Goal: Task Accomplishment & Management: Manage account settings

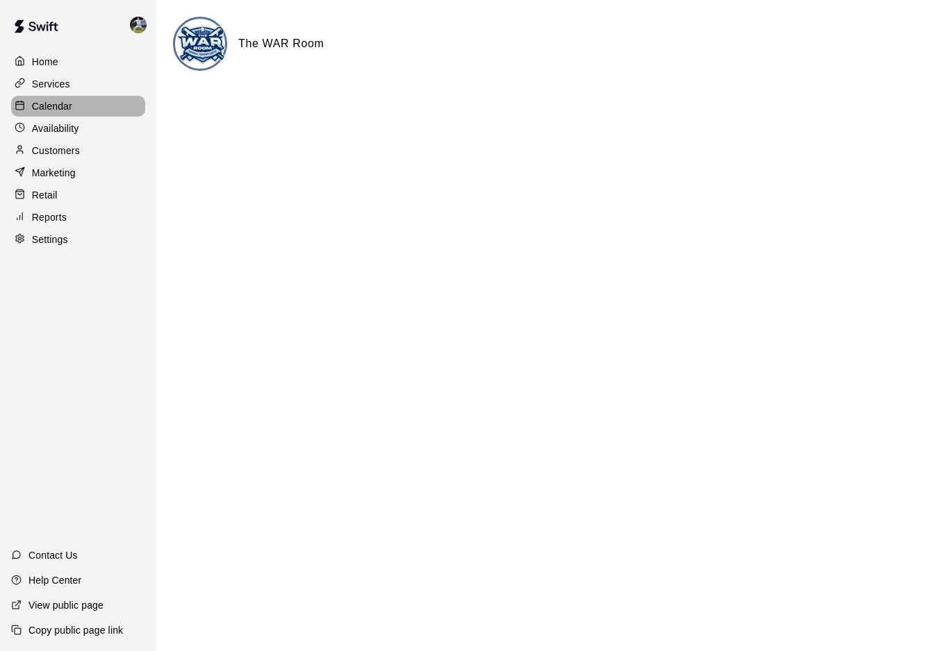
click at [37, 106] on p "Calendar" at bounding box center [52, 106] width 40 height 14
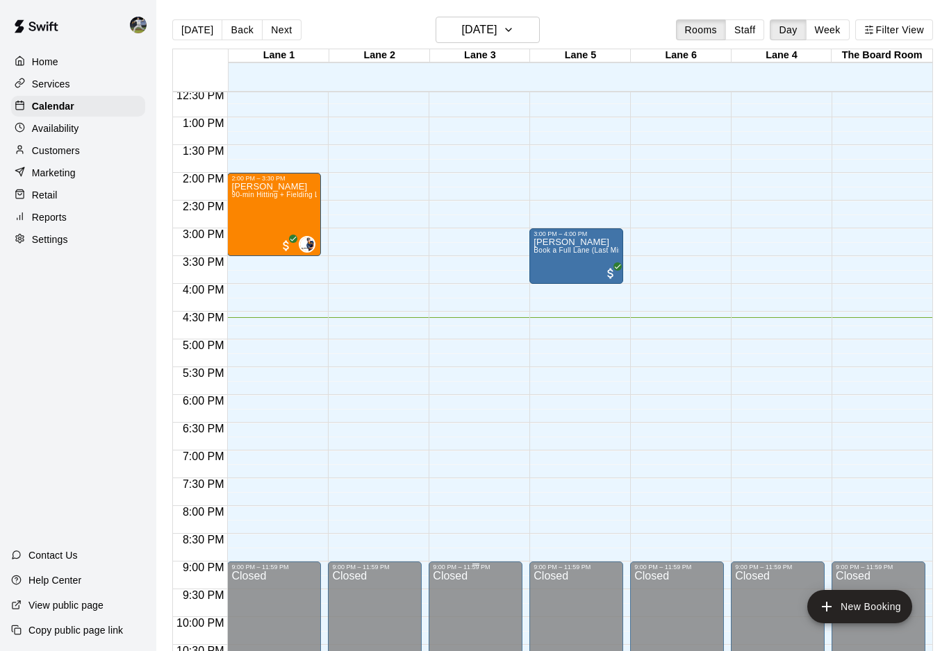
scroll to position [697, 0]
click at [274, 33] on button "Next" at bounding box center [281, 29] width 39 height 21
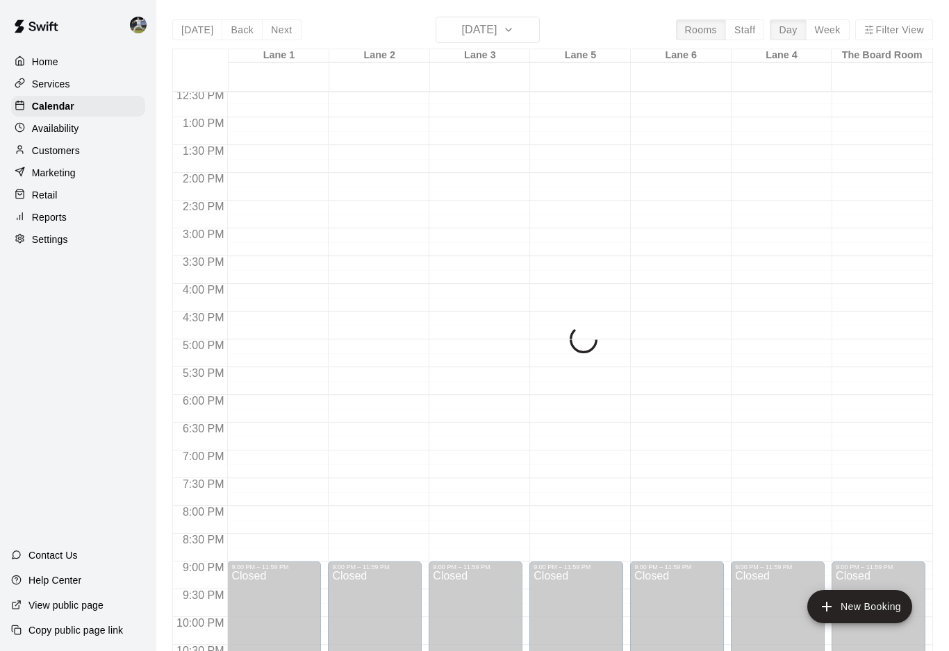
click at [274, 33] on button "Next" at bounding box center [281, 29] width 39 height 21
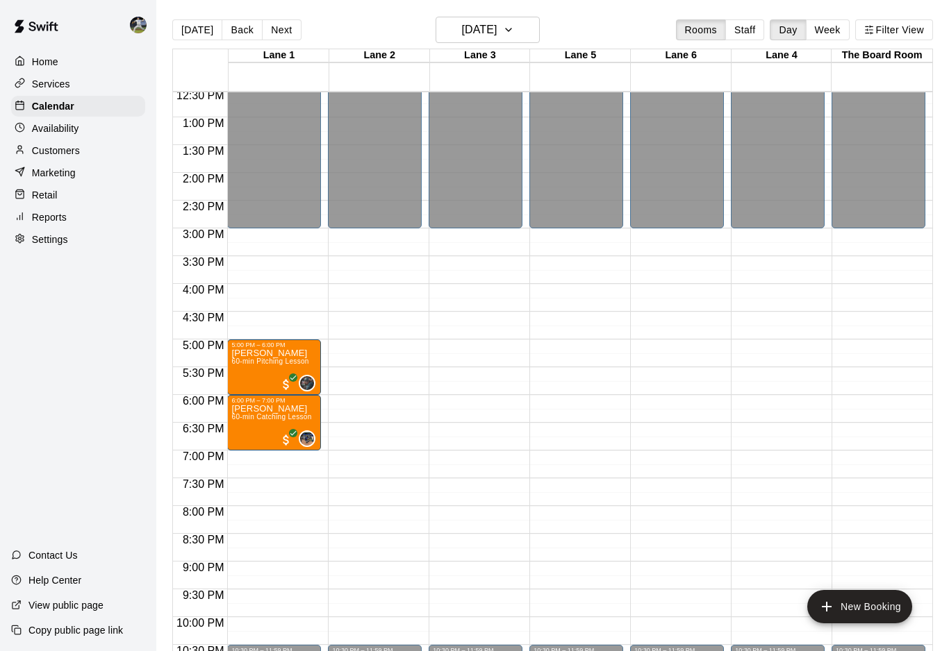
click at [274, 33] on button "Next" at bounding box center [281, 29] width 39 height 21
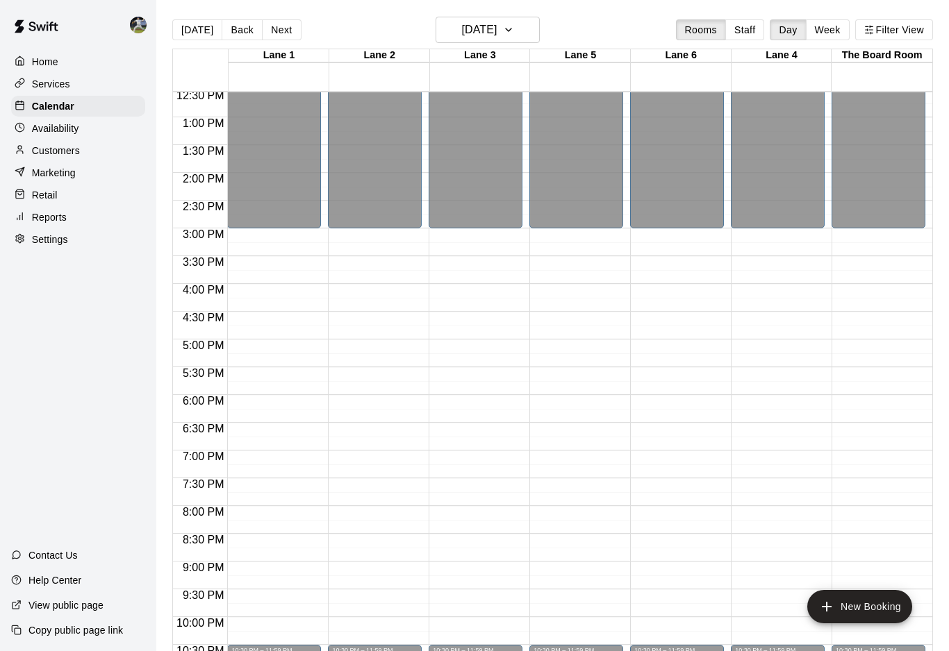
click at [274, 33] on button "Next" at bounding box center [281, 29] width 39 height 21
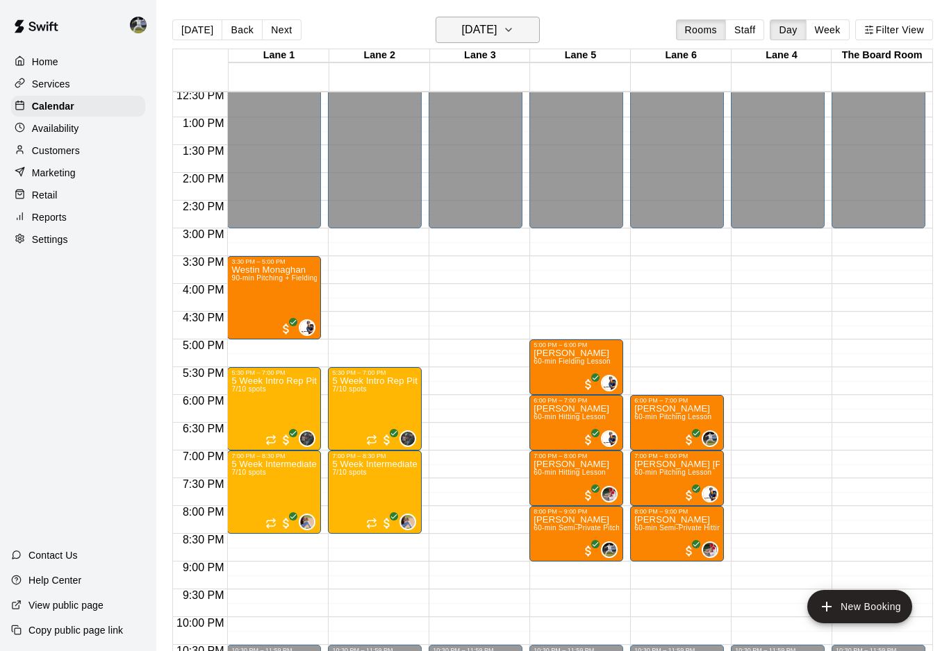
click at [497, 24] on h6 "[DATE]" at bounding box center [478, 29] width 35 height 19
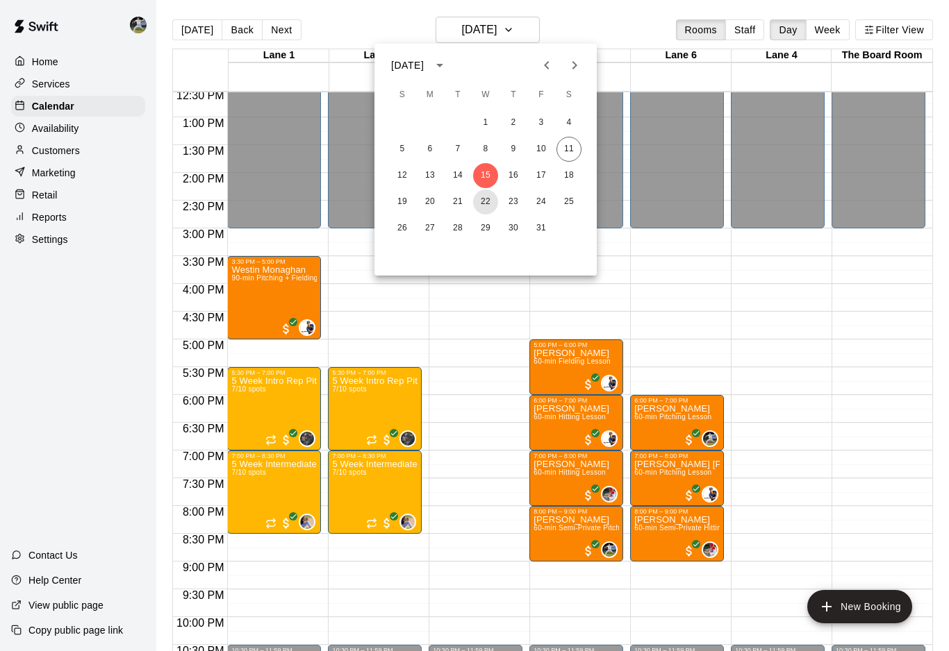
click at [488, 203] on button "22" at bounding box center [485, 202] width 25 height 25
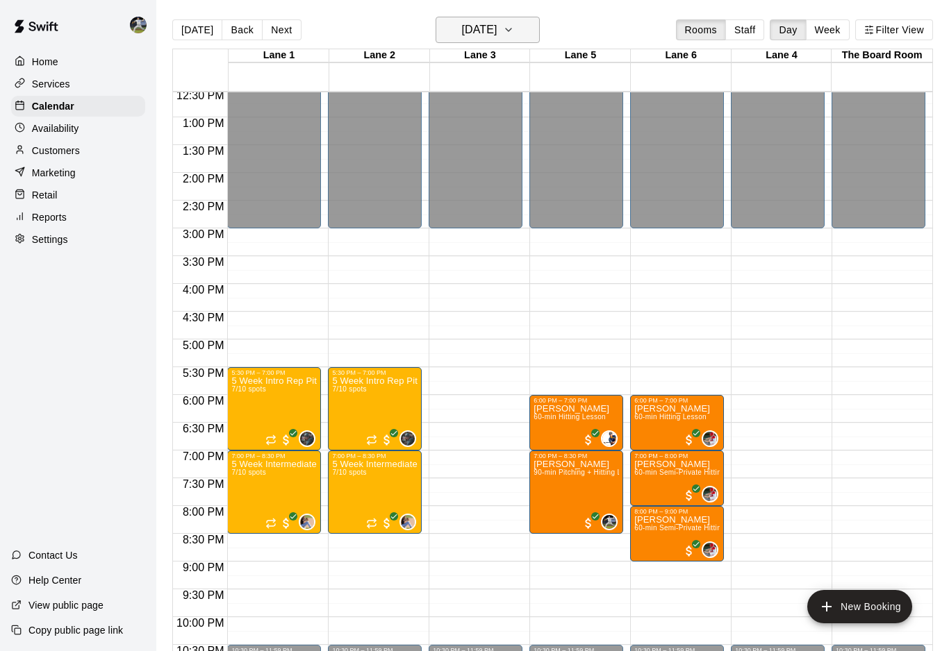
click at [461, 37] on h6 "[DATE]" at bounding box center [478, 29] width 35 height 19
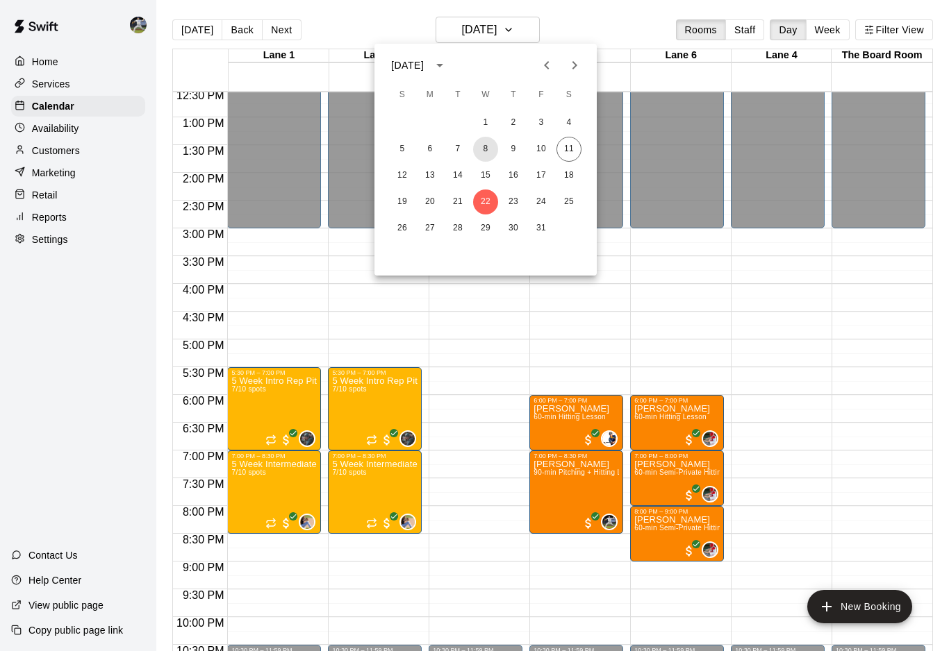
click at [484, 146] on button "8" at bounding box center [485, 149] width 25 height 25
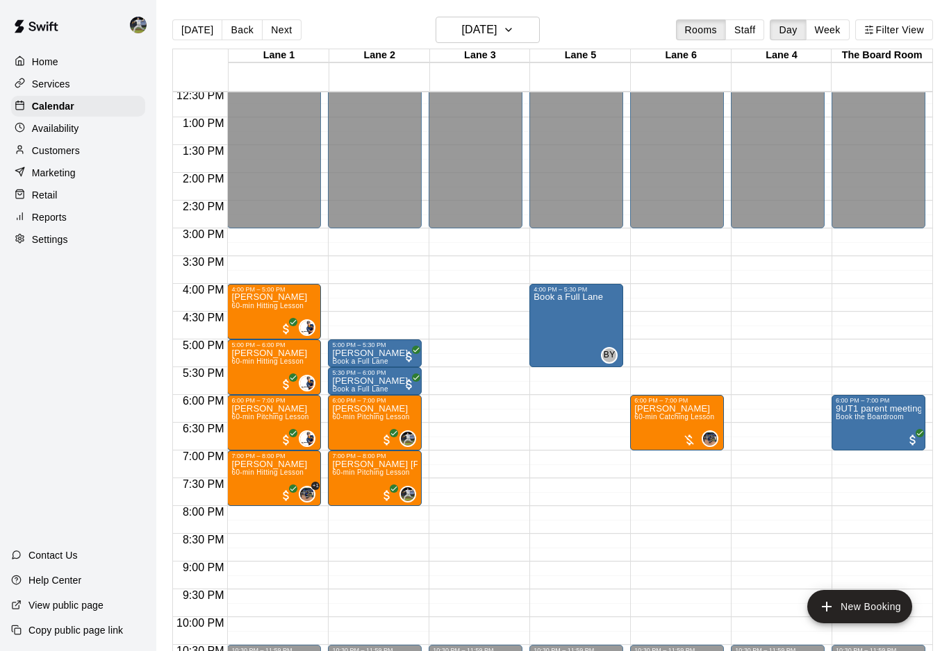
click at [485, 48] on div "[DATE] Back [DATE][DATE] Rooms Staff Day Week Filter View" at bounding box center [552, 33] width 760 height 32
click at [494, 30] on h6 "[DATE]" at bounding box center [478, 29] width 35 height 19
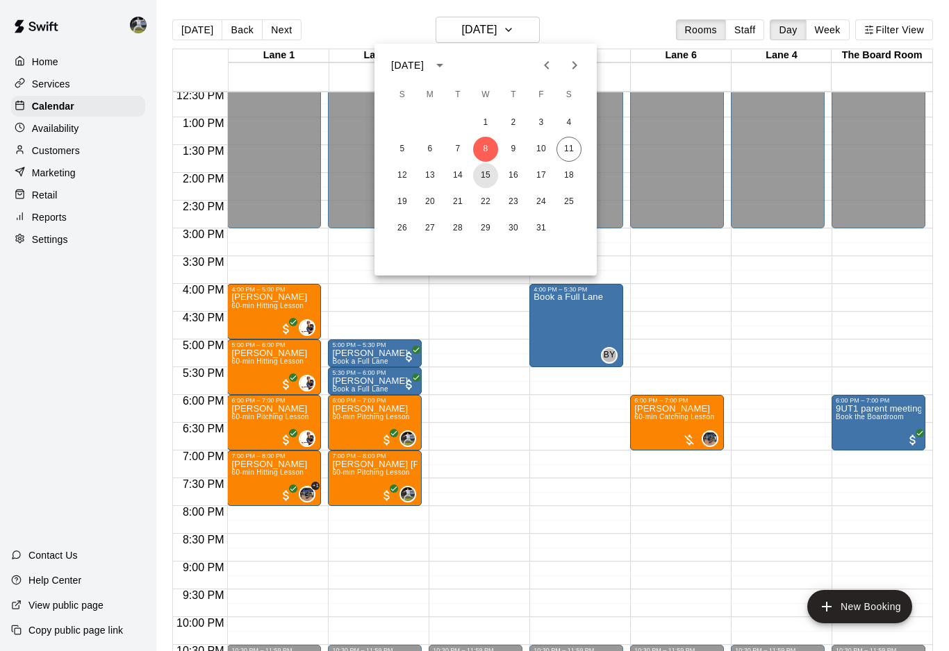
click at [485, 181] on button "15" at bounding box center [485, 175] width 25 height 25
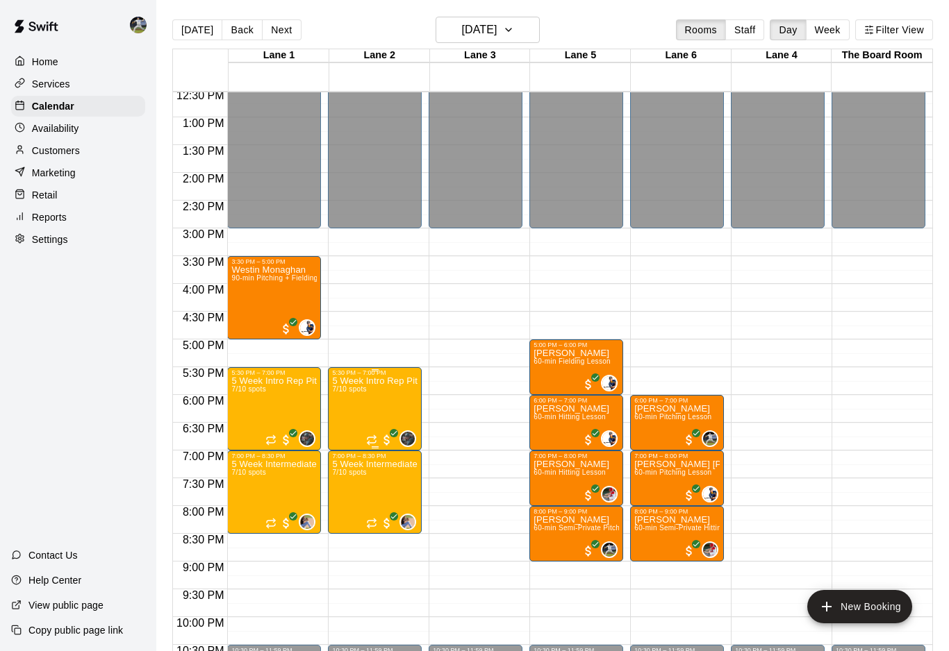
click at [476, 391] on div at bounding box center [474, 325] width 949 height 651
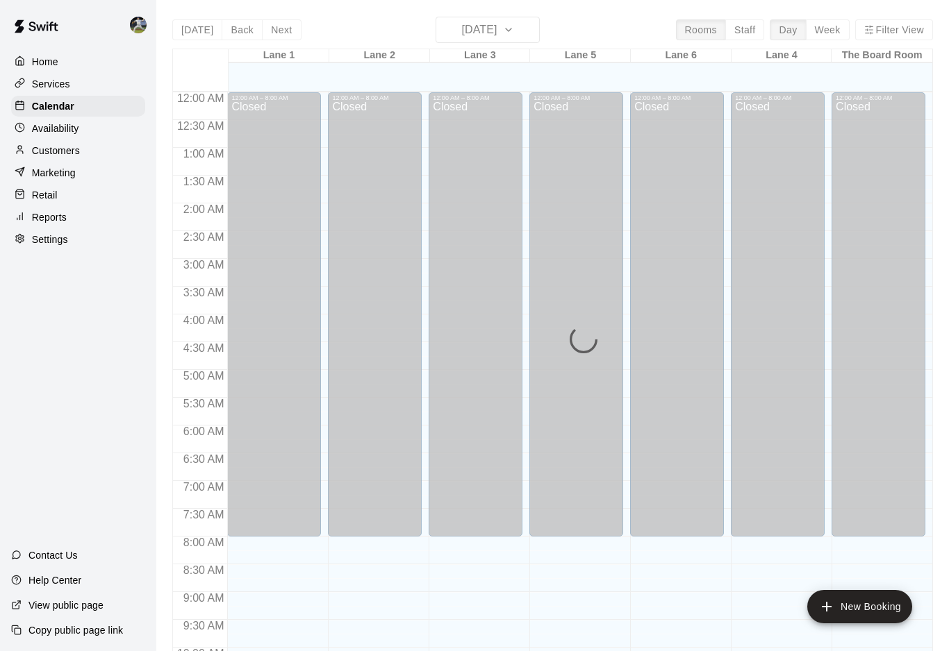
scroll to position [697, 0]
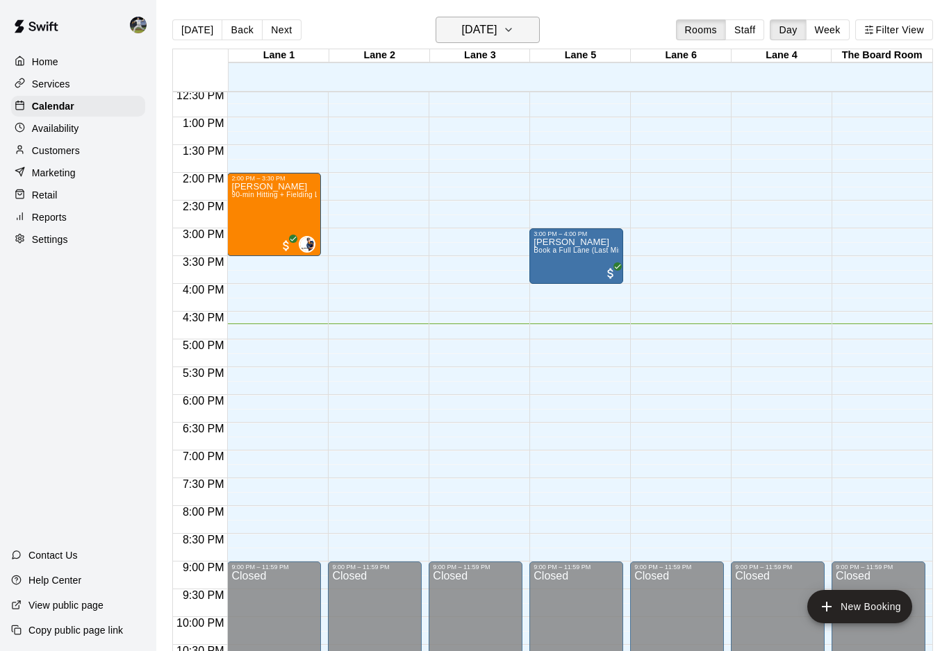
click at [514, 22] on icon "button" at bounding box center [508, 30] width 11 height 17
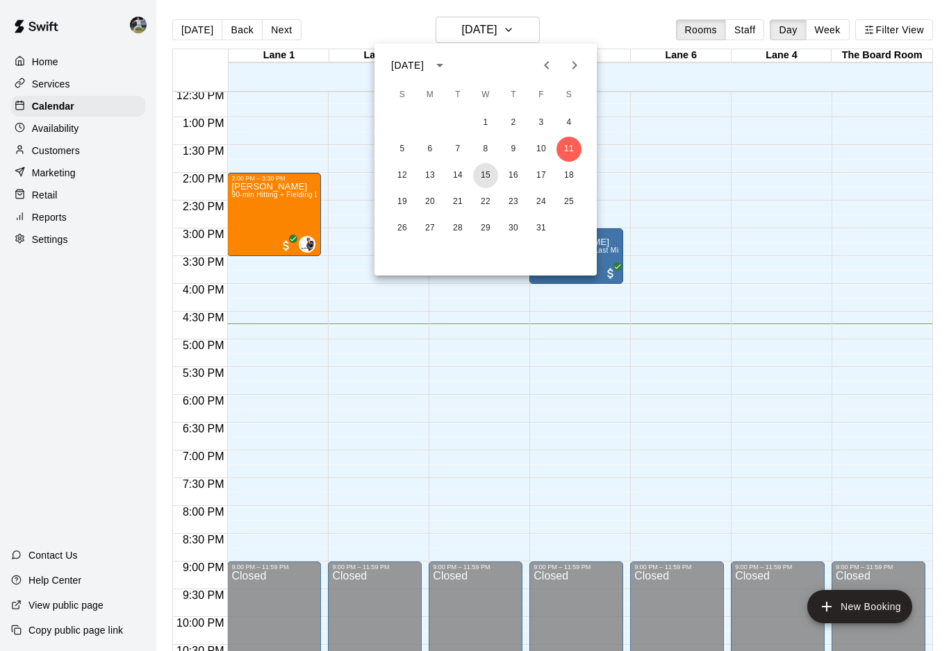
click at [478, 175] on button "15" at bounding box center [485, 175] width 25 height 25
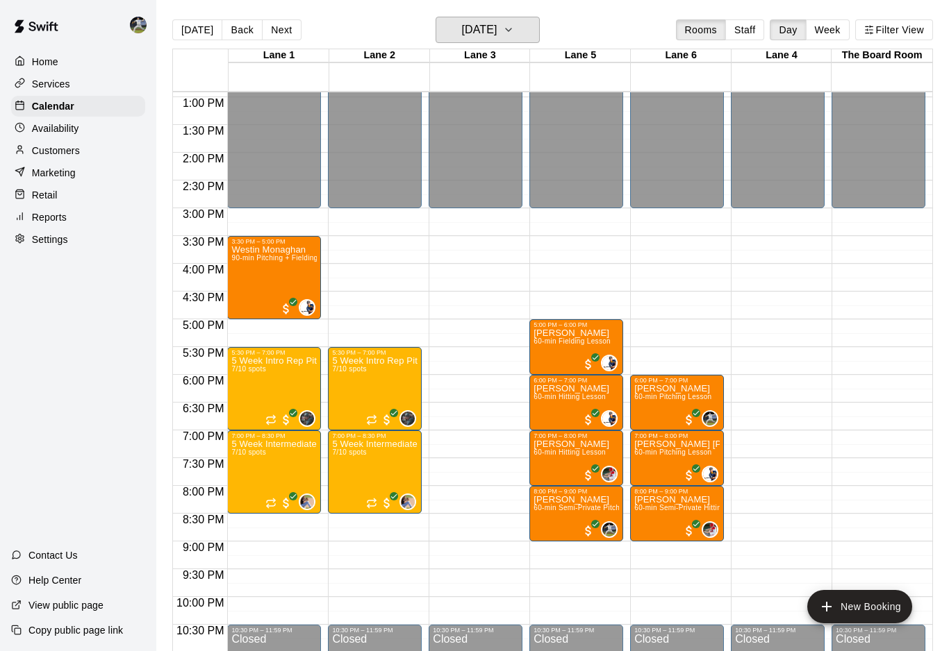
scroll to position [726, 0]
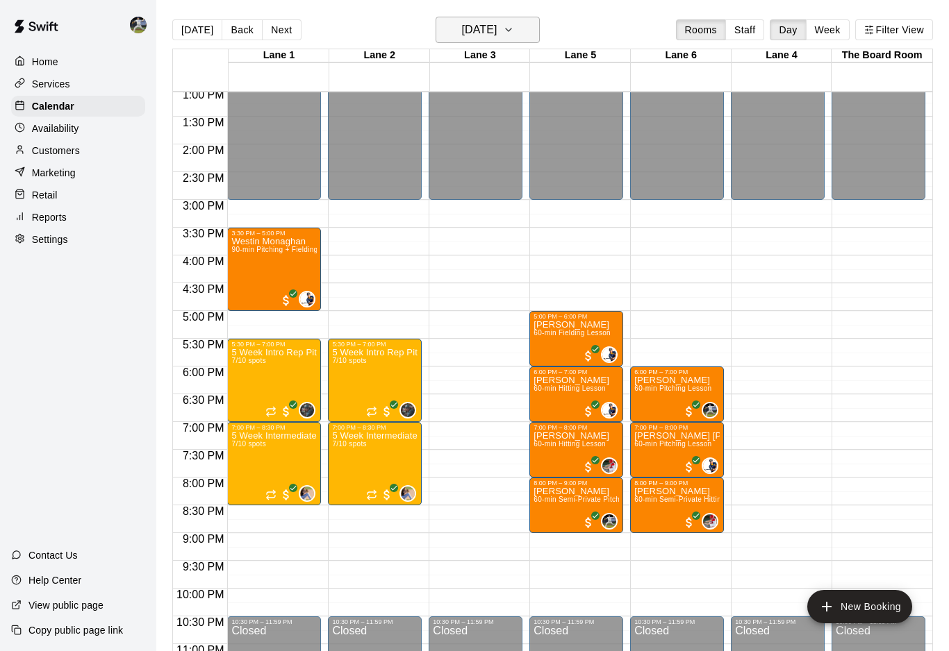
click at [514, 31] on icon "button" at bounding box center [508, 30] width 11 height 17
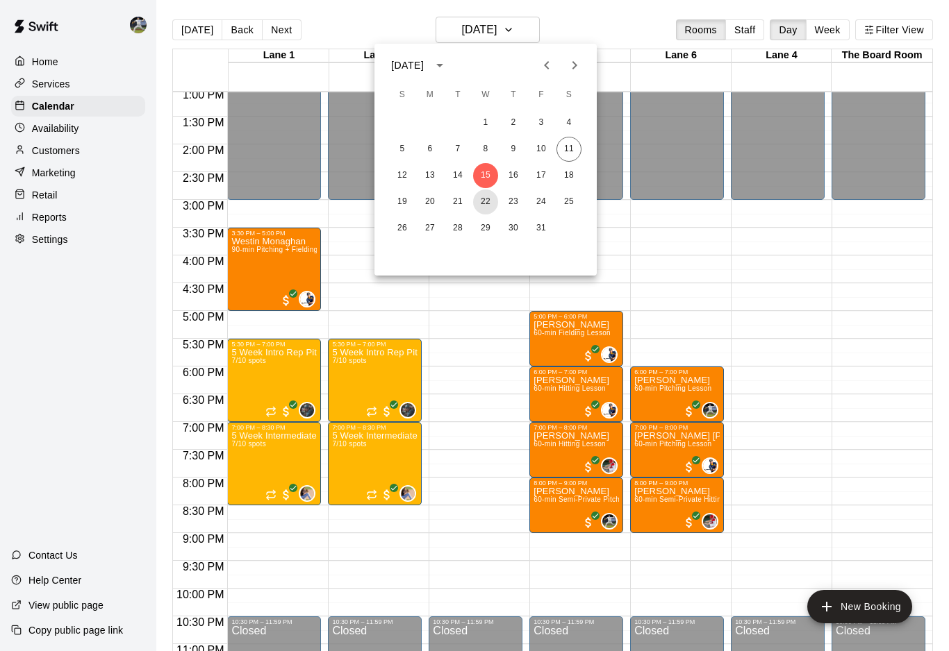
click at [489, 206] on button "22" at bounding box center [485, 202] width 25 height 25
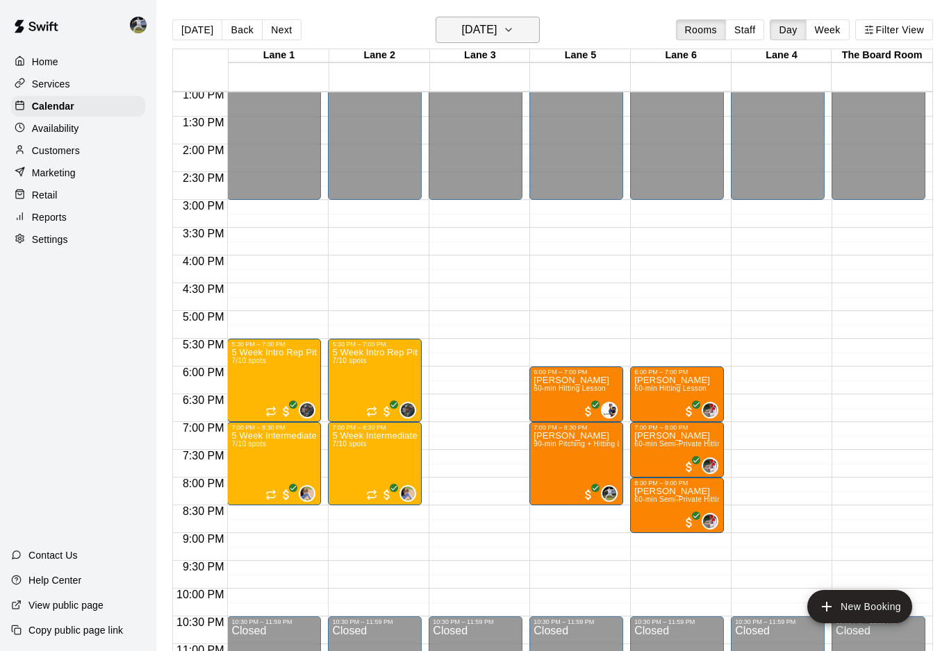
click at [514, 35] on icon "button" at bounding box center [508, 30] width 11 height 17
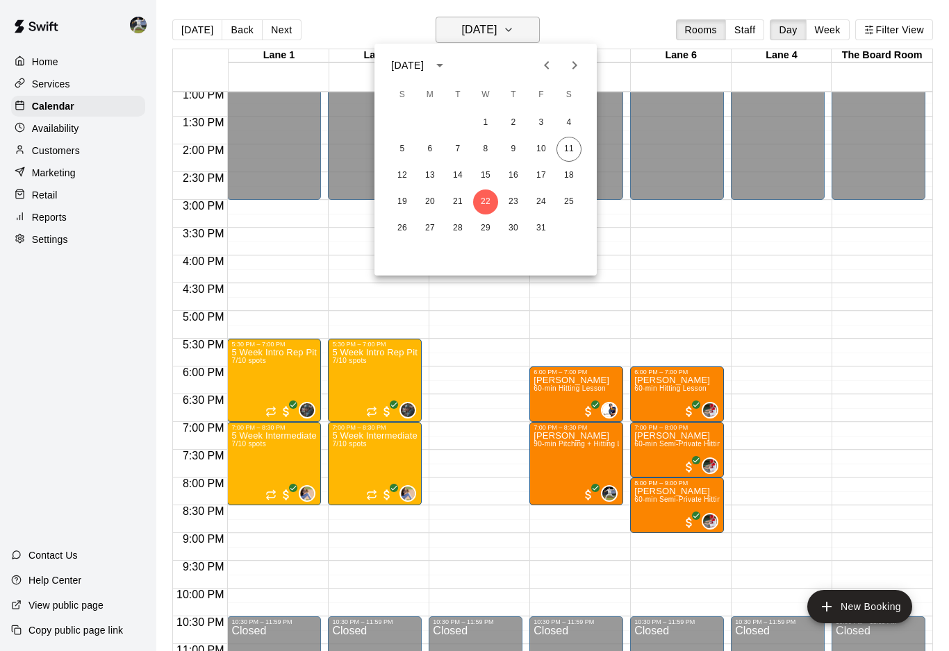
click at [531, 35] on div at bounding box center [474, 325] width 949 height 651
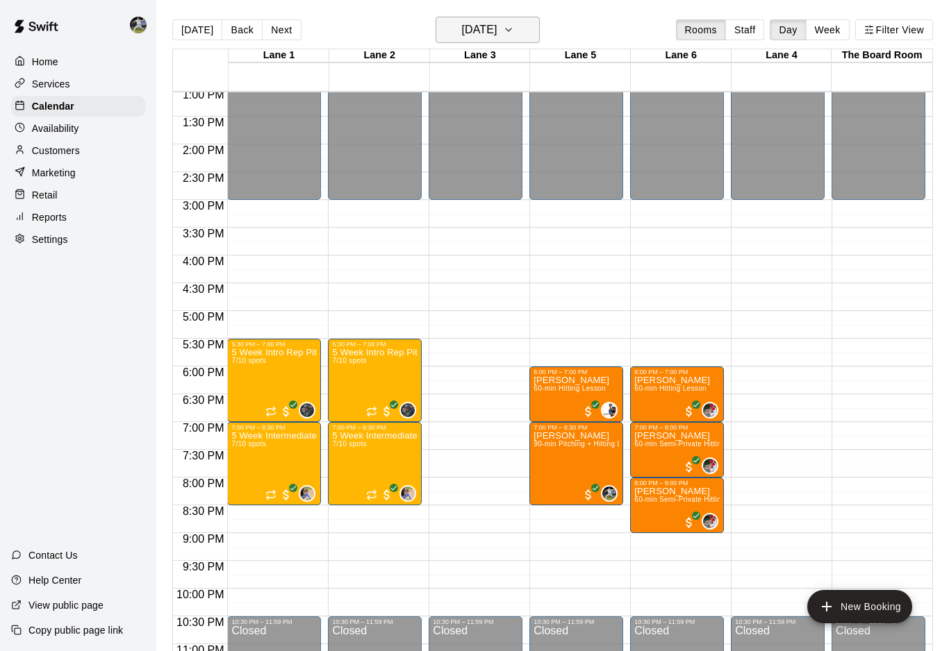
click at [514, 34] on icon "button" at bounding box center [508, 30] width 11 height 17
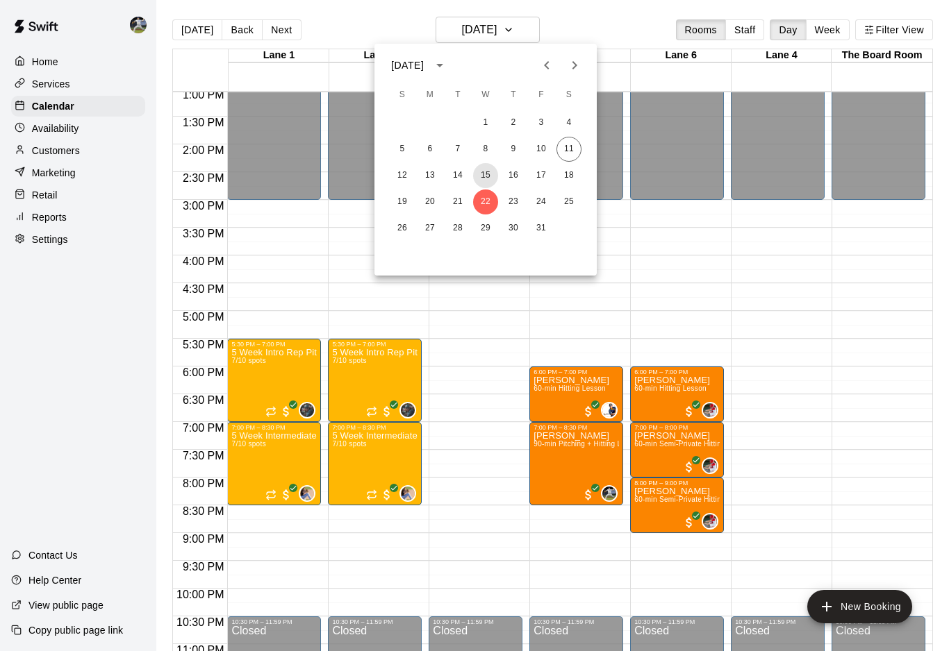
click at [485, 178] on button "15" at bounding box center [485, 175] width 25 height 25
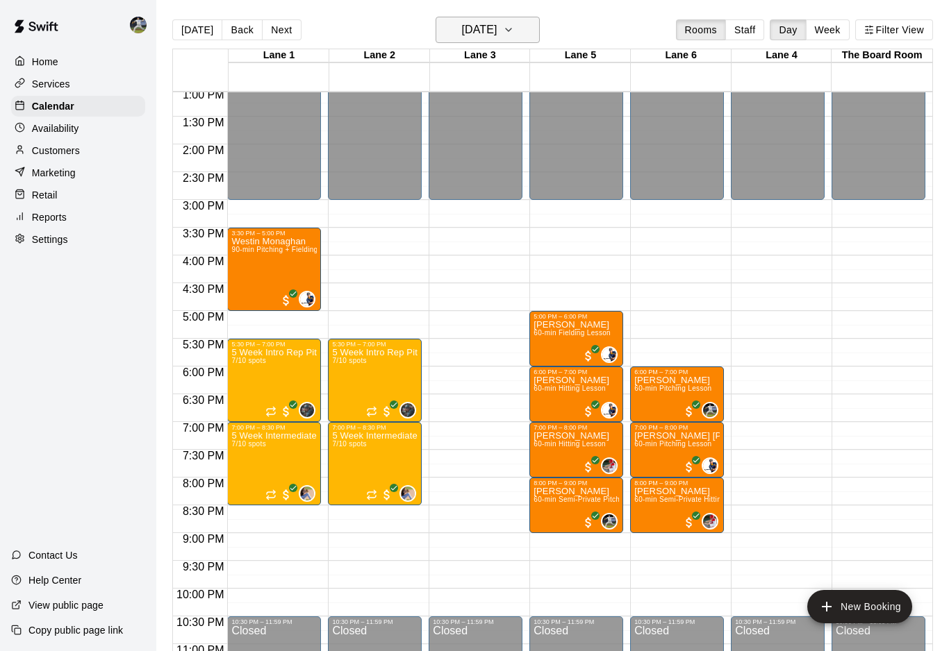
click at [528, 28] on button "[DATE]" at bounding box center [487, 30] width 104 height 26
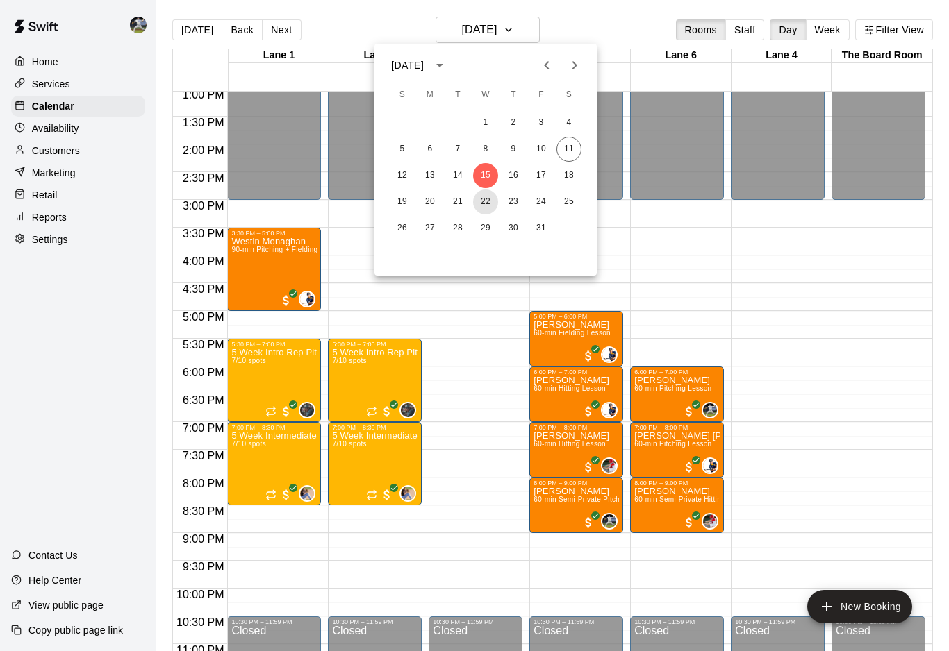
click at [476, 210] on button "22" at bounding box center [485, 202] width 25 height 25
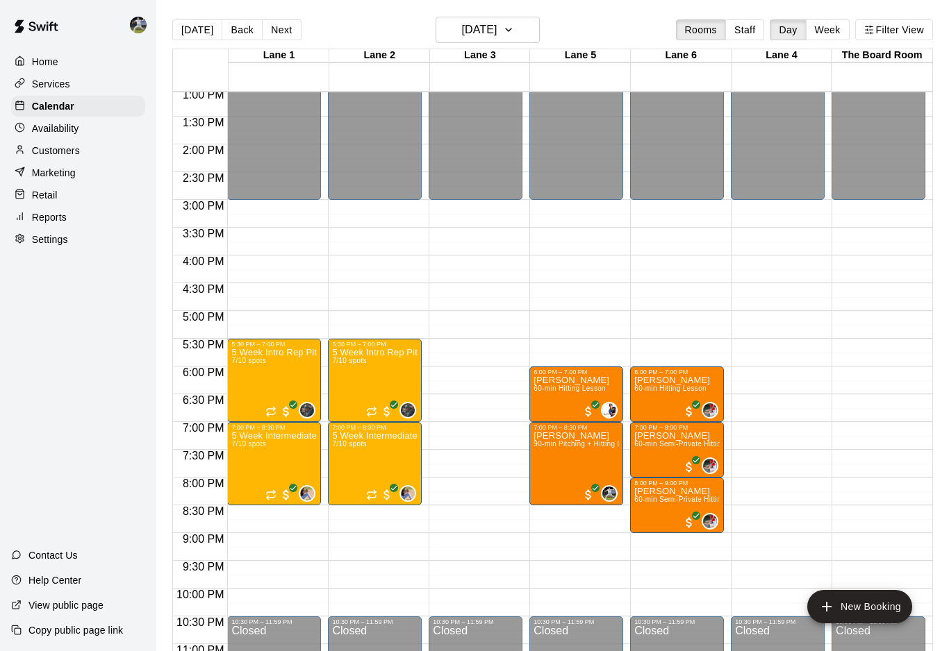
click at [56, 131] on p "Availability" at bounding box center [55, 129] width 47 height 14
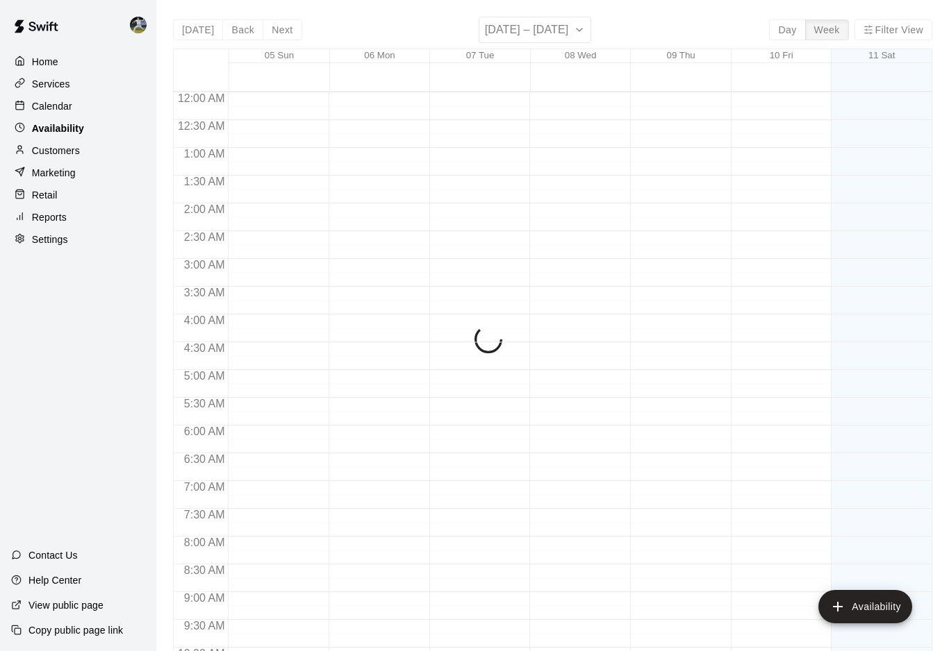
scroll to position [739, 0]
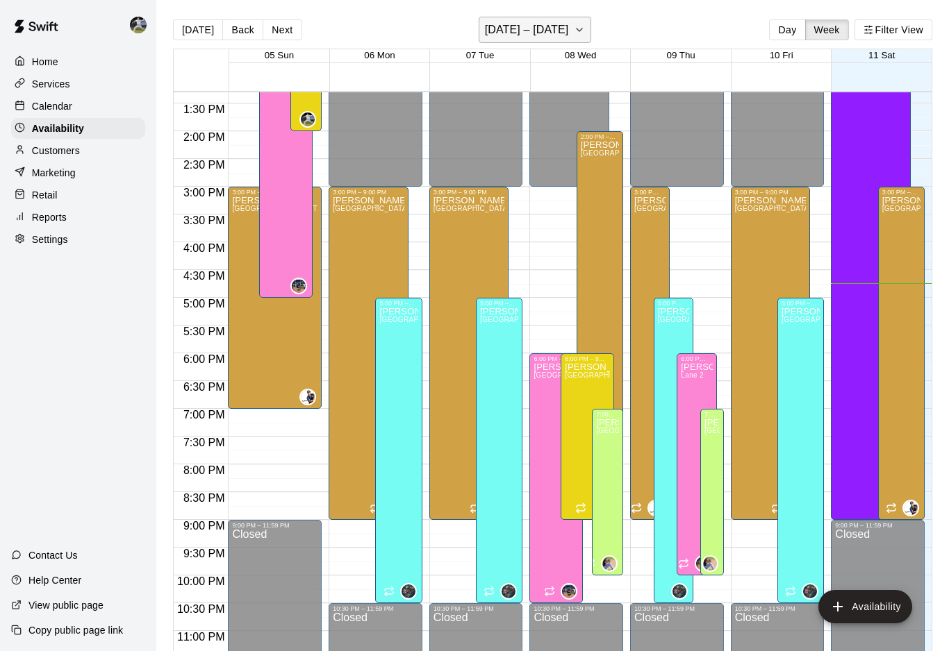
click at [559, 32] on h6 "October 05 – 11" at bounding box center [527, 29] width 84 height 19
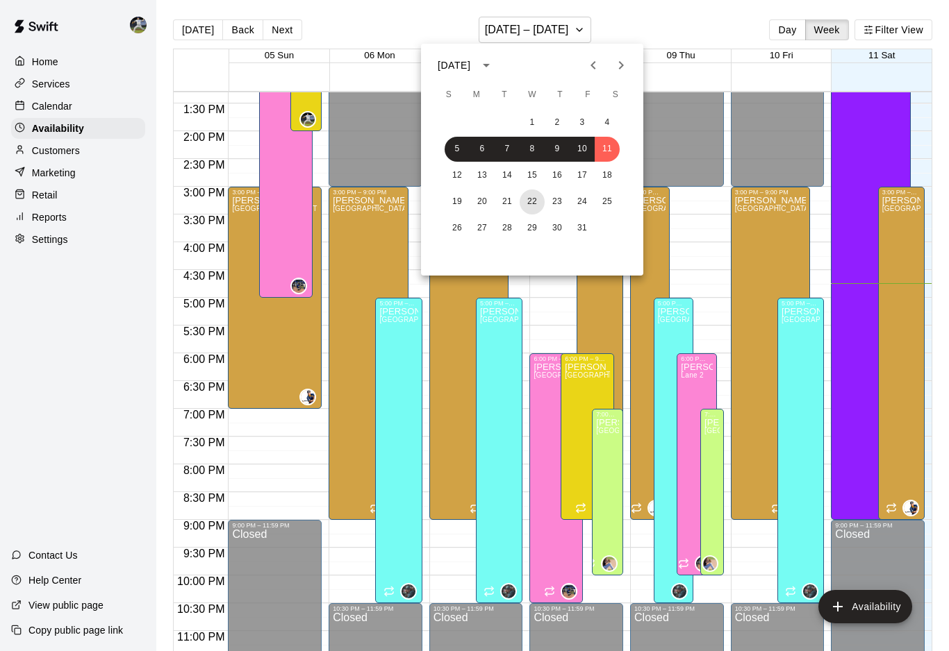
click at [532, 200] on button "22" at bounding box center [531, 202] width 25 height 25
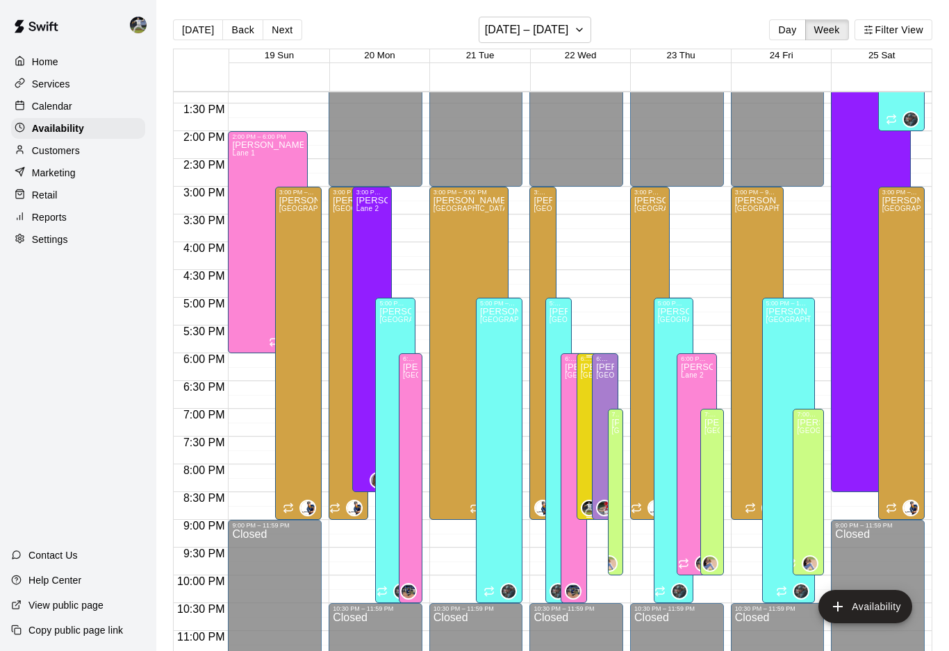
click at [595, 384] on icon "edit" at bounding box center [594, 378] width 17 height 17
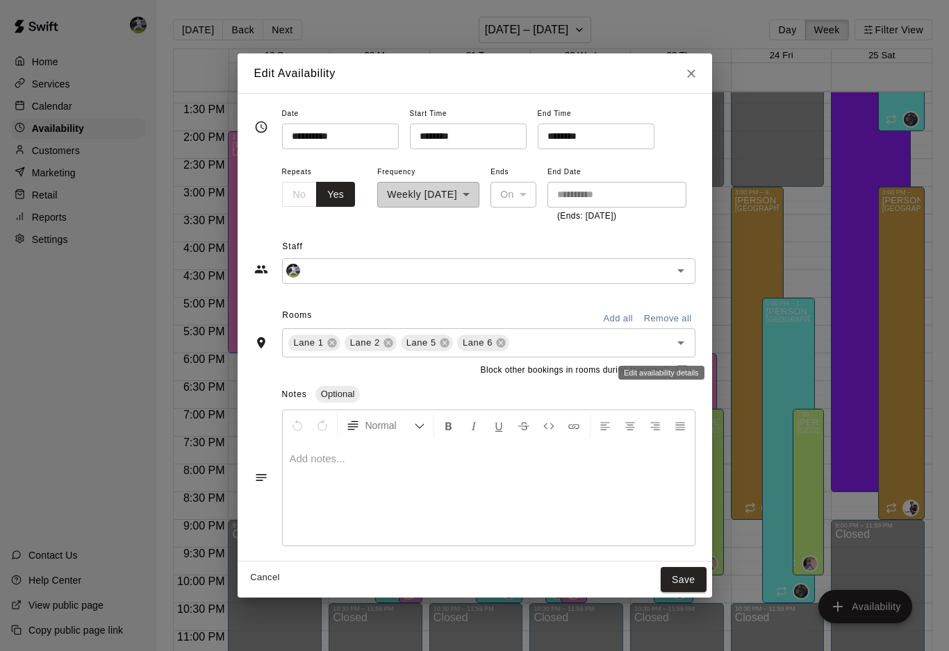
type input "**********"
click at [538, 137] on input "********" at bounding box center [591, 137] width 107 height 26
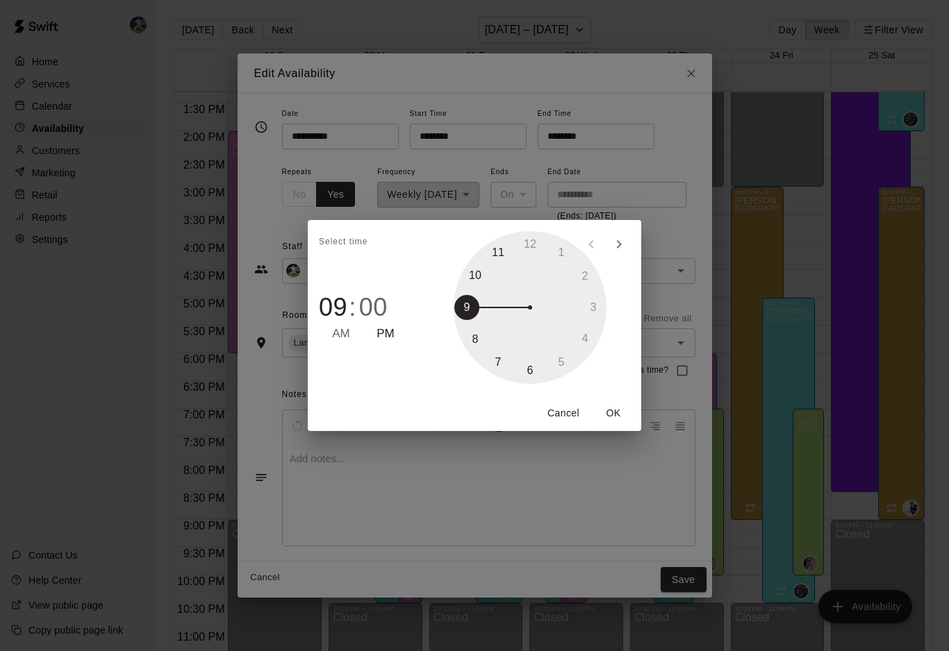
click at [495, 365] on div at bounding box center [529, 307] width 153 height 153
type input "********"
click at [614, 413] on button "OK" at bounding box center [613, 414] width 44 height 26
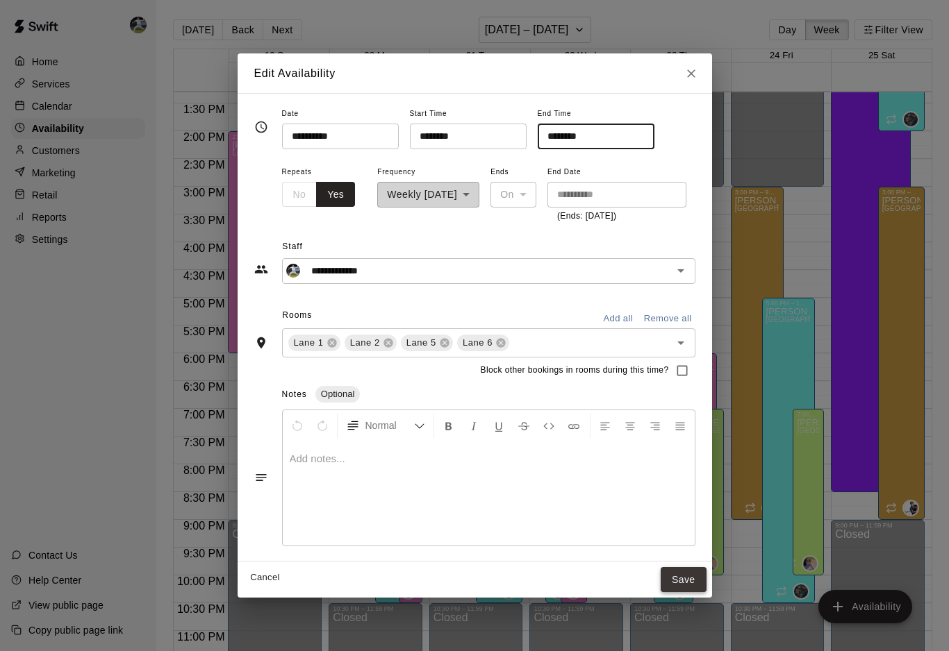
click at [696, 573] on button "Save" at bounding box center [683, 580] width 46 height 26
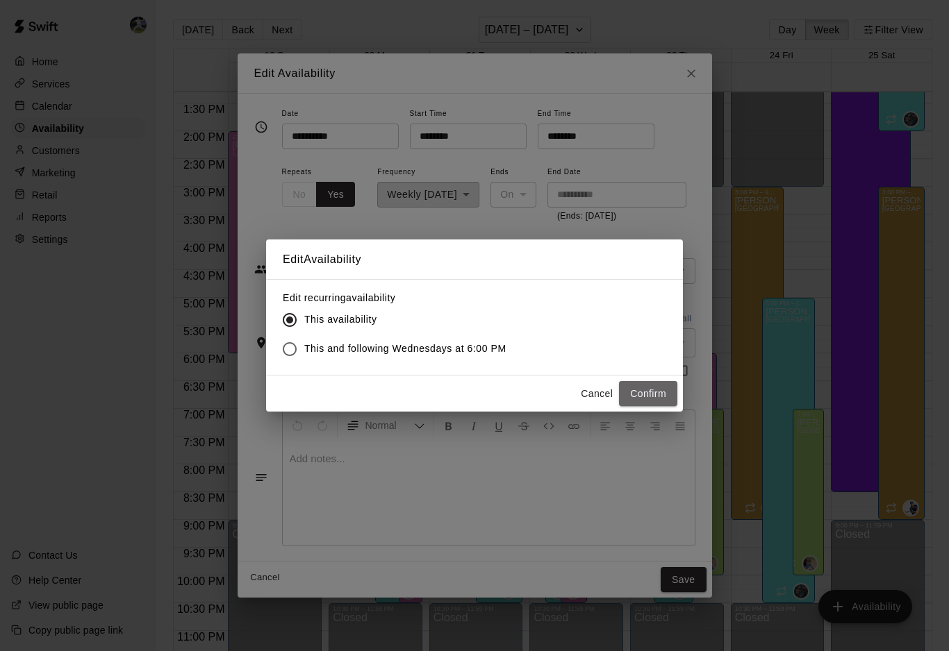
click at [642, 397] on button "Confirm" at bounding box center [648, 394] width 58 height 26
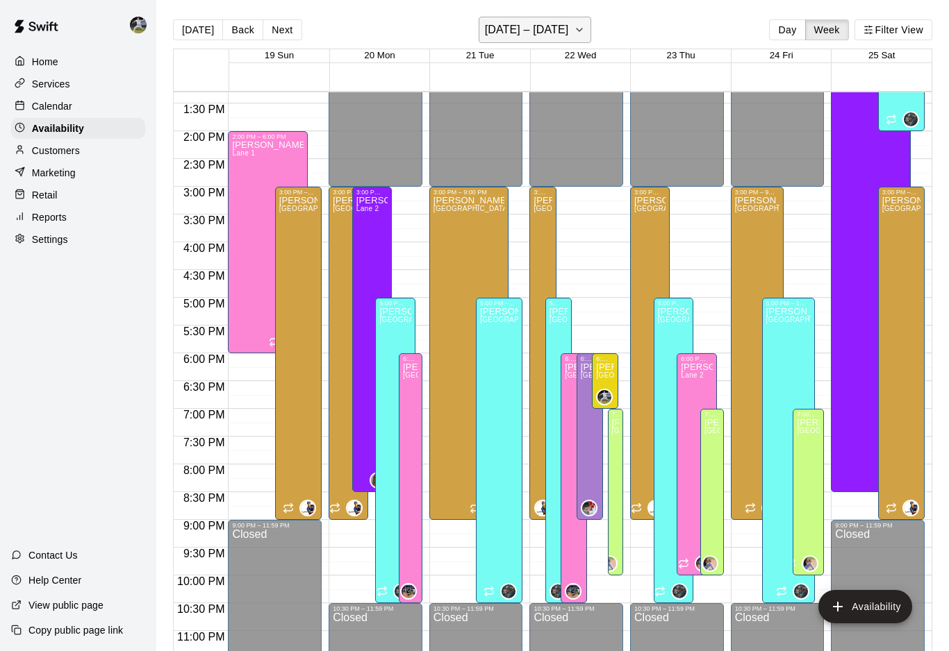
click at [556, 38] on h6 "October 19 – 25" at bounding box center [527, 29] width 84 height 19
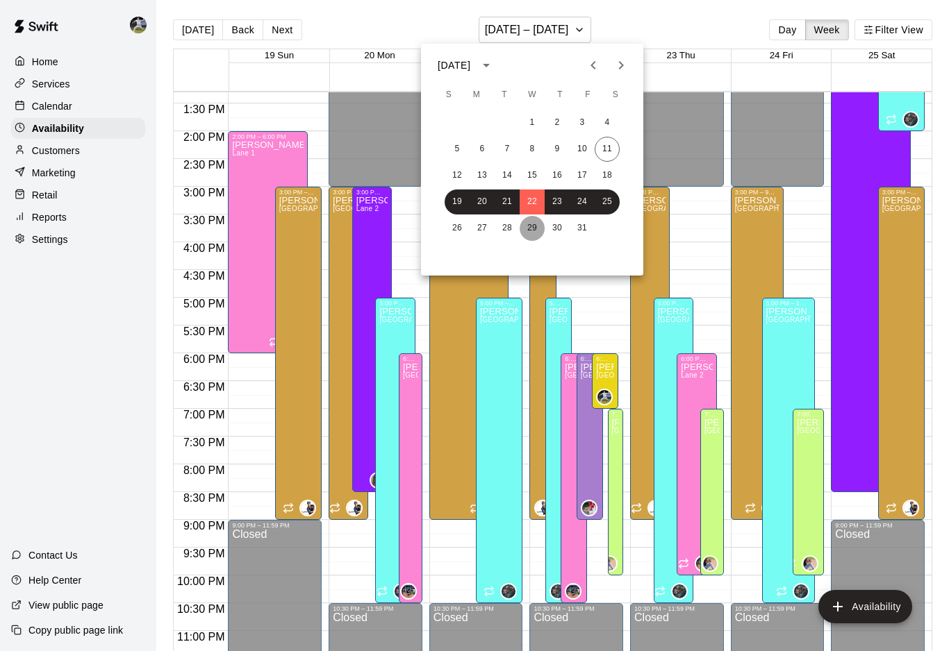
click at [532, 230] on button "29" at bounding box center [531, 228] width 25 height 25
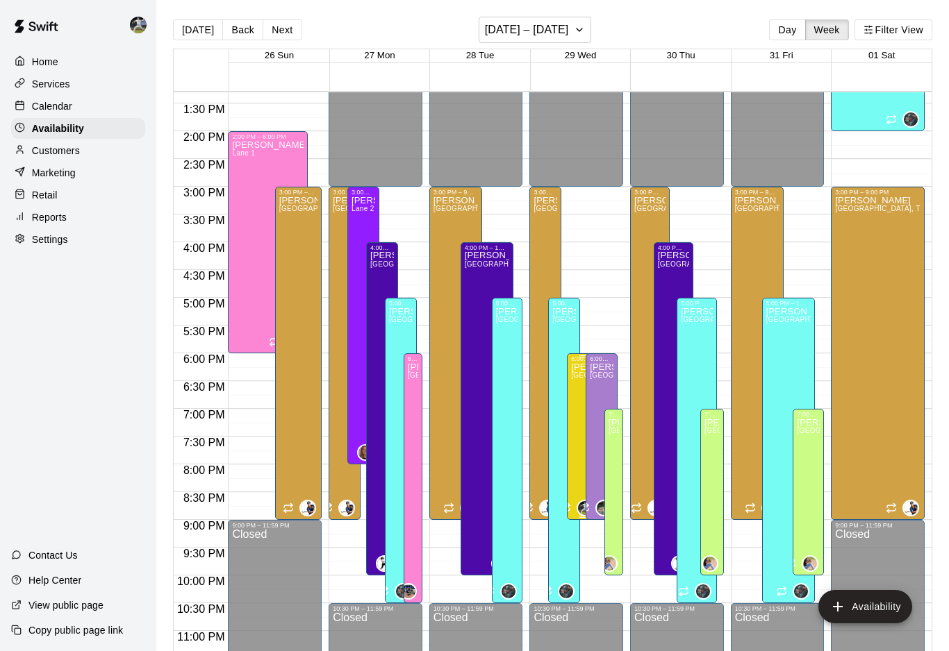
click at [581, 385] on icon "edit" at bounding box center [585, 378] width 13 height 13
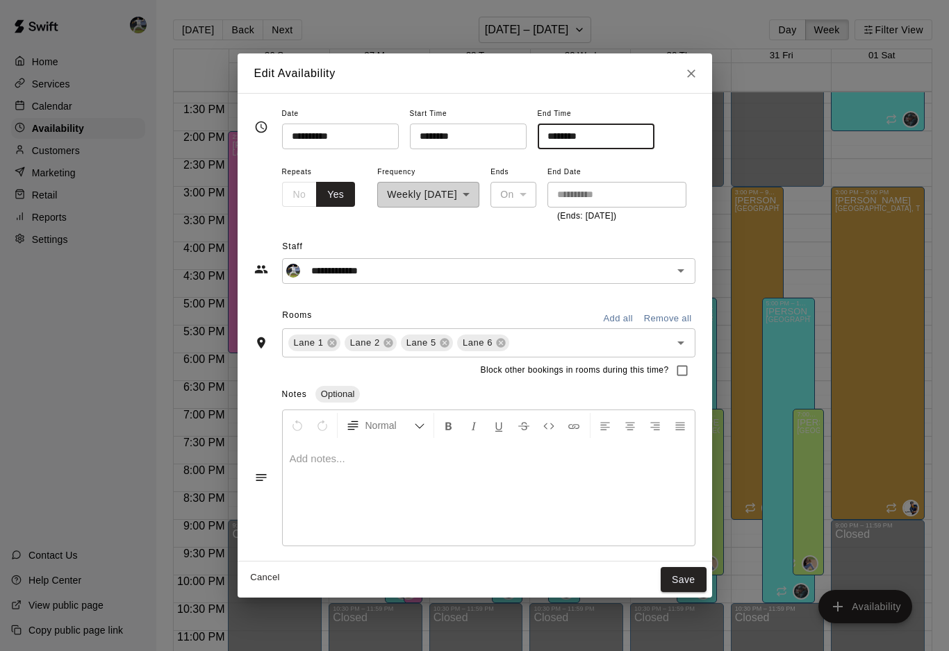
click at [538, 142] on input "********" at bounding box center [591, 137] width 107 height 26
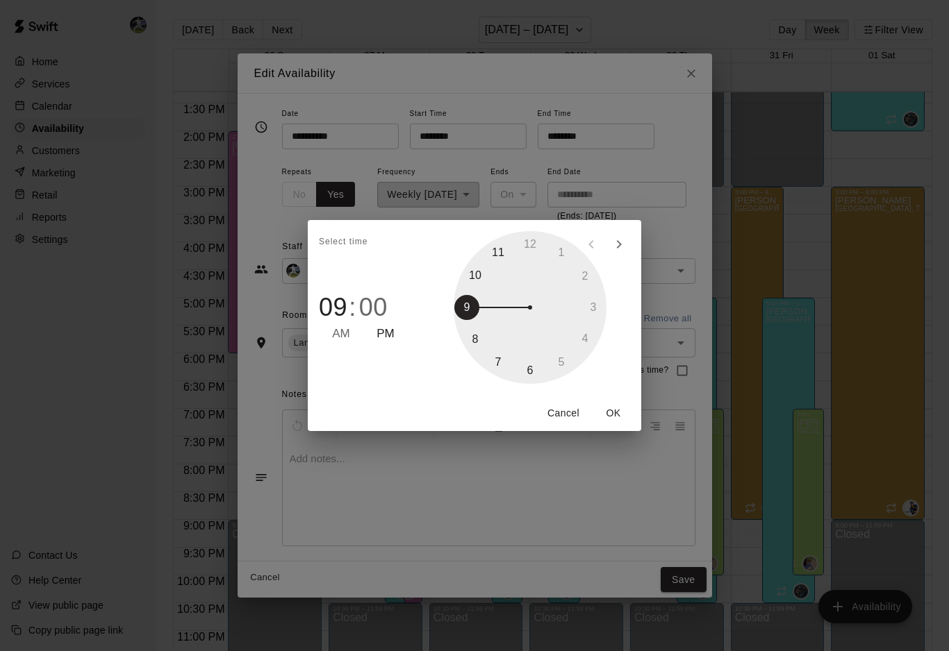
click at [498, 360] on div at bounding box center [529, 307] width 153 height 153
type input "********"
click at [610, 419] on html "Home Services Calendar Availability Customers Marketing Retail Reports Settings…" at bounding box center [474, 337] width 949 height 674
click at [610, 419] on button "OK" at bounding box center [613, 414] width 44 height 26
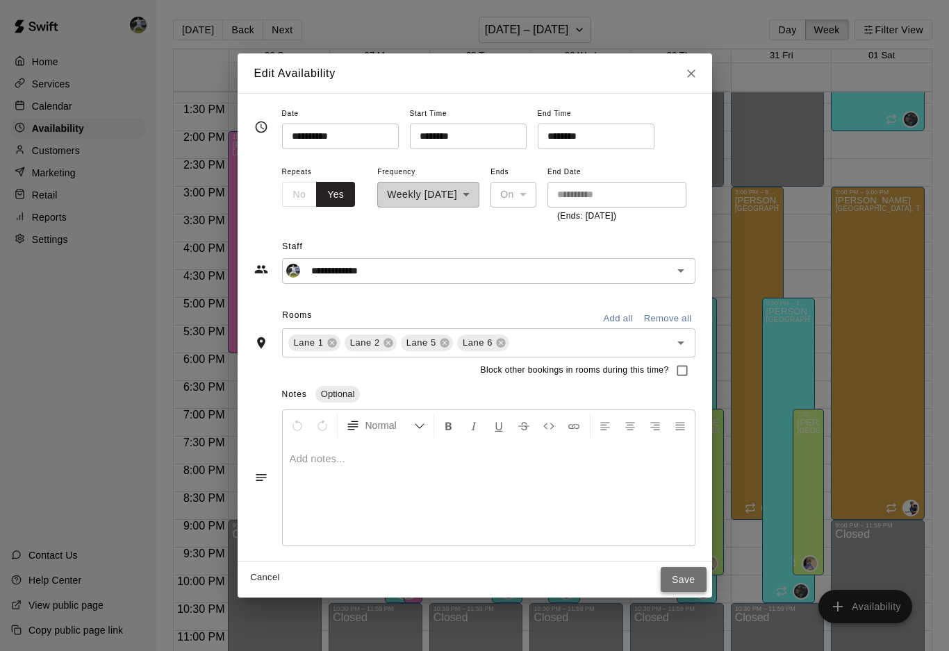
click at [701, 581] on button "Save" at bounding box center [683, 580] width 46 height 26
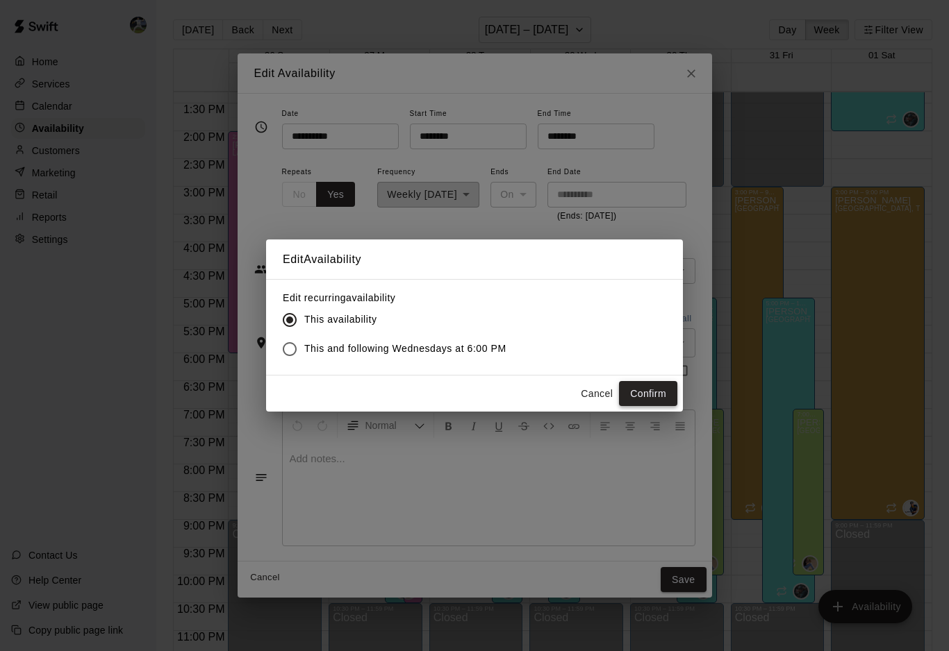
click at [660, 399] on button "Confirm" at bounding box center [648, 394] width 58 height 26
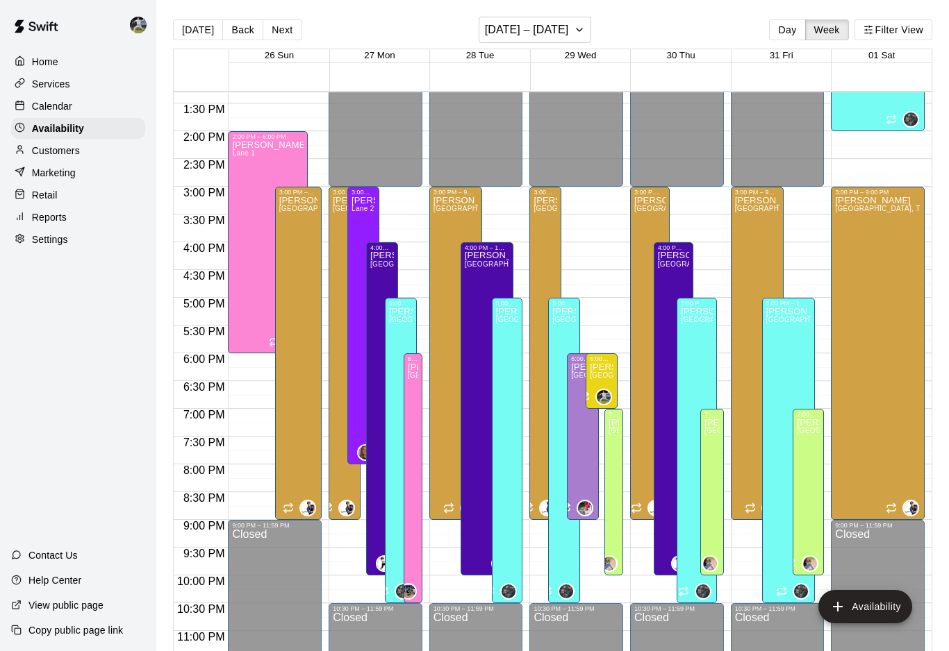
click at [50, 105] on p "Calendar" at bounding box center [52, 106] width 40 height 14
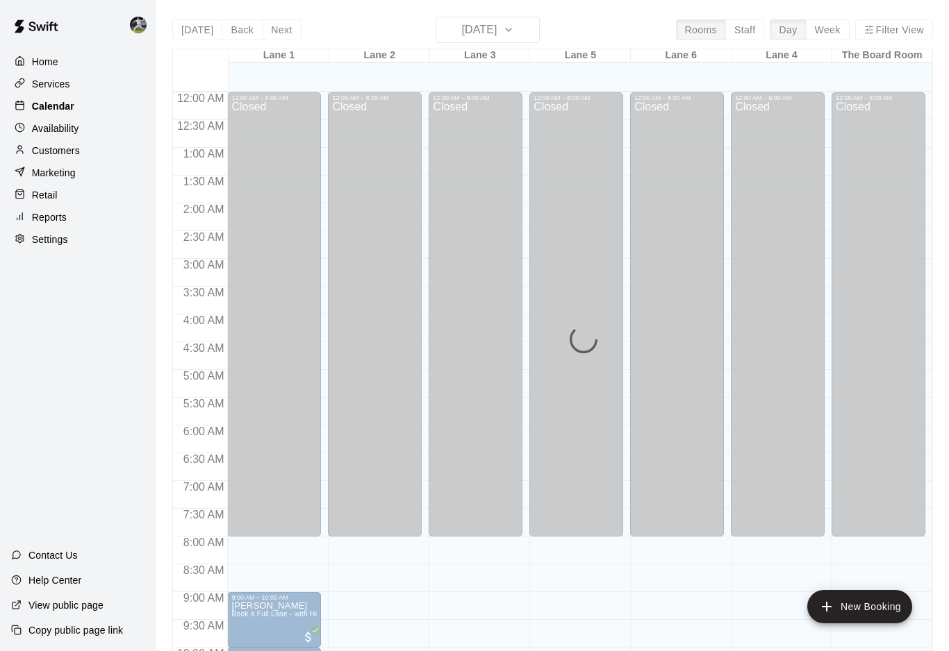
scroll to position [697, 0]
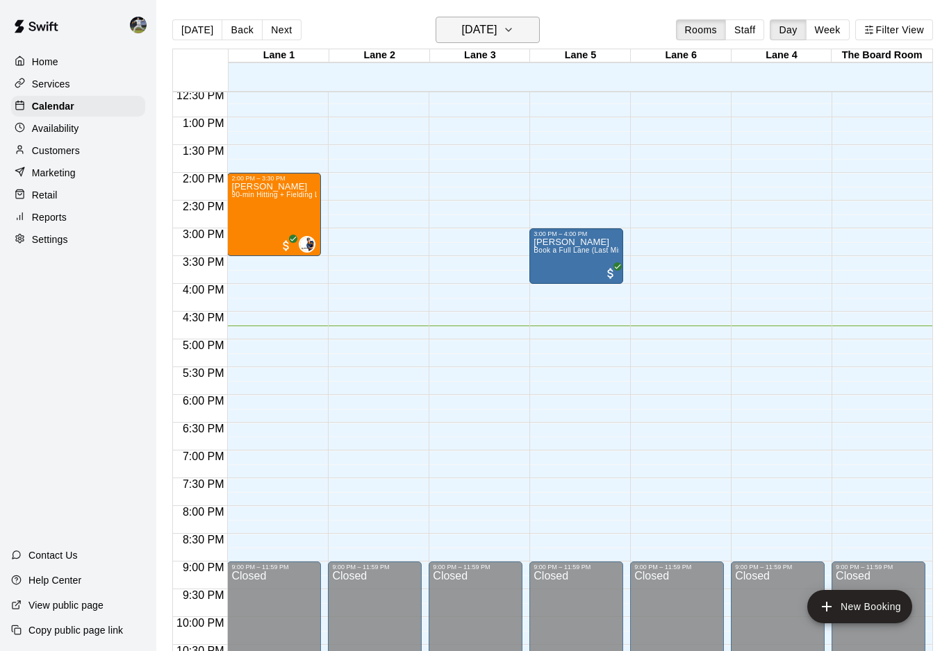
click at [497, 37] on h6 "[DATE]" at bounding box center [478, 29] width 35 height 19
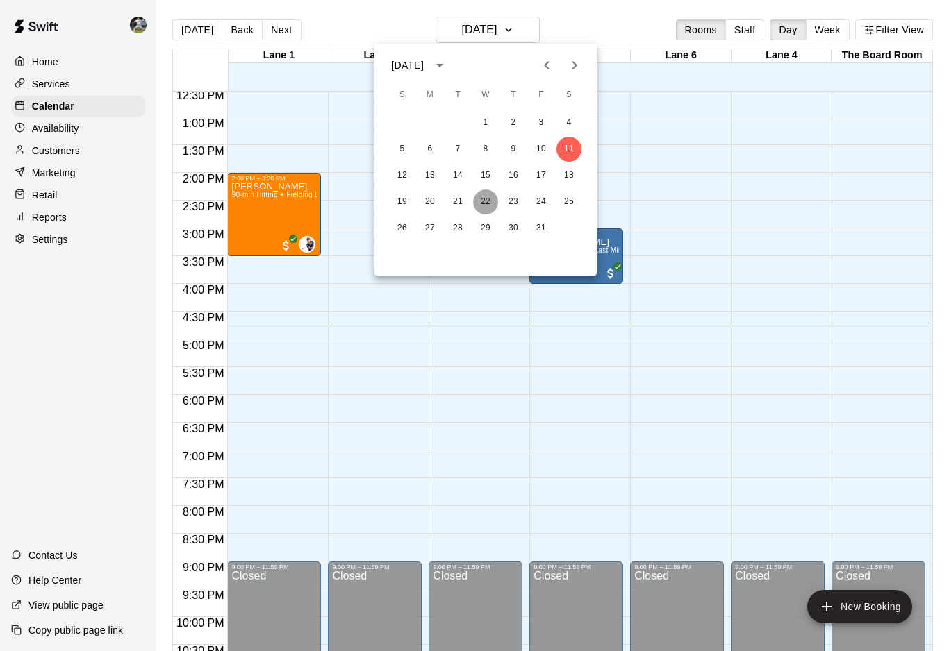
click at [483, 203] on button "22" at bounding box center [485, 202] width 25 height 25
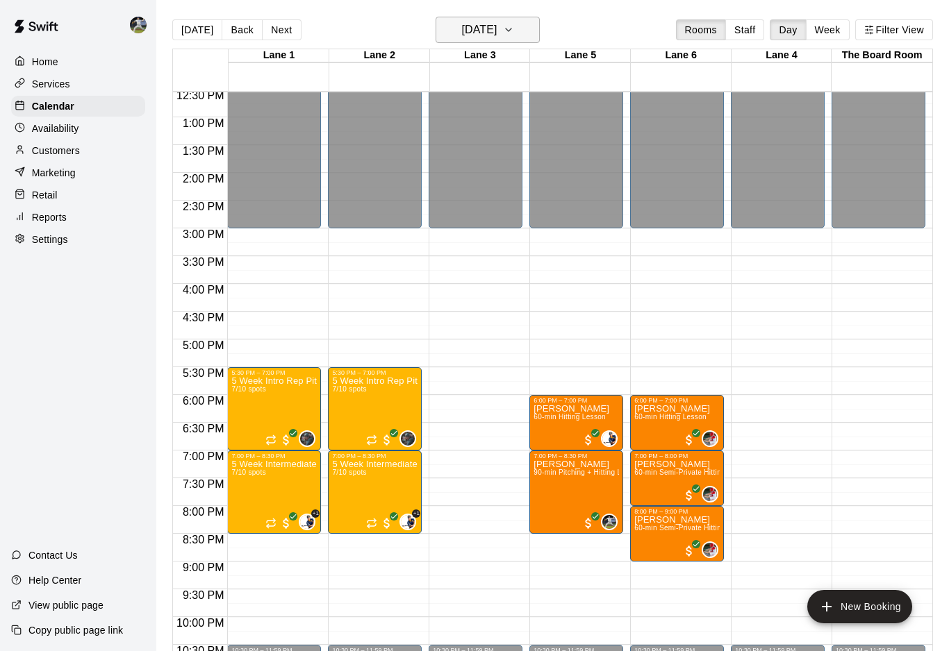
click at [497, 30] on h6 "[DATE]" at bounding box center [478, 29] width 35 height 19
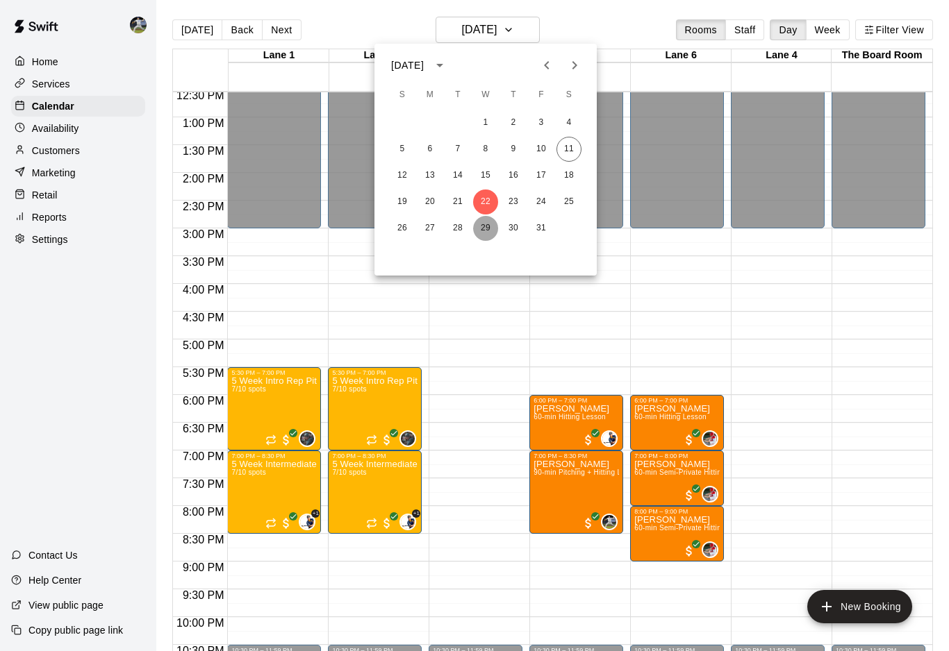
click at [484, 228] on button "29" at bounding box center [485, 228] width 25 height 25
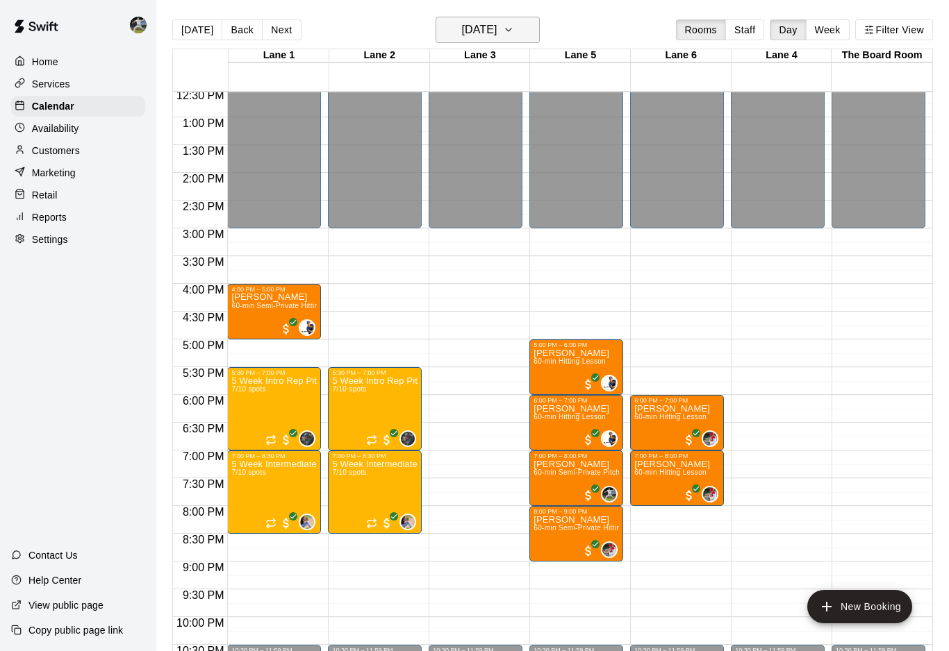
click at [497, 35] on h6 "Wednesday Oct 29" at bounding box center [478, 29] width 35 height 19
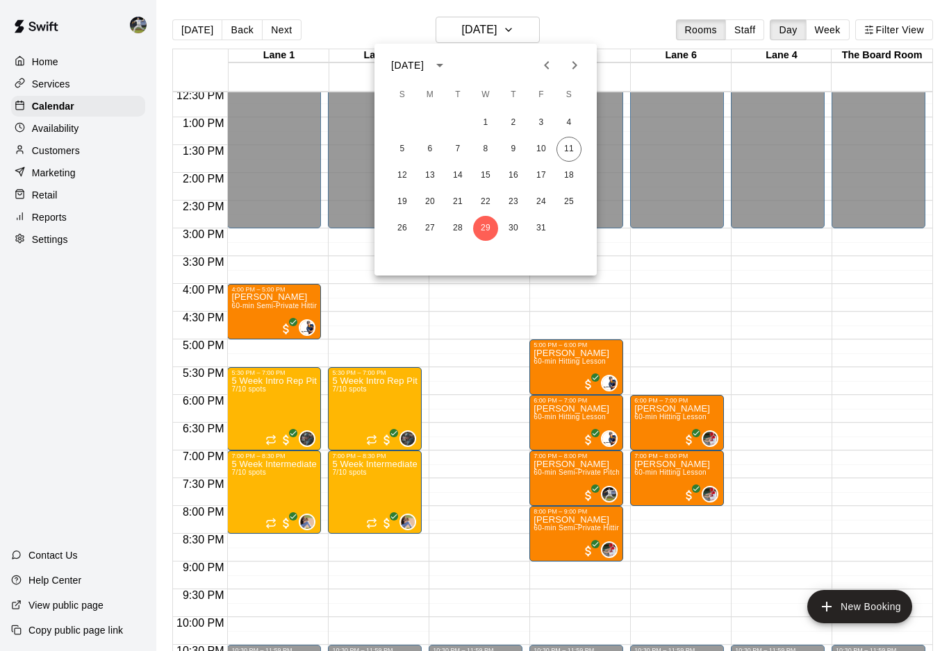
click at [71, 126] on div at bounding box center [474, 325] width 949 height 651
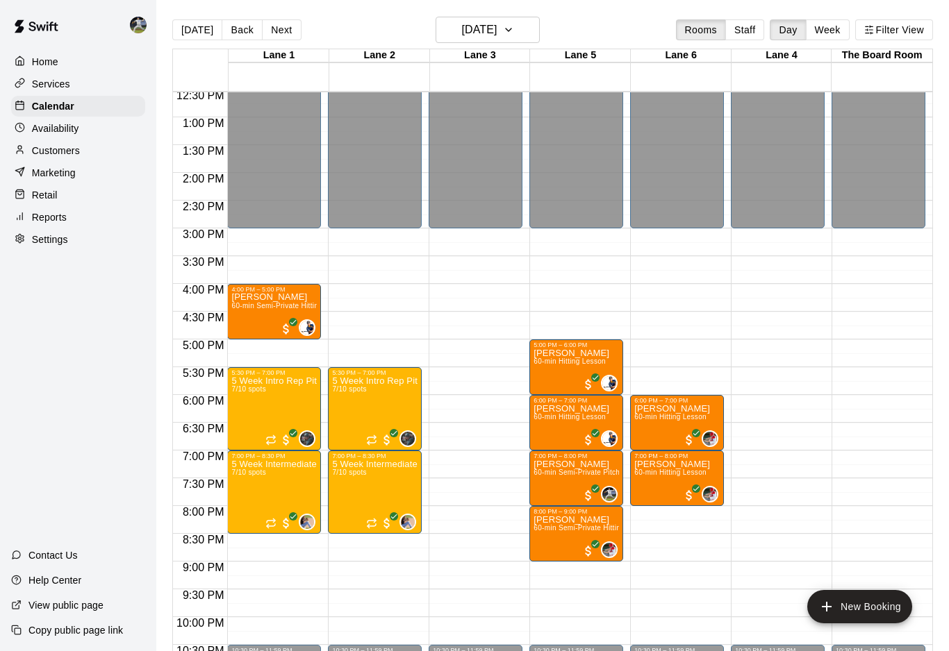
click at [56, 122] on p "Availability" at bounding box center [55, 129] width 47 height 14
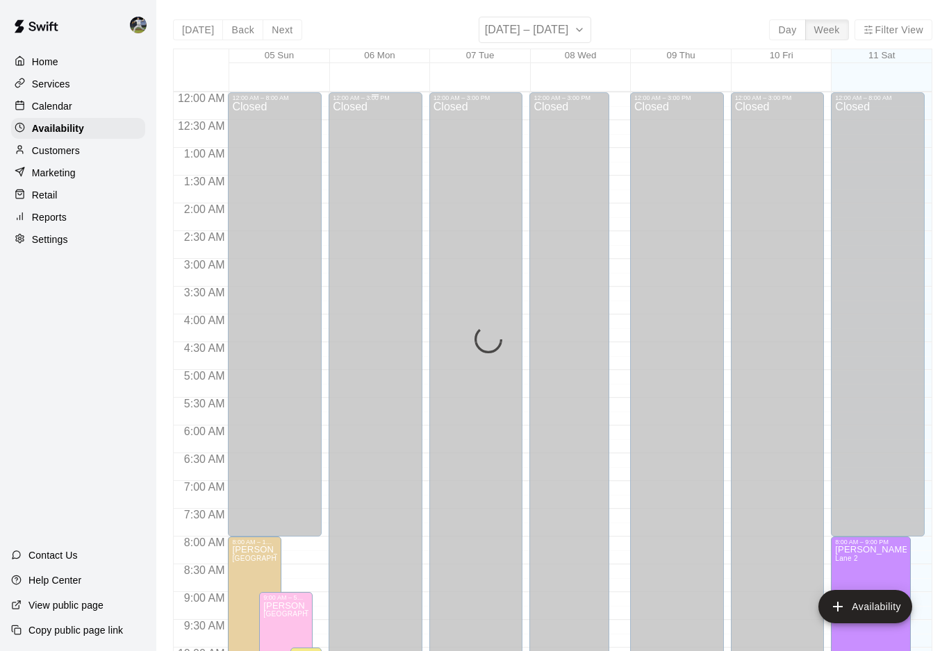
scroll to position [739, 0]
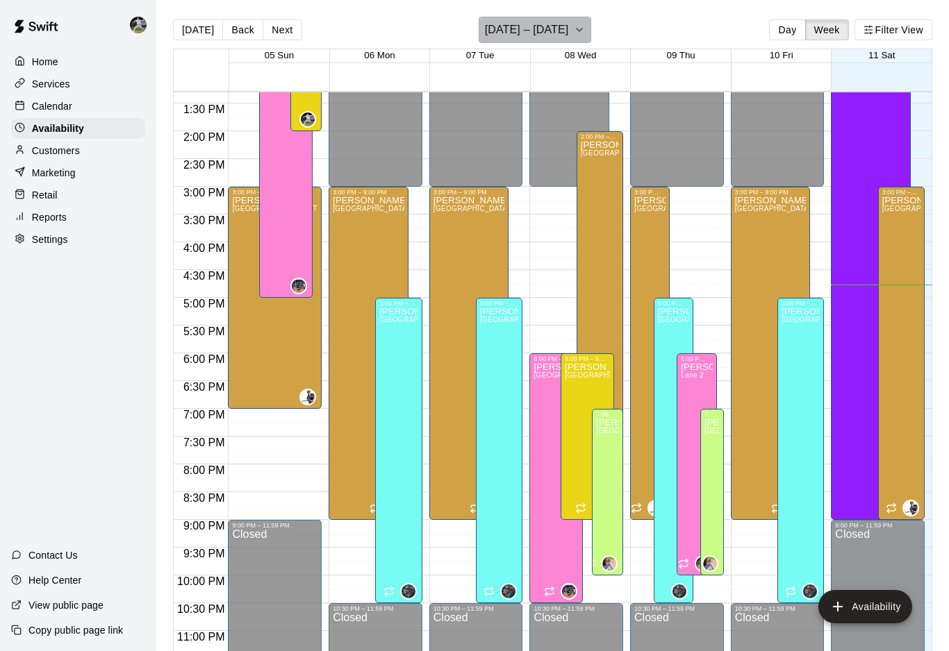
click at [574, 29] on icon "button" at bounding box center [579, 30] width 11 height 17
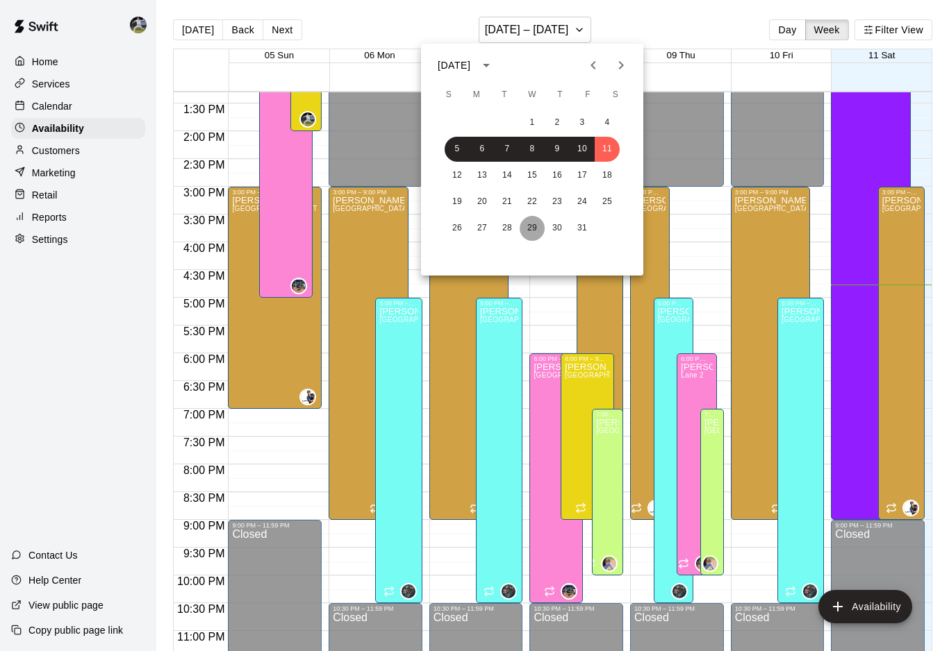
click at [531, 224] on button "29" at bounding box center [531, 228] width 25 height 25
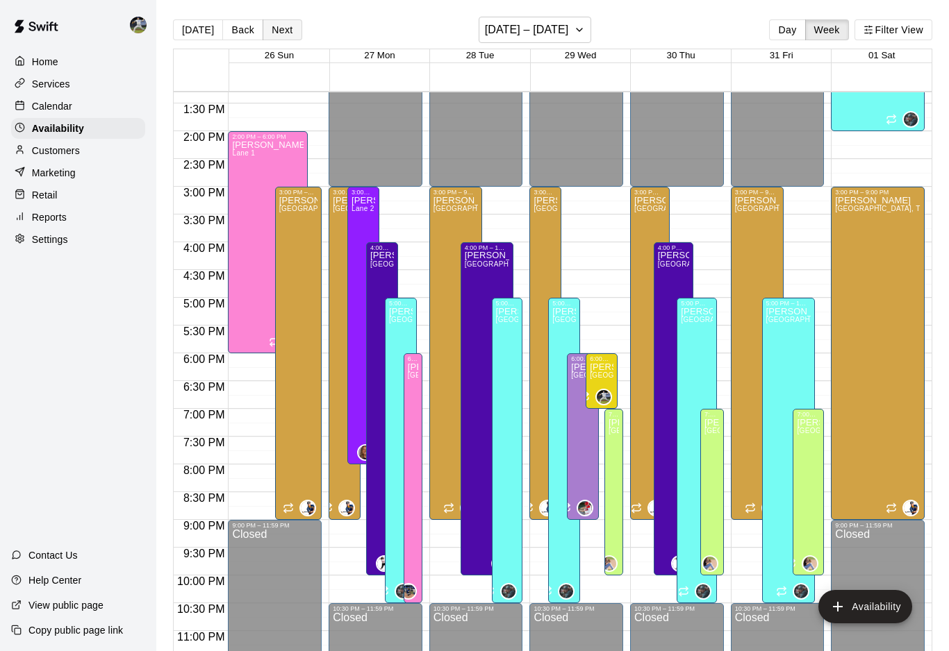
click at [274, 24] on button "Next" at bounding box center [282, 29] width 39 height 21
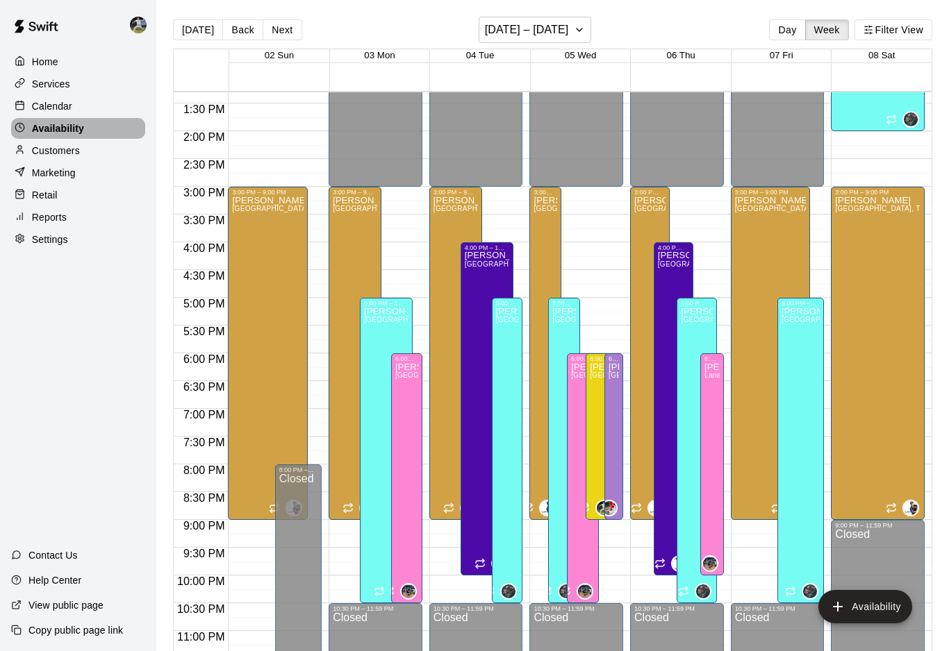
click at [49, 119] on div "Availability" at bounding box center [78, 128] width 134 height 21
click at [47, 111] on p "Calendar" at bounding box center [52, 106] width 40 height 14
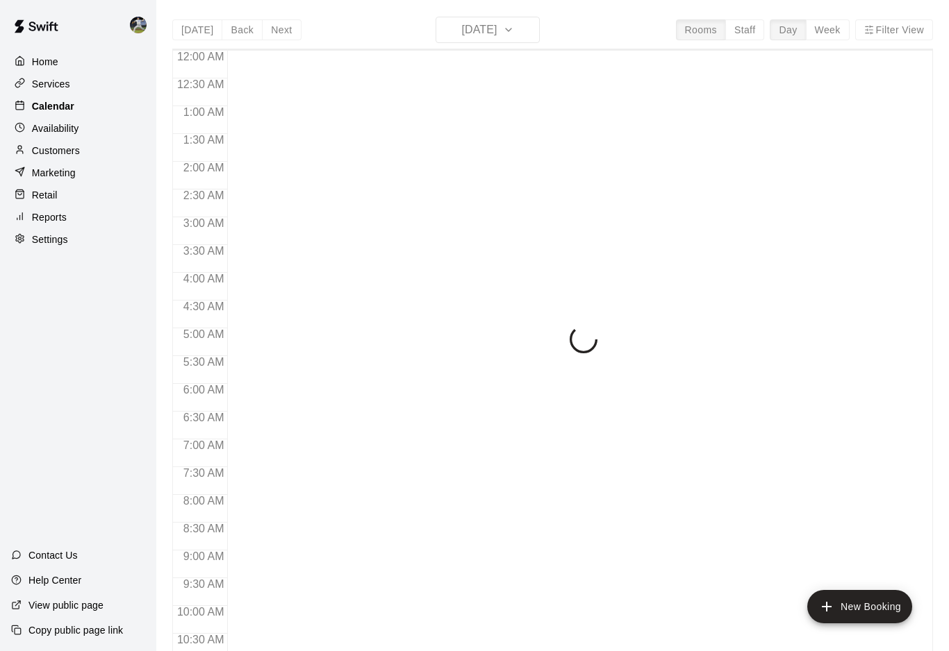
scroll to position [697, 0]
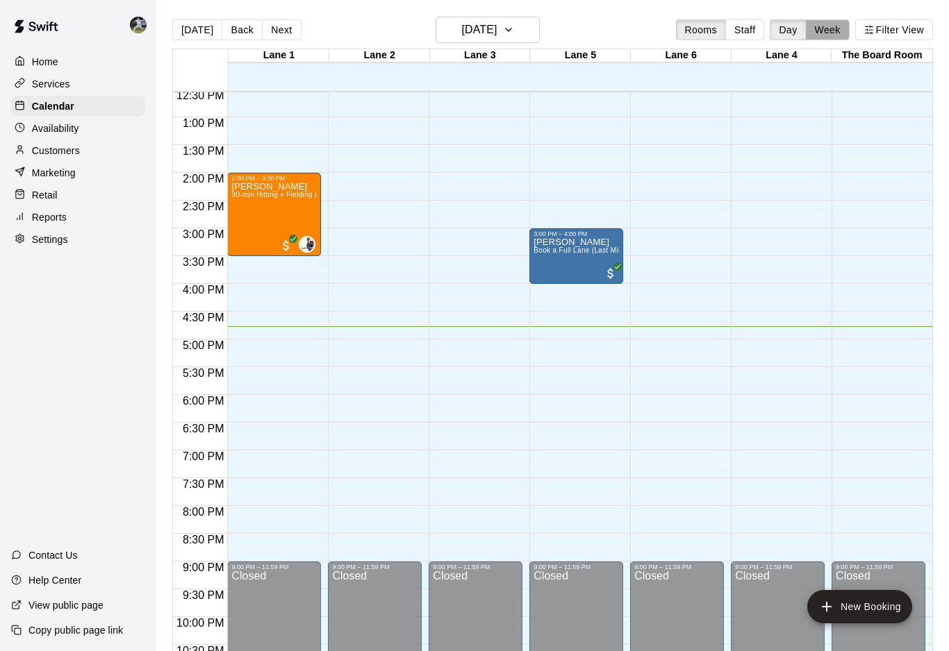
click at [828, 33] on button "Week" at bounding box center [828, 29] width 44 height 21
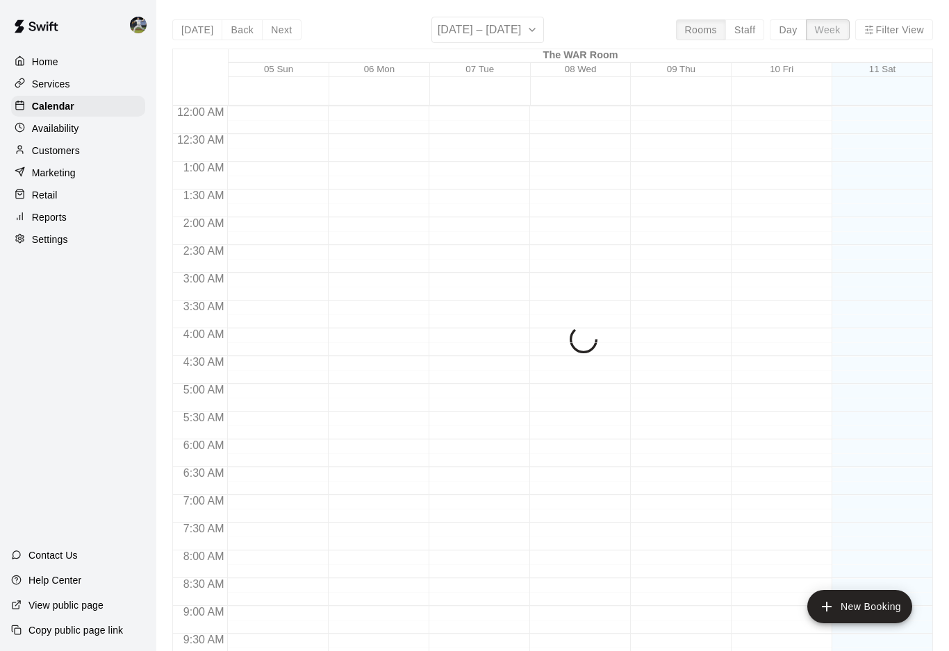
scroll to position [753, 0]
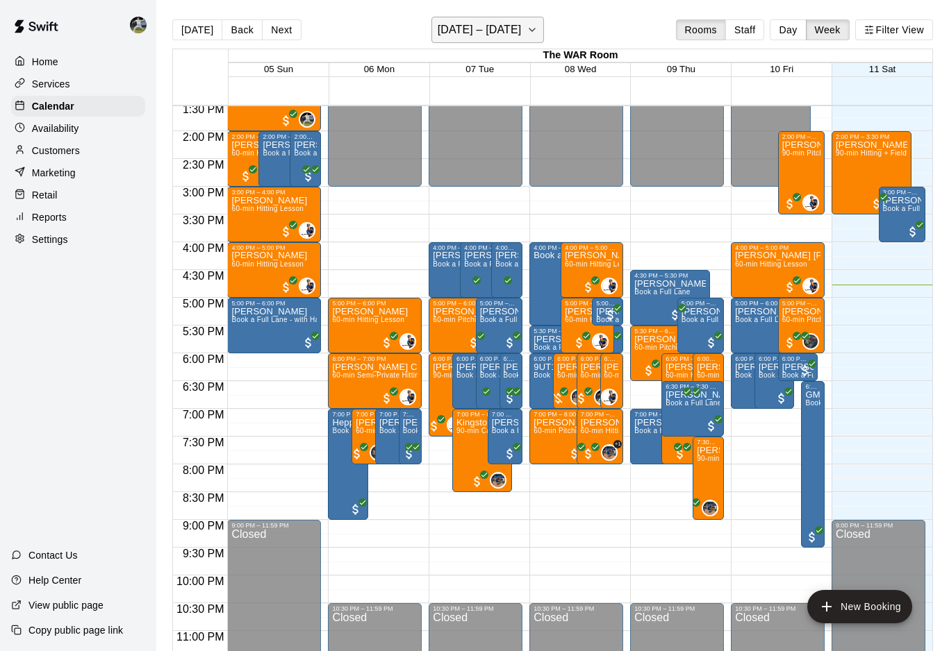
click at [520, 27] on button "October 05 – 11" at bounding box center [487, 30] width 113 height 26
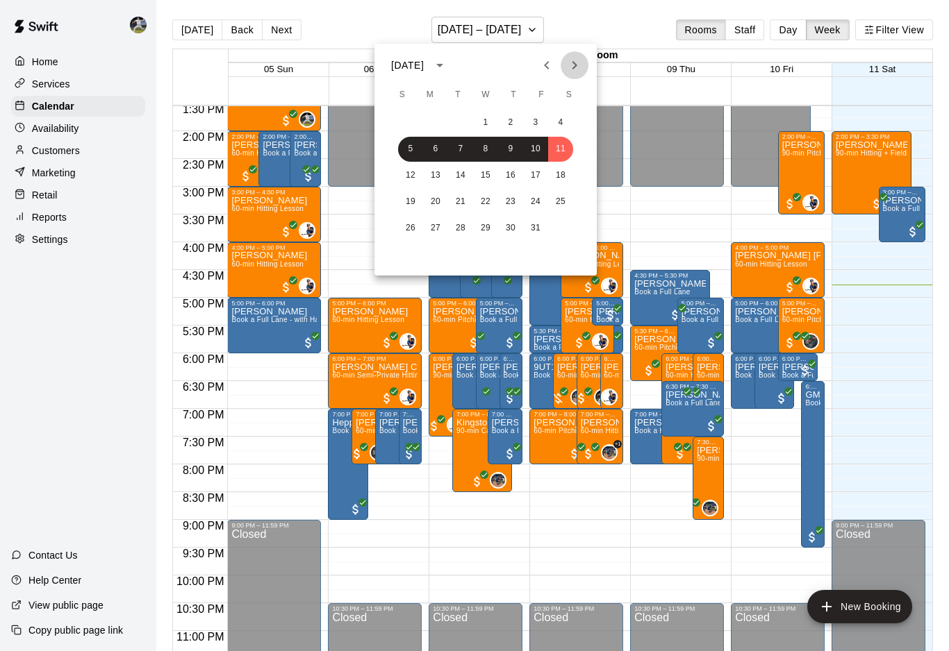
click at [580, 66] on icon "Next month" at bounding box center [574, 65] width 17 height 17
click at [483, 147] on button "5" at bounding box center [485, 149] width 25 height 25
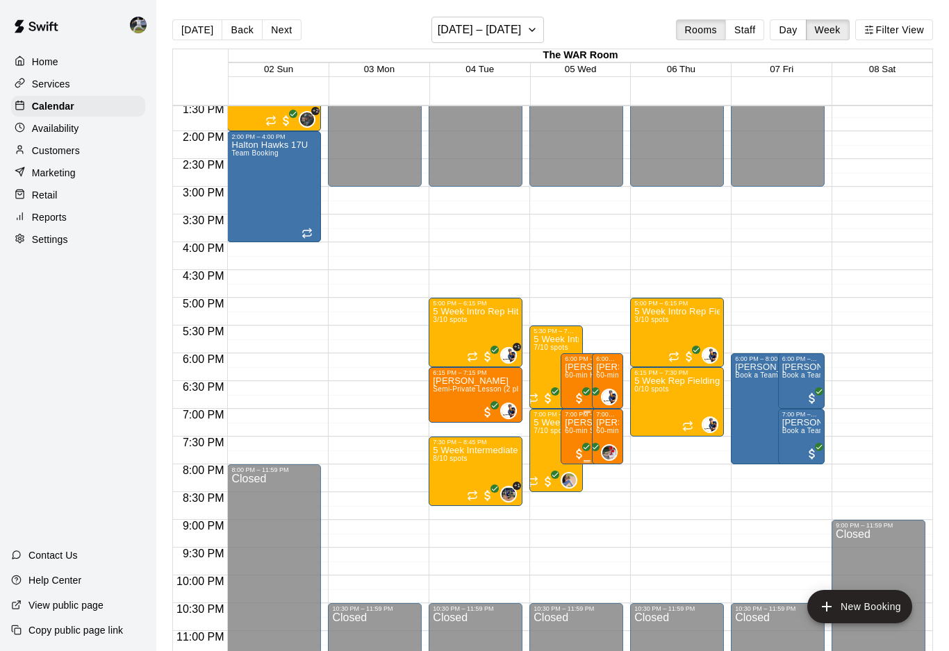
click at [571, 423] on p "[PERSON_NAME]" at bounding box center [587, 423] width 44 height 0
click at [548, 278] on div at bounding box center [474, 325] width 949 height 651
click at [794, 33] on button "Day" at bounding box center [787, 29] width 36 height 21
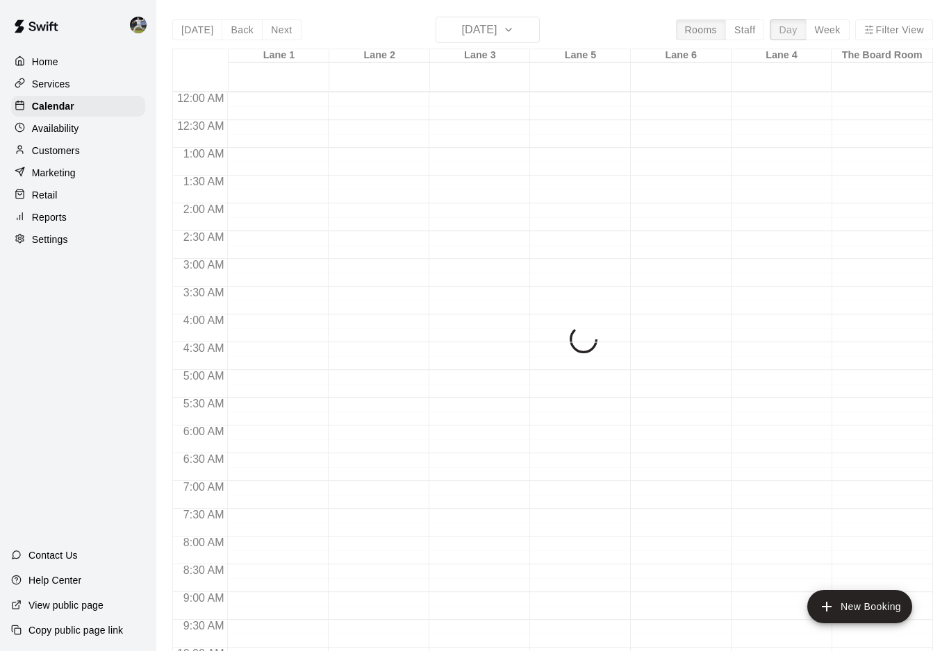
scroll to position [739, 0]
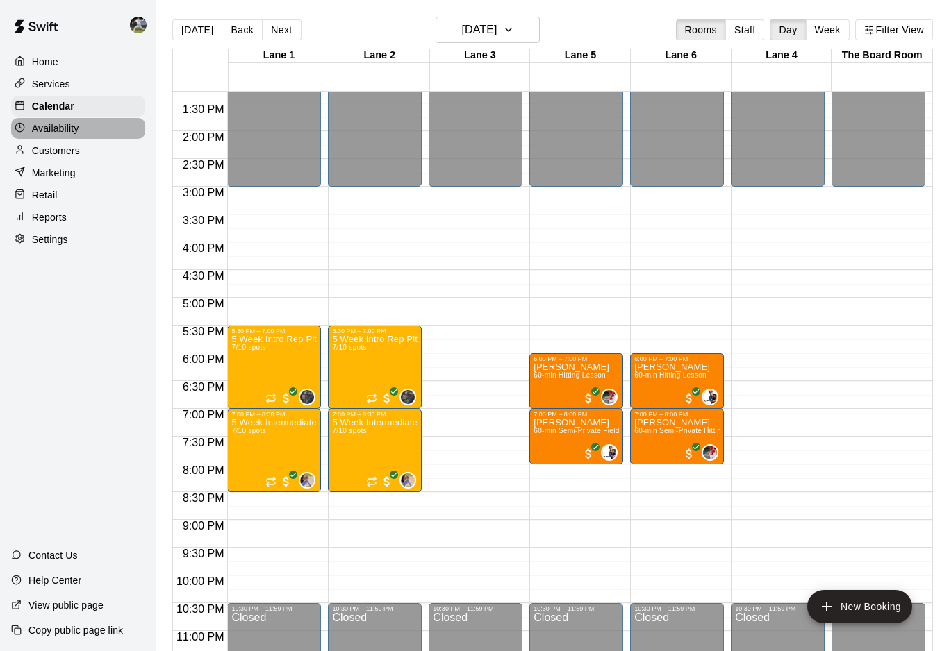
click at [40, 129] on p "Availability" at bounding box center [55, 129] width 47 height 14
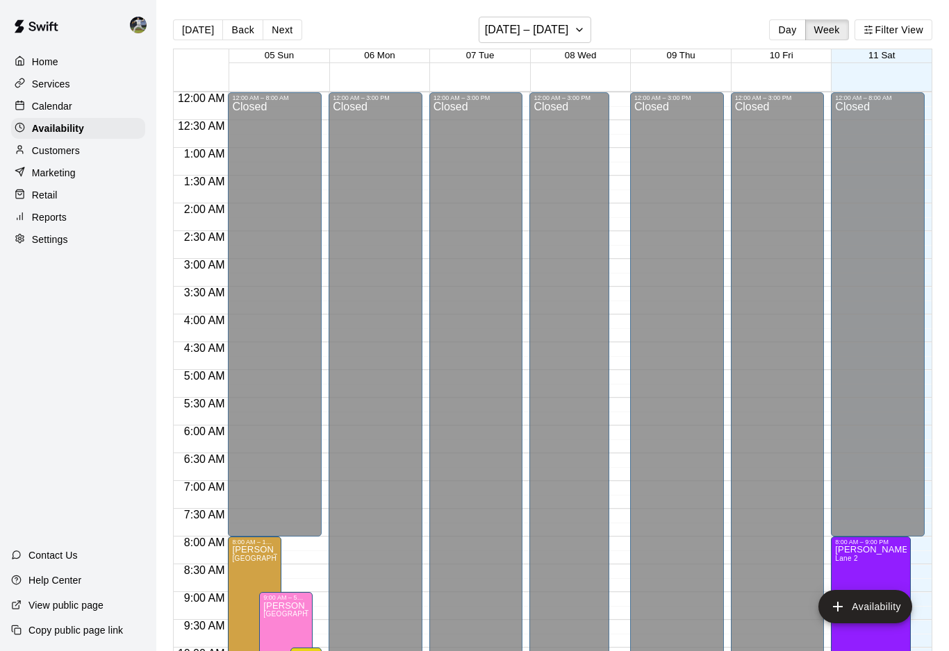
scroll to position [739, 0]
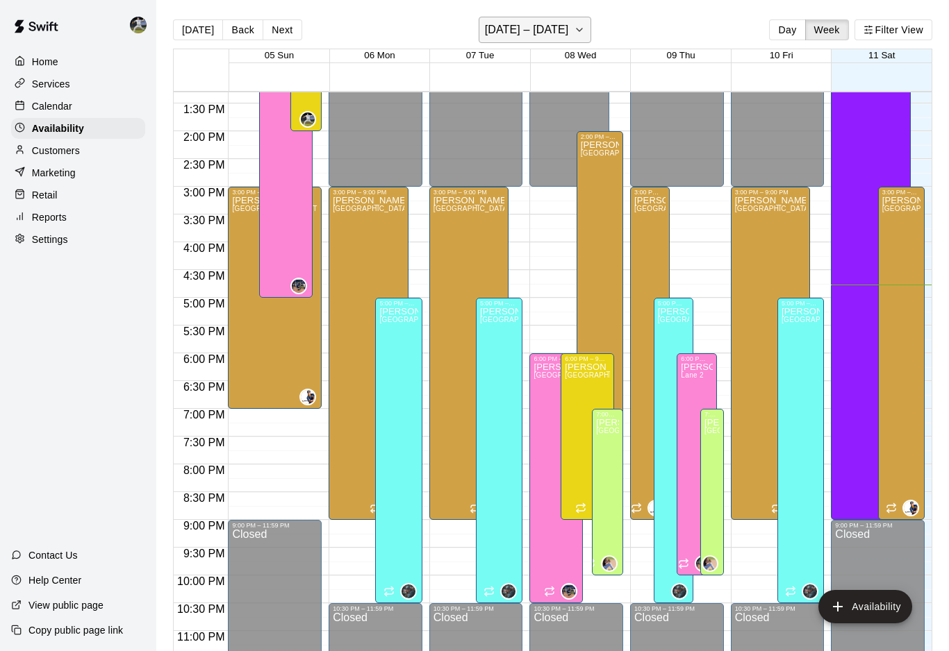
click at [574, 34] on icon "button" at bounding box center [579, 30] width 11 height 17
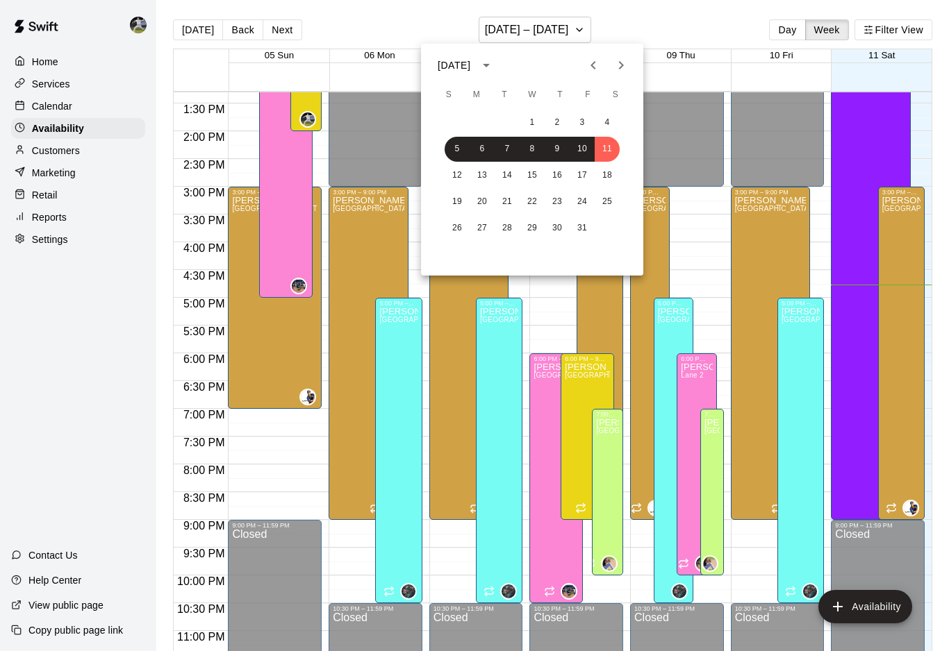
click at [619, 61] on icon "Next month" at bounding box center [621, 65] width 5 height 8
click at [528, 157] on button "5" at bounding box center [531, 149] width 25 height 25
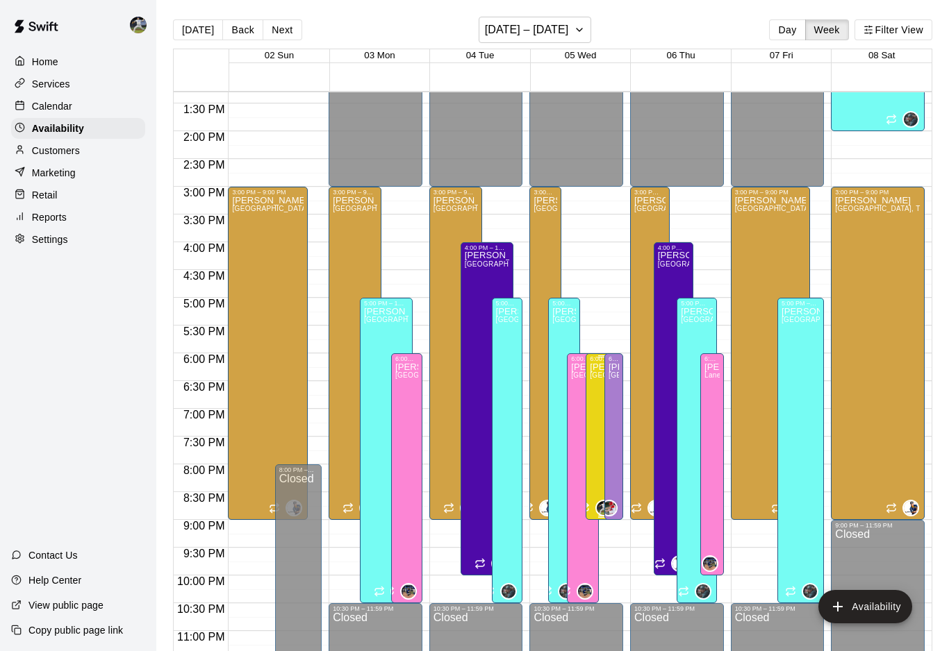
click at [604, 417] on icon "delete" at bounding box center [604, 412] width 10 height 13
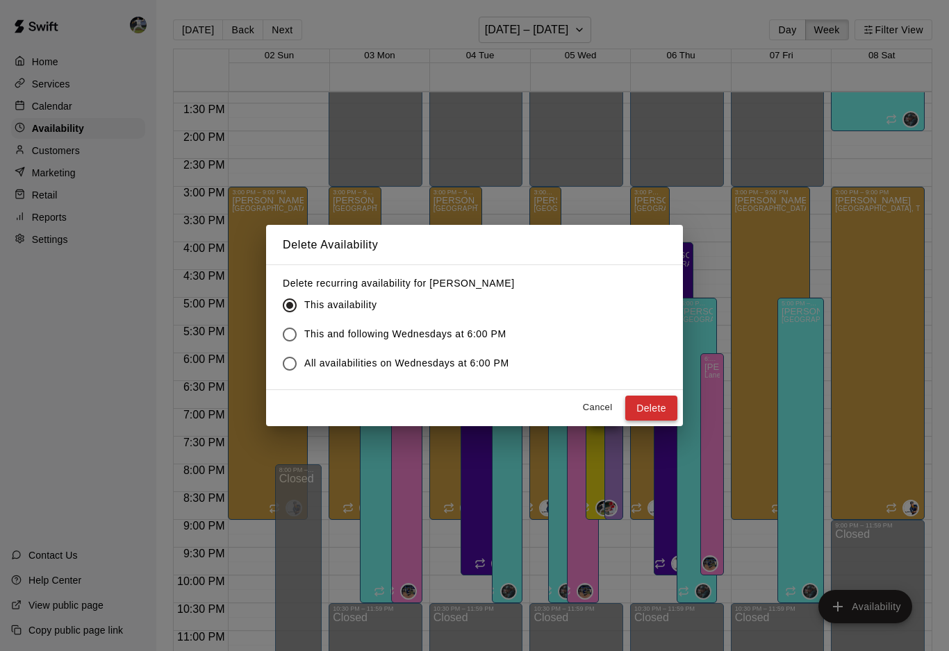
click at [653, 403] on button "Delete" at bounding box center [651, 409] width 52 height 26
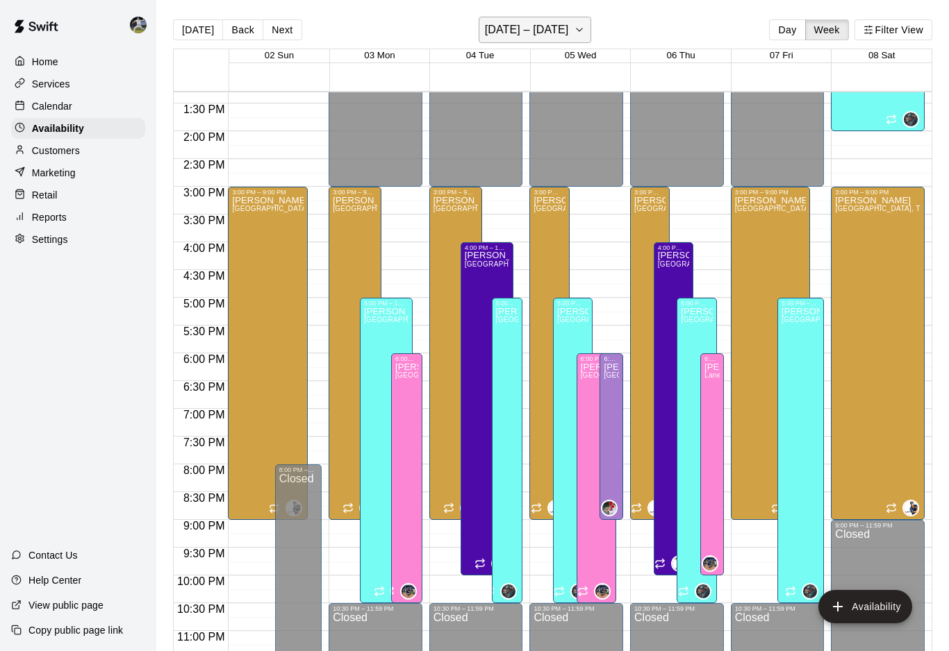
click at [590, 30] on button "November 02 – 08" at bounding box center [534, 30] width 113 height 26
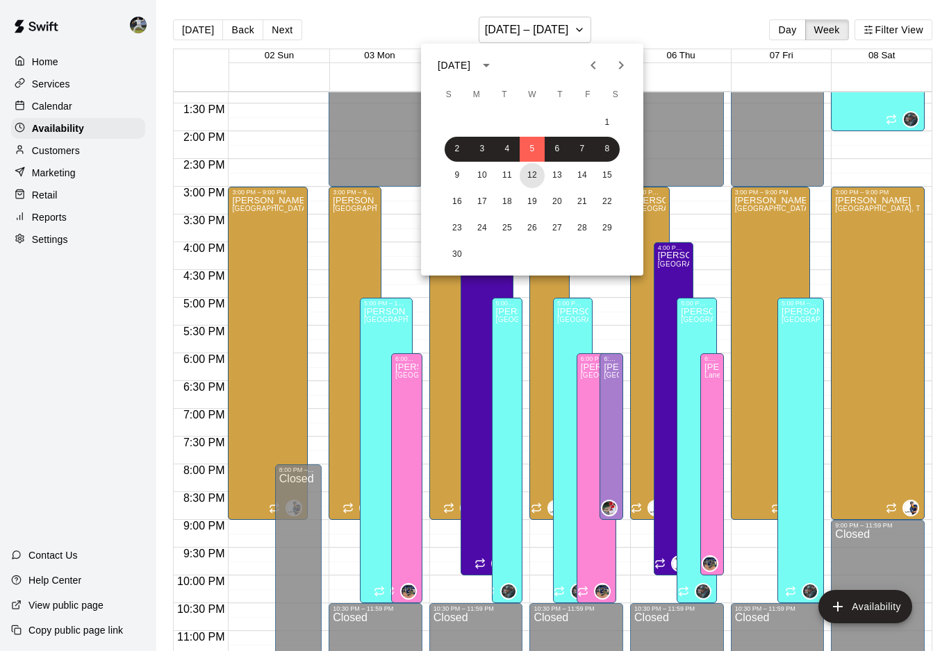
click at [540, 169] on button "12" at bounding box center [531, 175] width 25 height 25
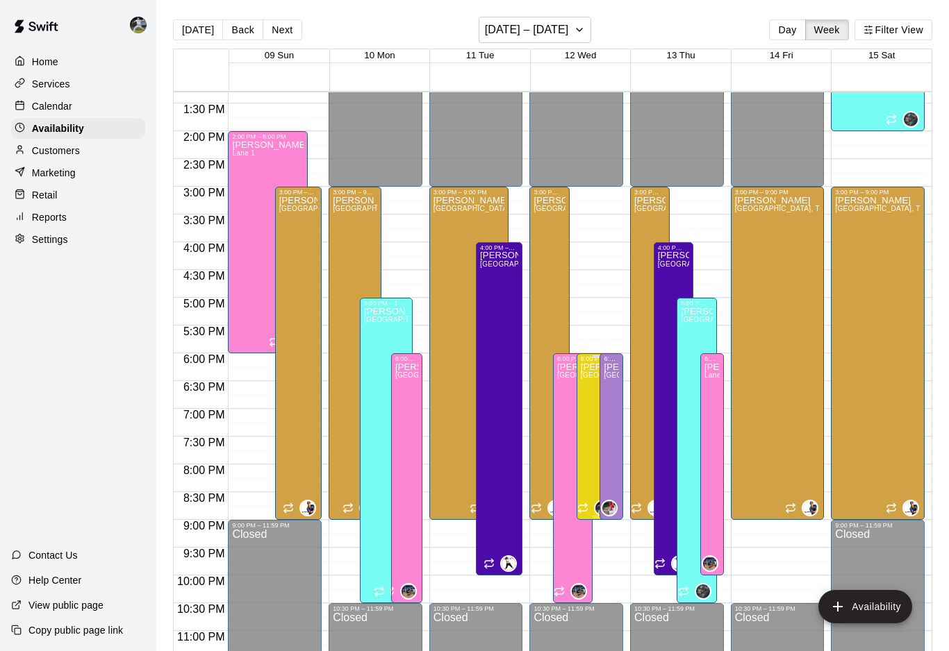
click at [596, 381] on icon "edit" at bounding box center [594, 378] width 17 height 17
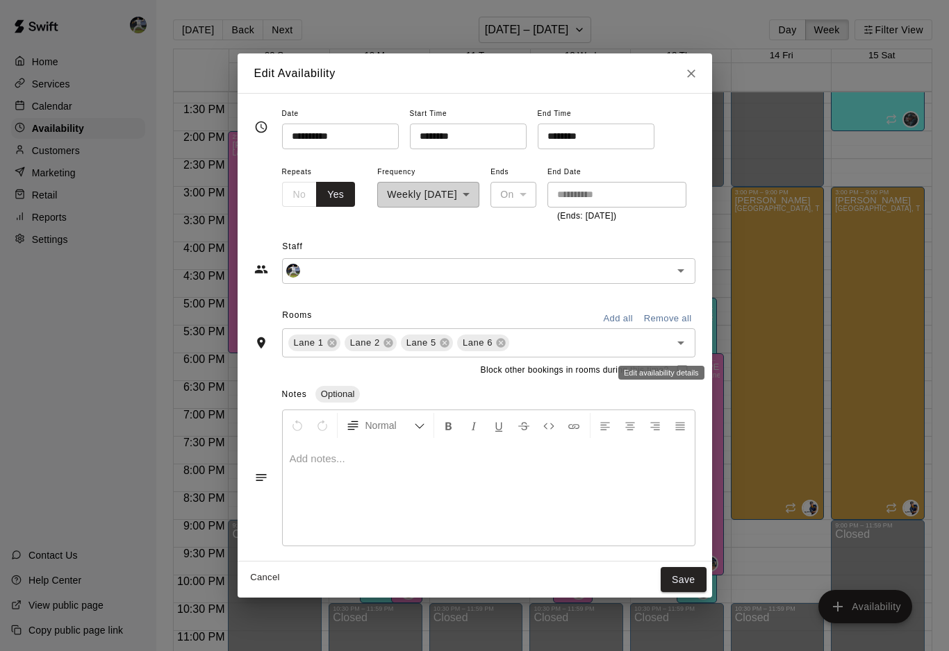
type input "**********"
click at [538, 137] on input "********" at bounding box center [591, 137] width 107 height 26
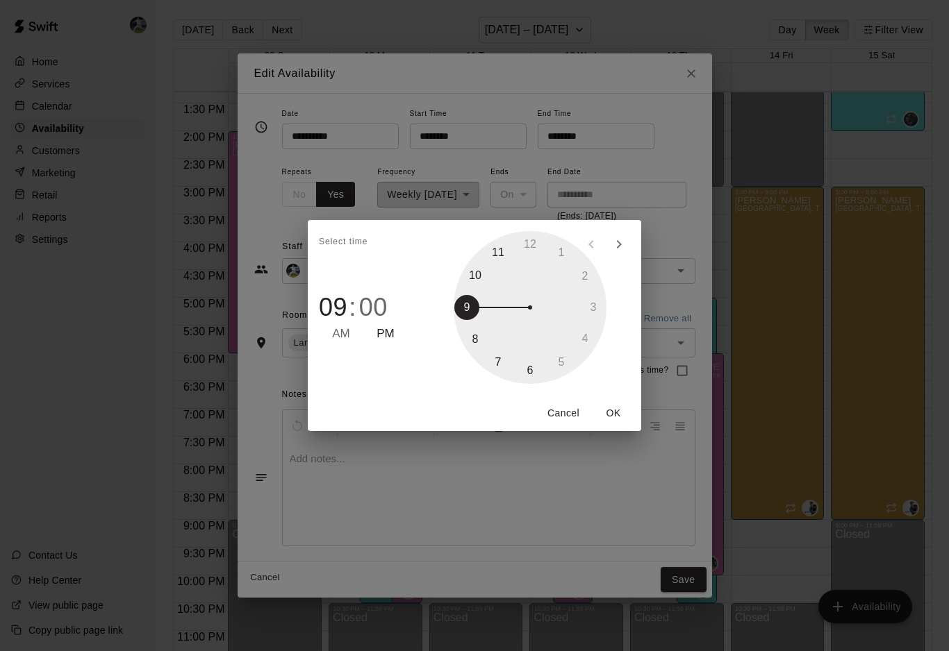
type input "********"
click at [499, 362] on div at bounding box center [529, 307] width 153 height 153
click at [614, 412] on button "OK" at bounding box center [613, 414] width 44 height 26
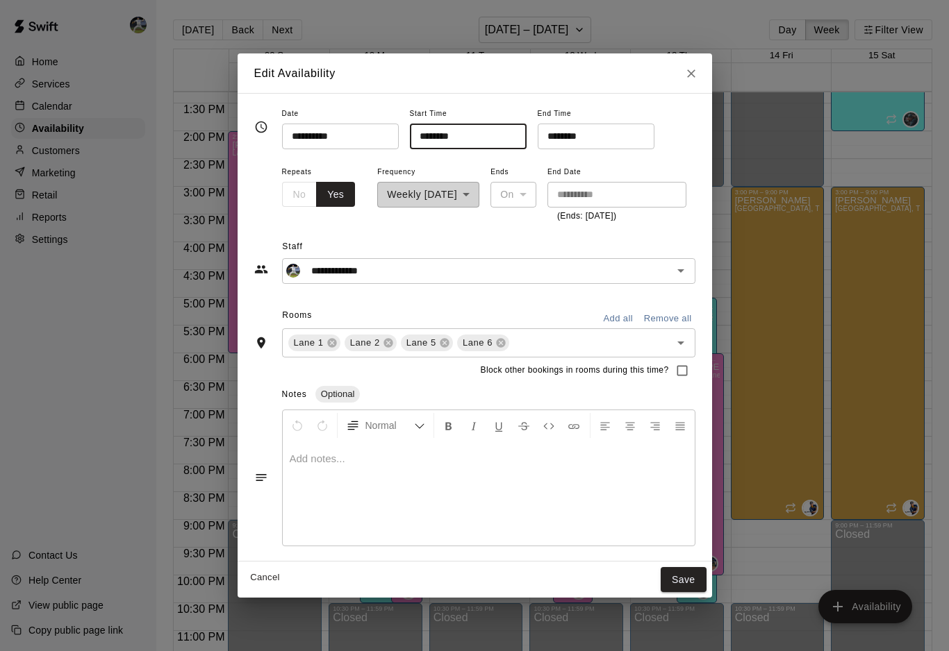
click at [410, 136] on input "********" at bounding box center [463, 137] width 107 height 26
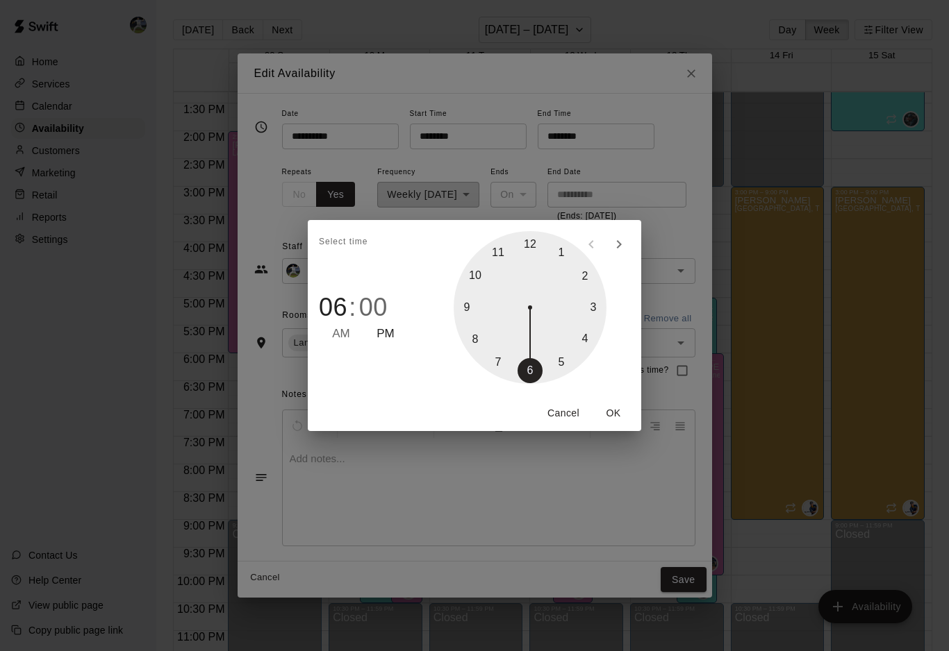
click at [570, 414] on button "Cancel" at bounding box center [563, 414] width 44 height 26
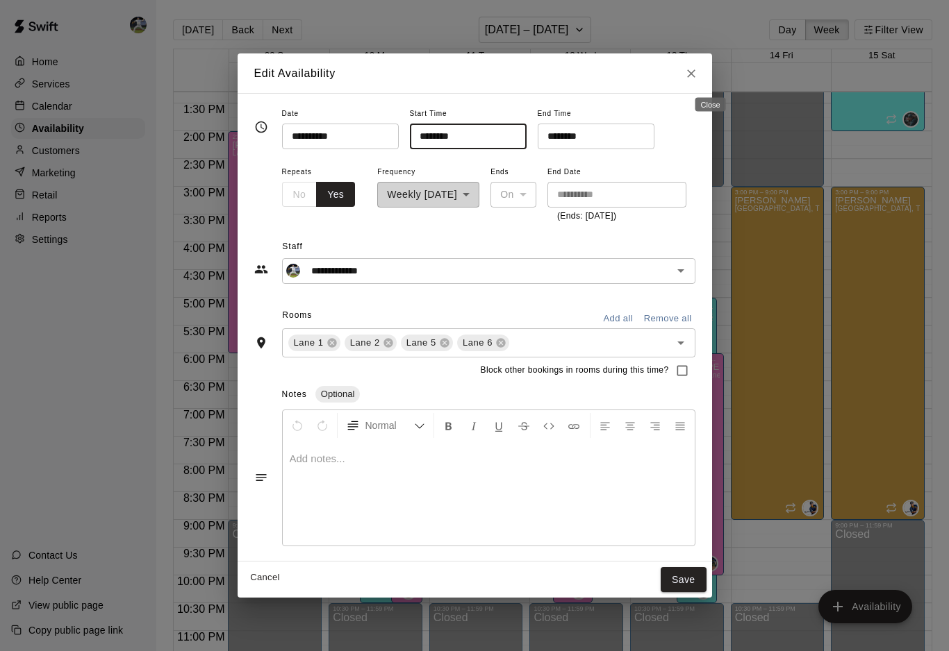
click at [698, 73] on icon "Close" at bounding box center [691, 74] width 14 height 14
type input "**********"
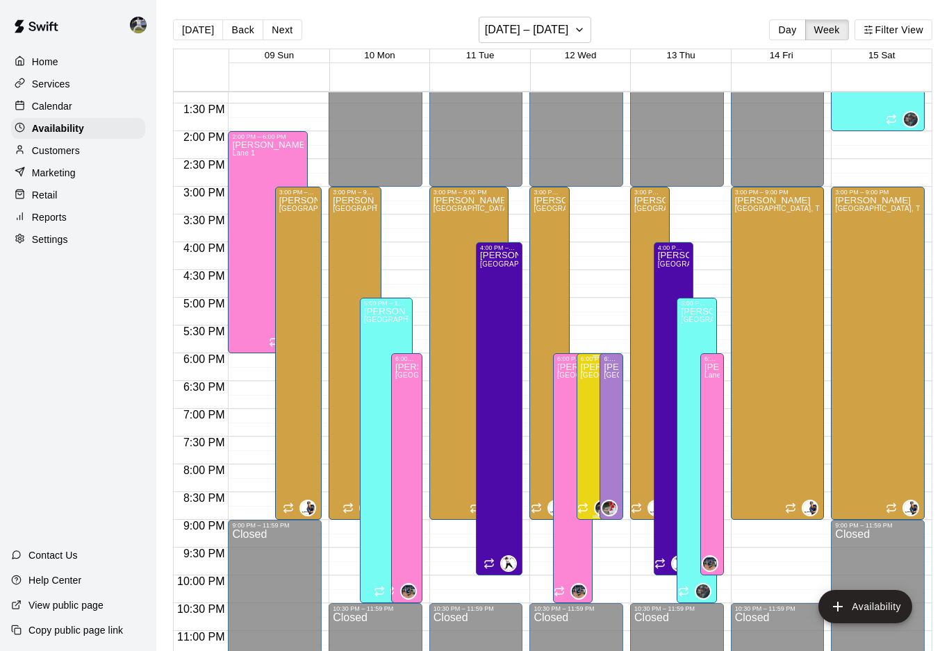
click at [590, 376] on icon "edit" at bounding box center [594, 378] width 17 height 17
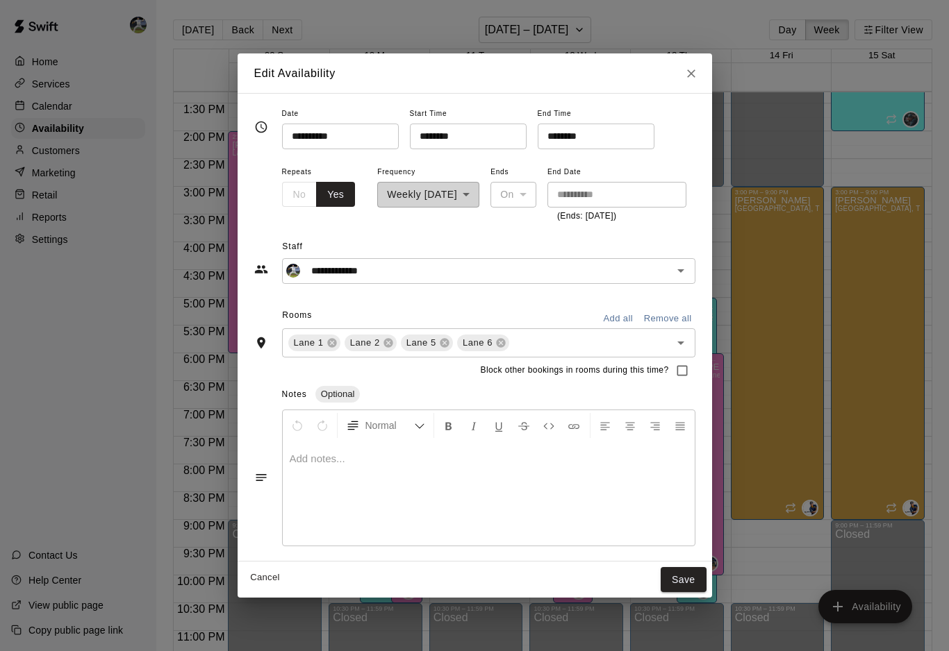
click at [410, 138] on input "********" at bounding box center [463, 137] width 107 height 26
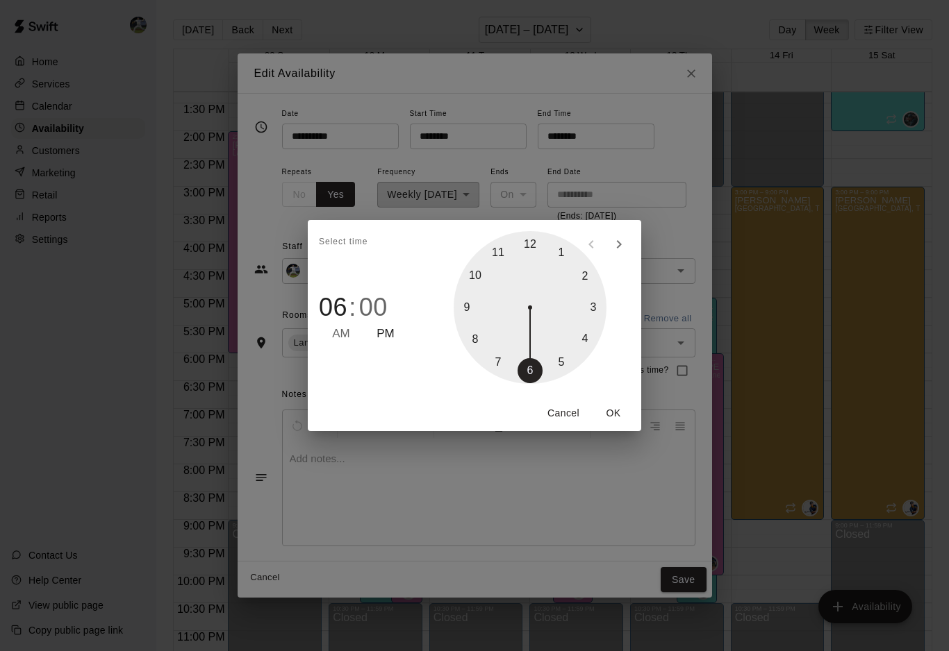
type input "********"
click at [490, 358] on div at bounding box center [529, 307] width 153 height 153
click at [610, 414] on button "OK" at bounding box center [613, 414] width 44 height 26
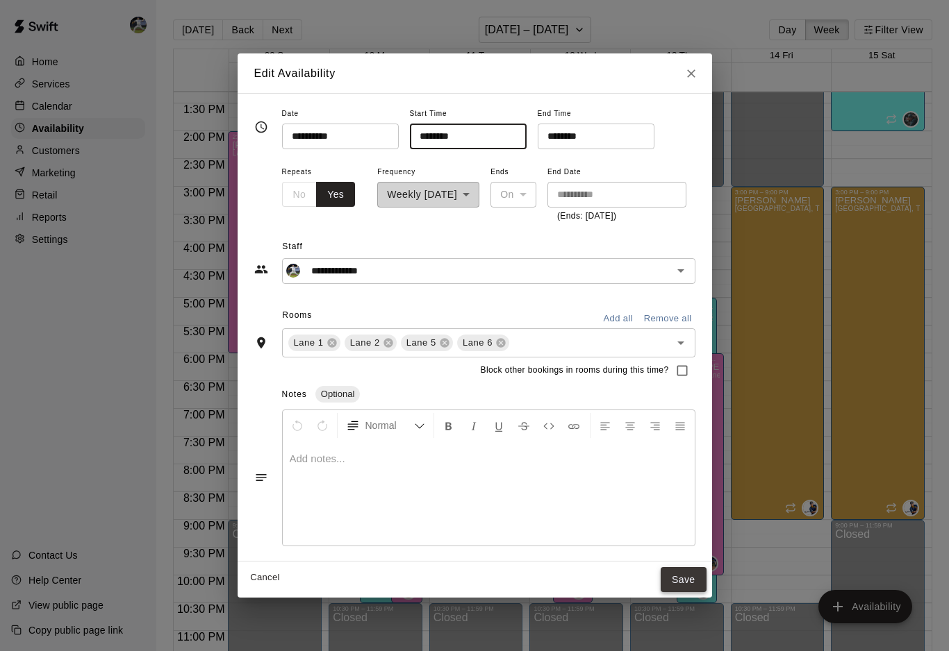
click at [706, 578] on button "Save" at bounding box center [683, 580] width 46 height 26
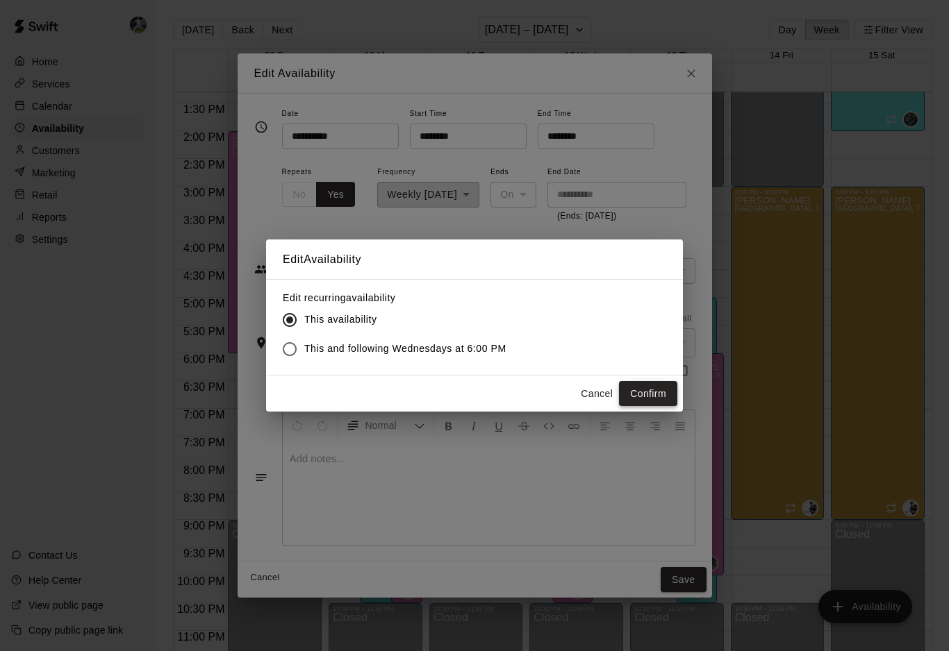
click at [635, 391] on button "Confirm" at bounding box center [648, 394] width 58 height 26
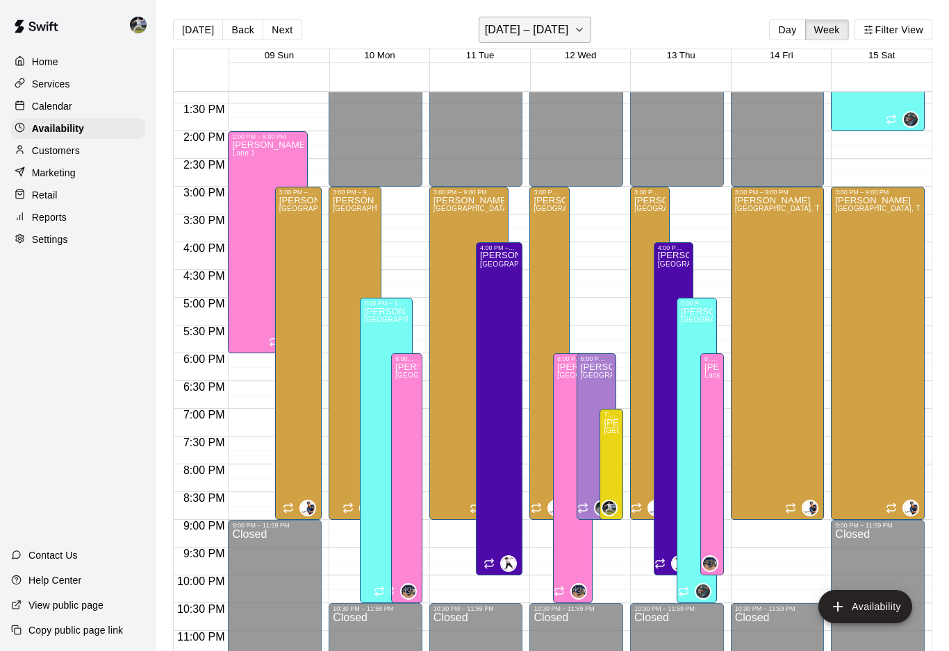
click at [585, 38] on icon "button" at bounding box center [579, 30] width 11 height 17
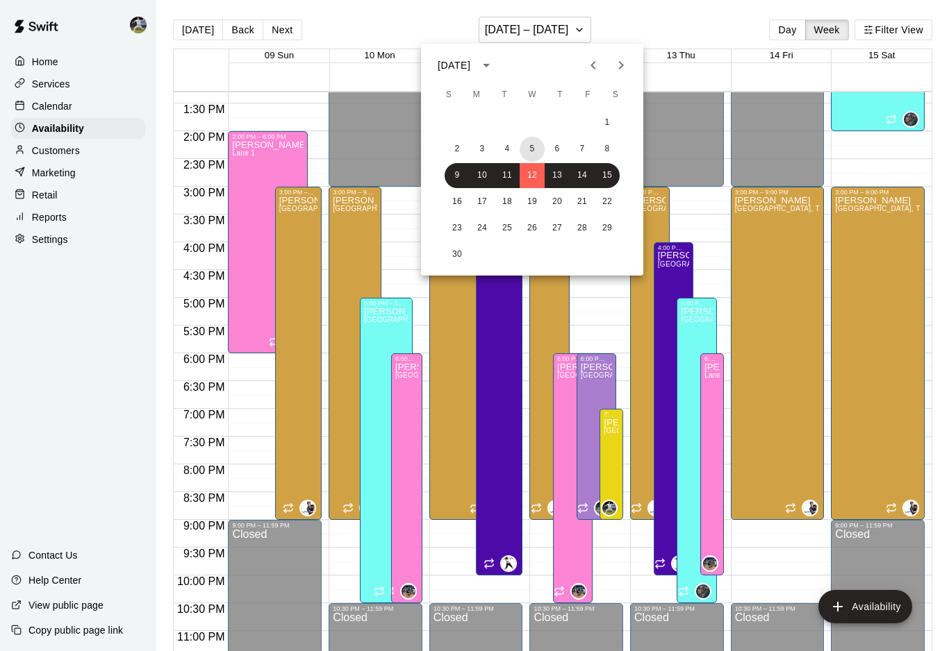
click at [535, 147] on button "5" at bounding box center [531, 149] width 25 height 25
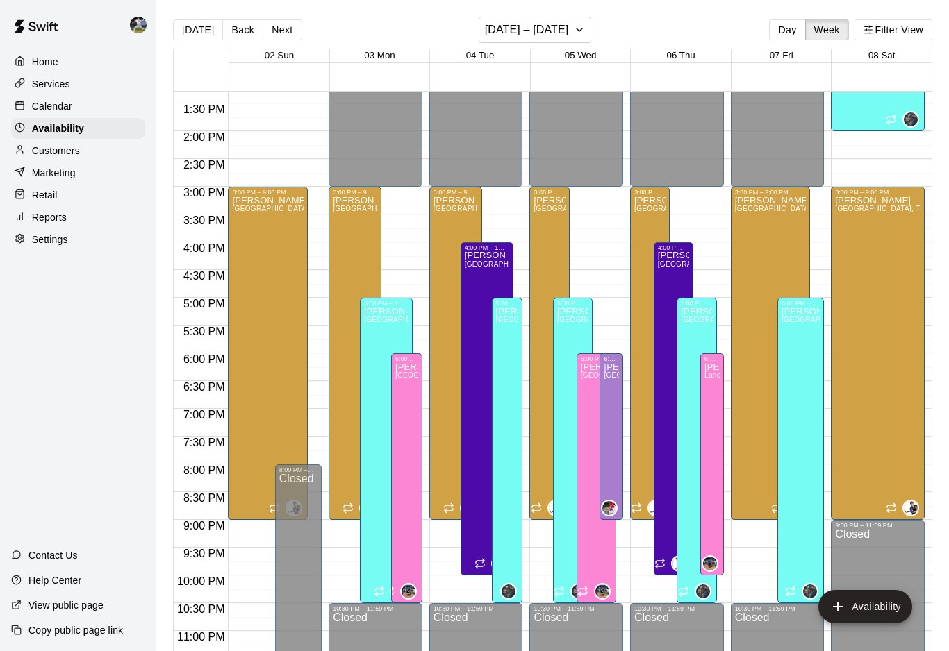
click at [541, 48] on div "Today Back Next November 02 – 08 Day Week Filter View" at bounding box center [552, 33] width 759 height 32
click at [533, 37] on h6 "November 02 – 08" at bounding box center [527, 29] width 84 height 19
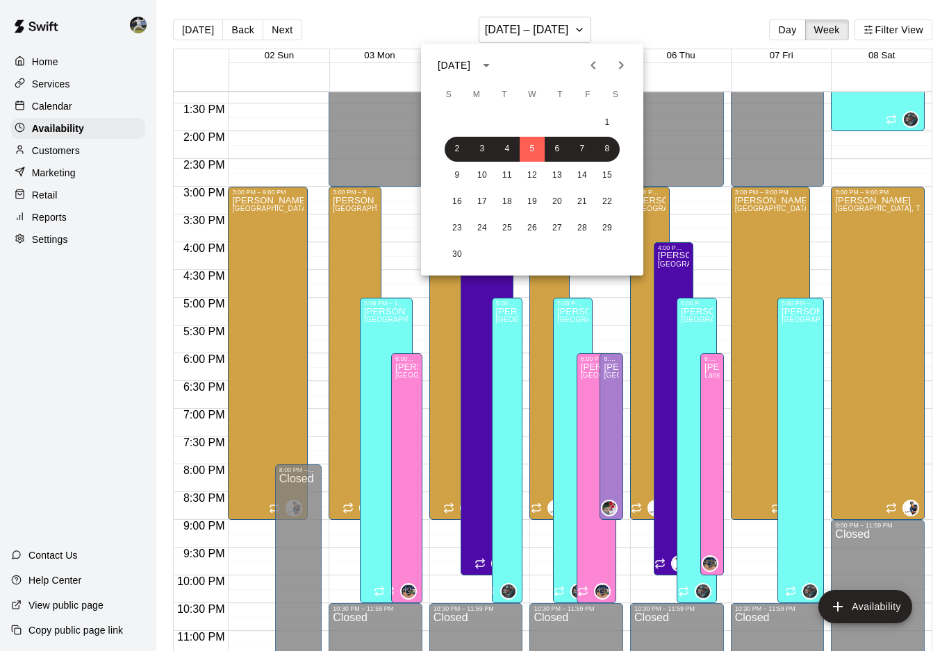
click at [587, 65] on icon "Previous month" at bounding box center [593, 65] width 17 height 17
click at [535, 229] on button "29" at bounding box center [531, 228] width 25 height 25
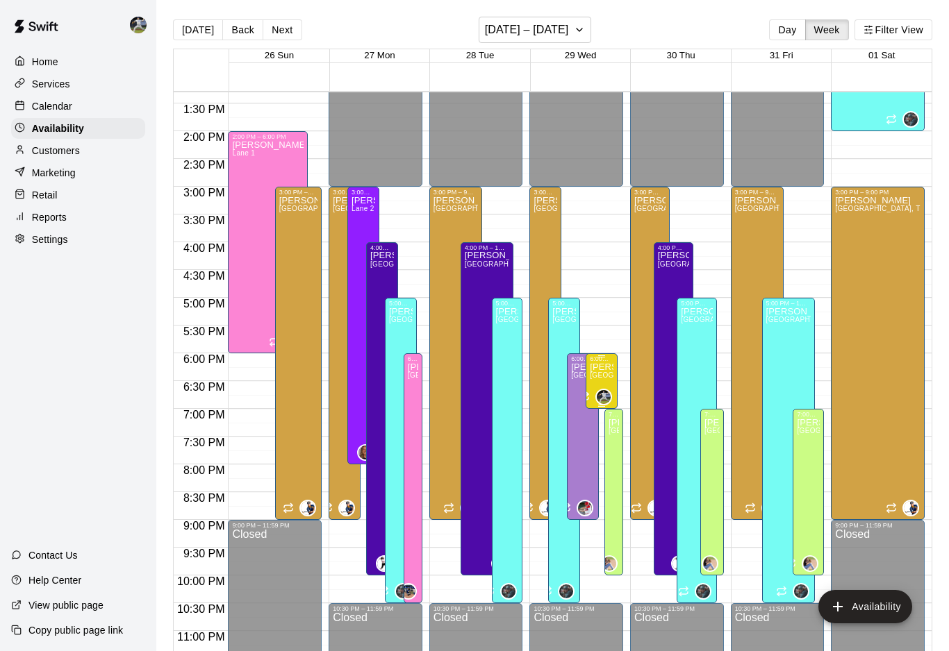
click at [601, 379] on span "Lane 1, Lane 2, Lane 5, Lane 6" at bounding box center [628, 376] width 76 height 8
click at [606, 391] on icon "edit" at bounding box center [604, 386] width 17 height 17
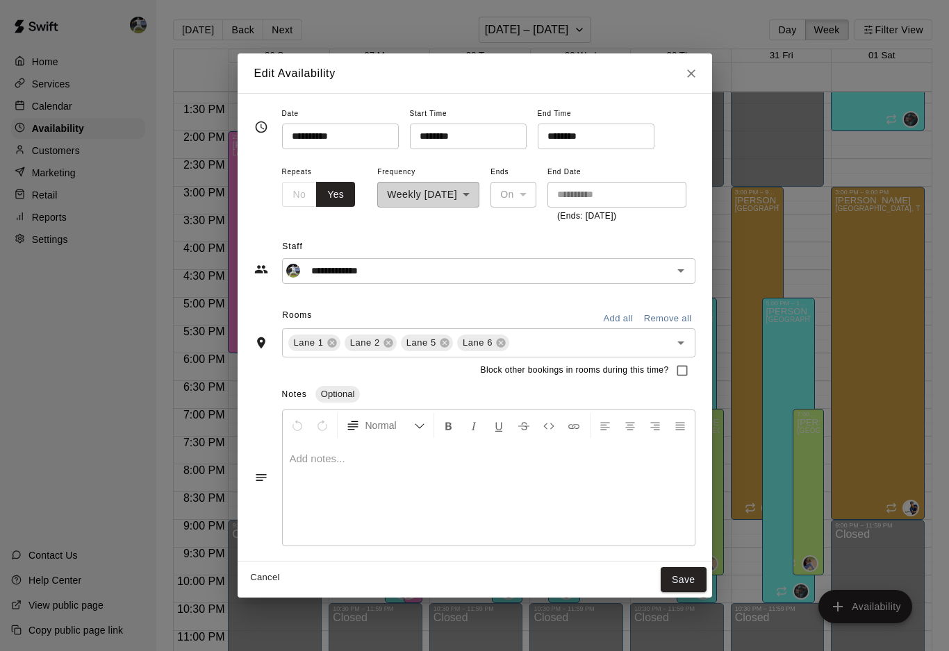
click at [410, 144] on input "********" at bounding box center [463, 137] width 107 height 26
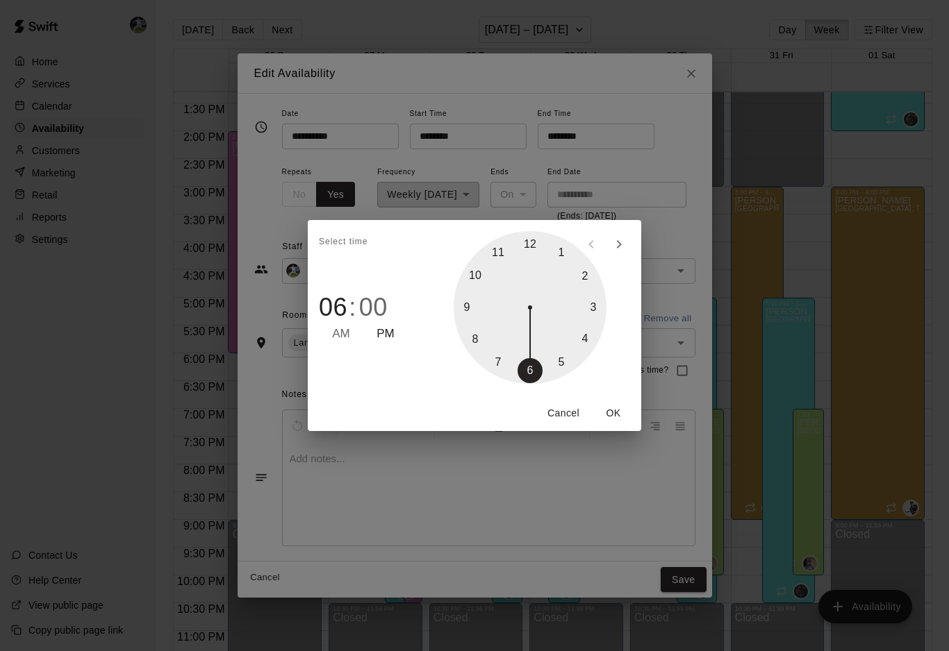
type input "********"
click at [500, 357] on div at bounding box center [529, 307] width 153 height 153
click at [515, 139] on div "Select time 07 : 00 AM PM 05 10 15 20 25 30 35 40 45 50 55 00 Cancel OK" at bounding box center [474, 325] width 949 height 651
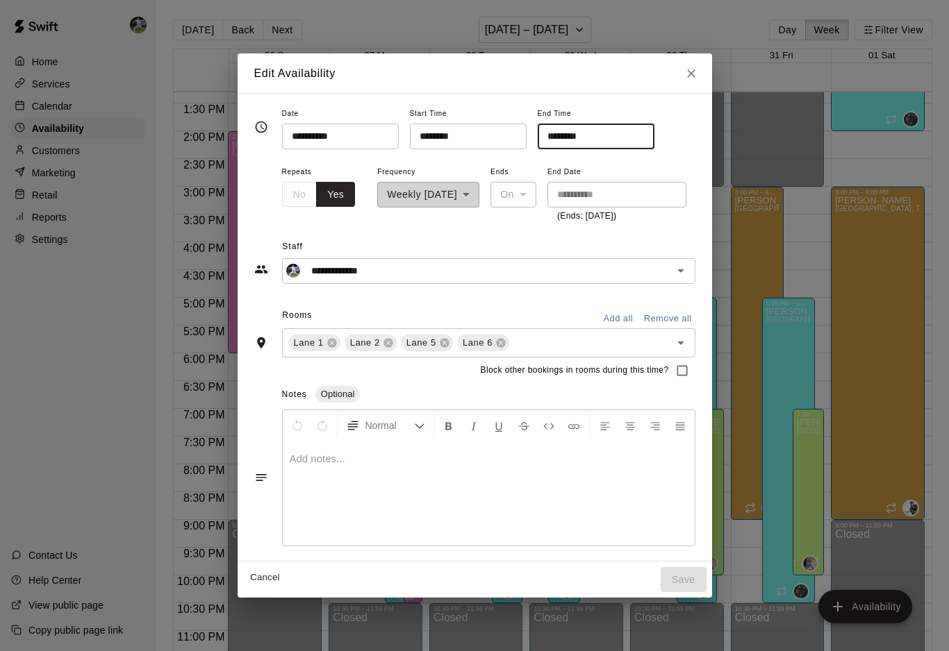
click at [538, 148] on input "********" at bounding box center [591, 137] width 107 height 26
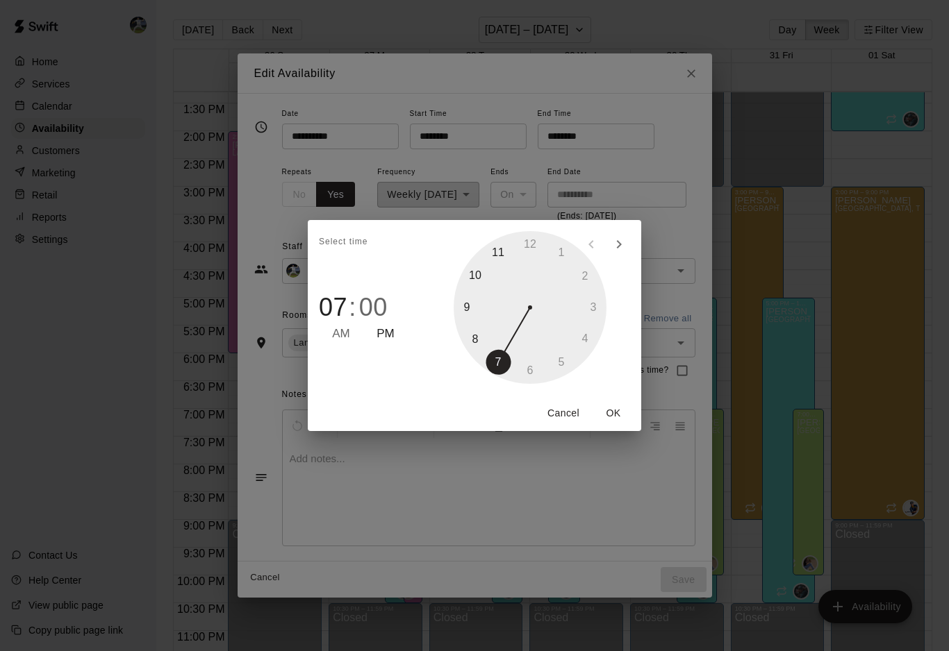
type input "********"
click at [468, 313] on div at bounding box center [529, 307] width 153 height 153
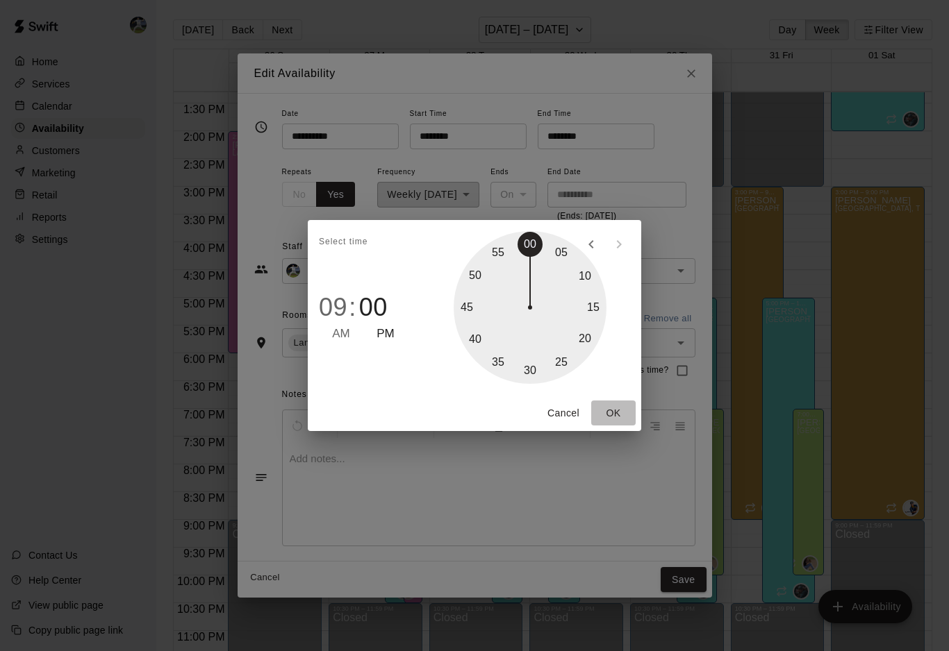
click at [610, 407] on button "OK" at bounding box center [613, 414] width 44 height 26
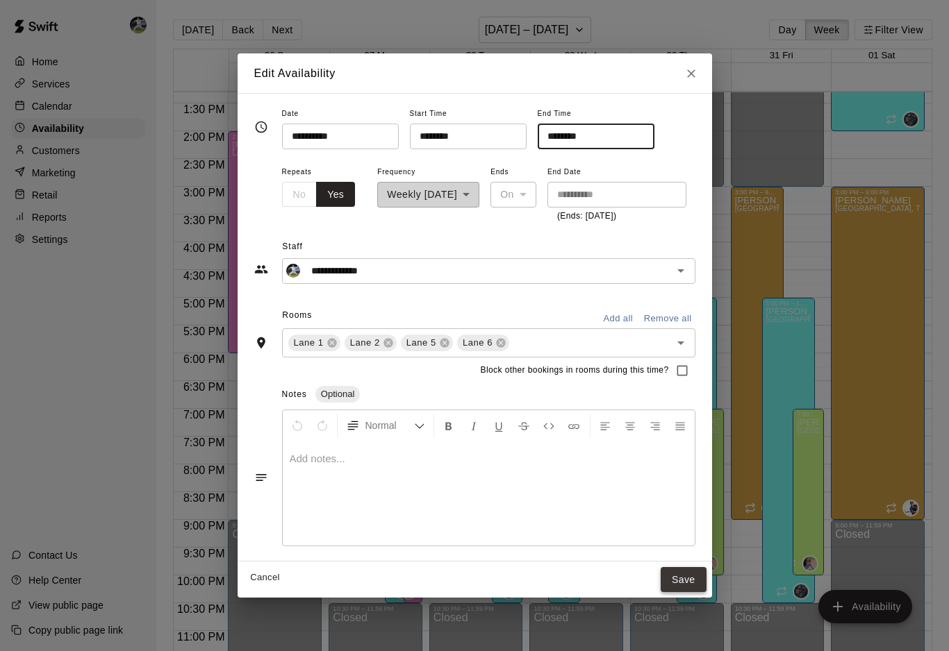
click at [706, 585] on button "Save" at bounding box center [683, 580] width 46 height 26
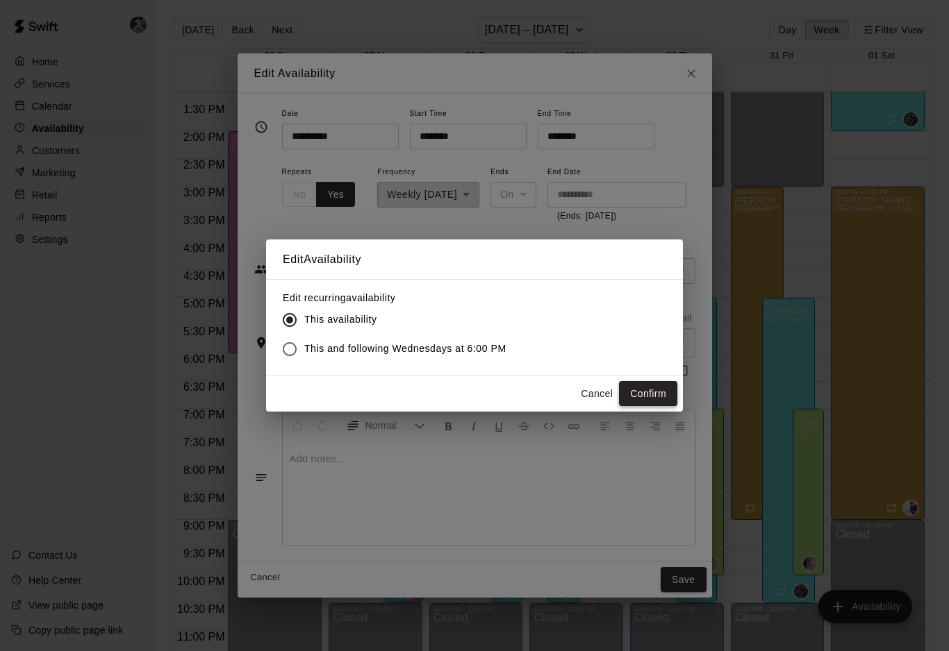
click at [646, 396] on button "Confirm" at bounding box center [648, 394] width 58 height 26
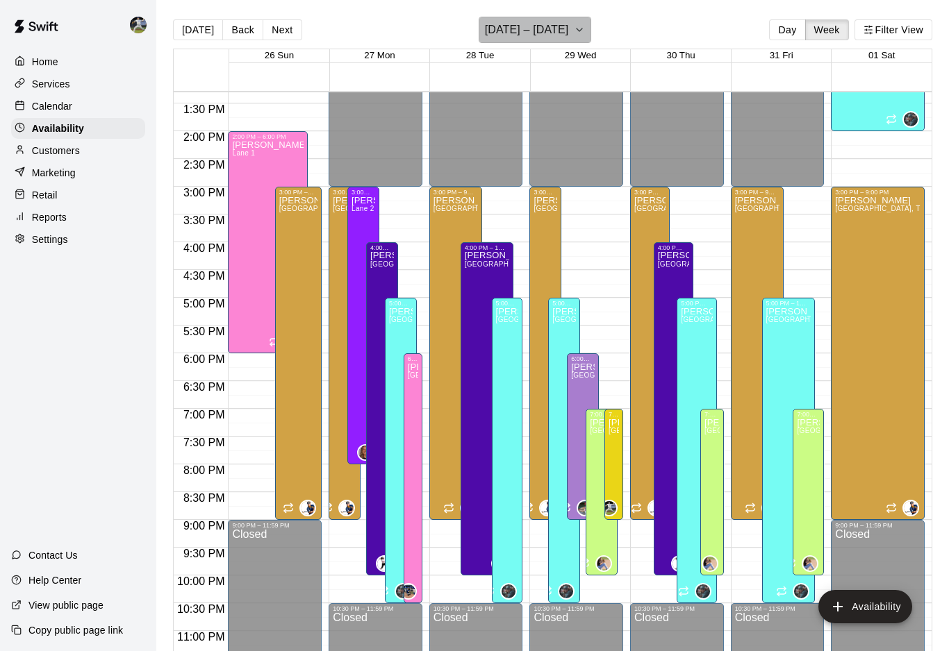
click at [543, 28] on h6 "October 26 – November 01" at bounding box center [527, 29] width 84 height 19
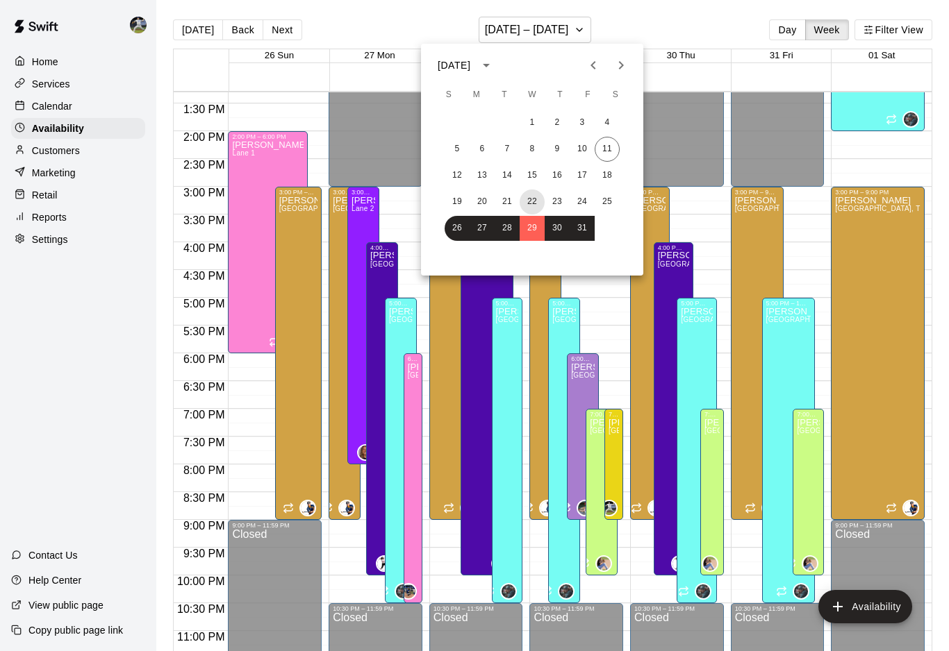
click at [534, 199] on button "22" at bounding box center [531, 202] width 25 height 25
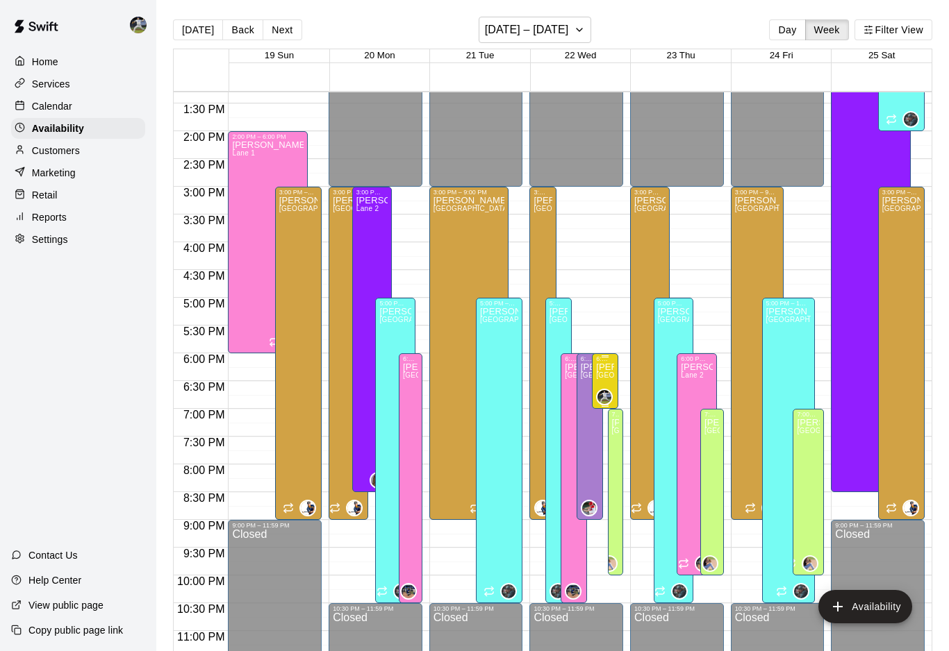
click at [608, 367] on p "Rylan Pranger" at bounding box center [605, 367] width 18 height 0
click at [612, 384] on icon "edit" at bounding box center [610, 383] width 13 height 13
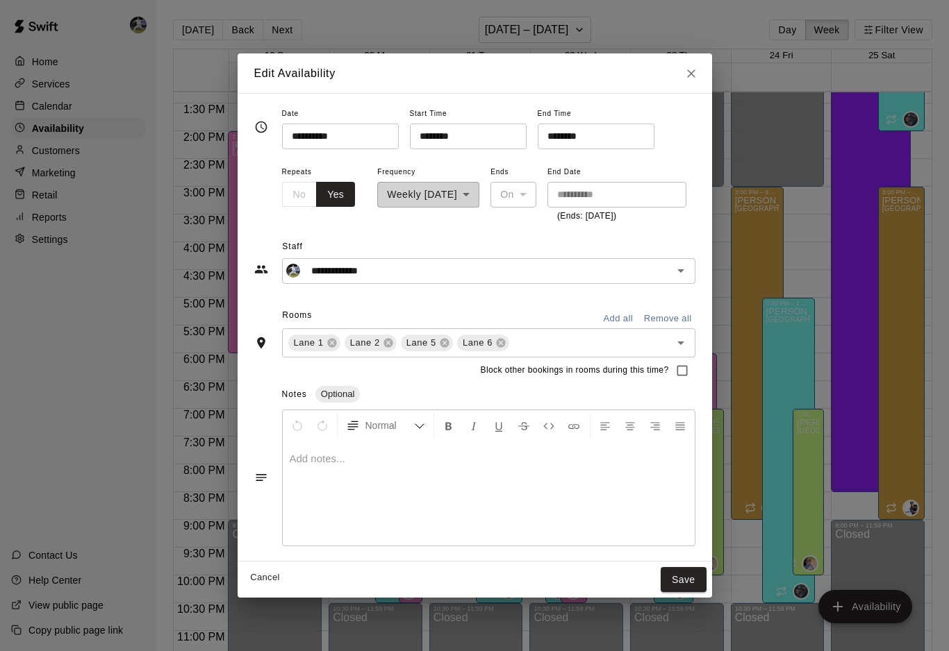
click at [410, 139] on input "********" at bounding box center [463, 137] width 107 height 26
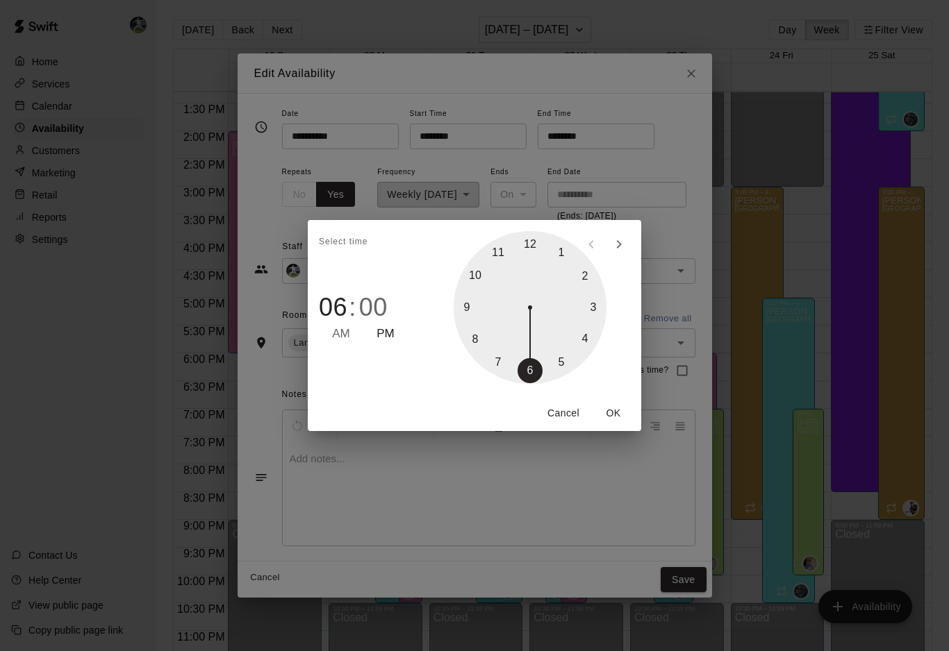
type input "********"
click at [499, 358] on div at bounding box center [529, 307] width 153 height 153
click at [613, 411] on button "OK" at bounding box center [613, 414] width 44 height 26
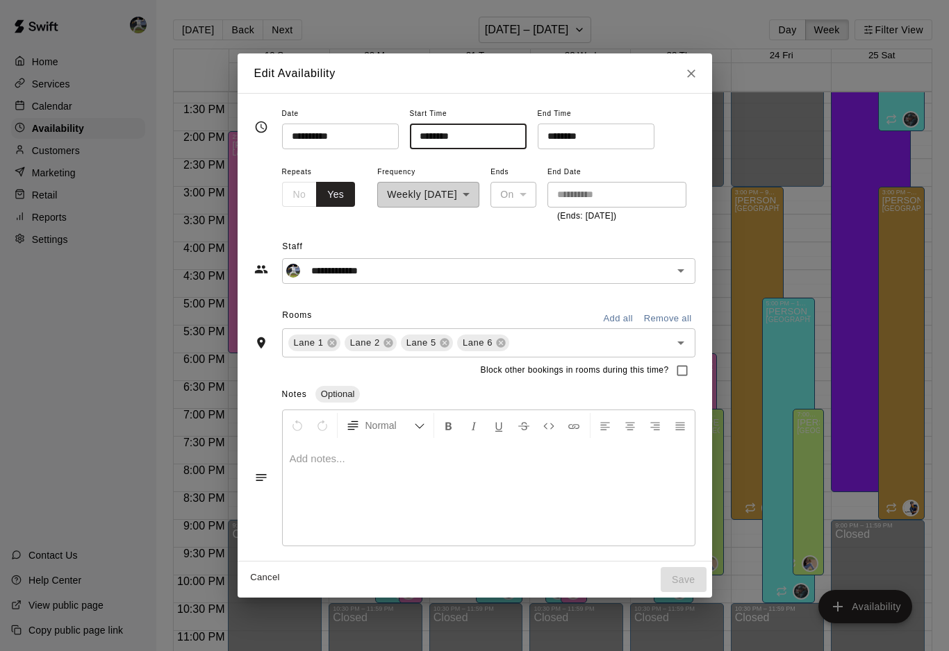
click at [538, 141] on input "********" at bounding box center [591, 137] width 107 height 26
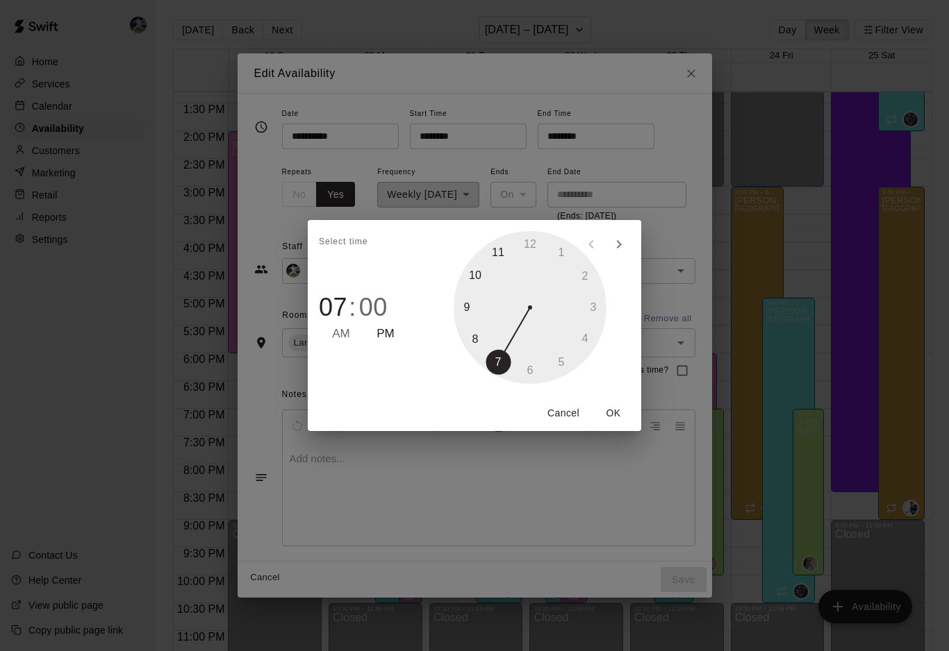
type input "********"
click at [472, 310] on div at bounding box center [529, 307] width 153 height 153
click at [608, 415] on button "OK" at bounding box center [613, 414] width 44 height 26
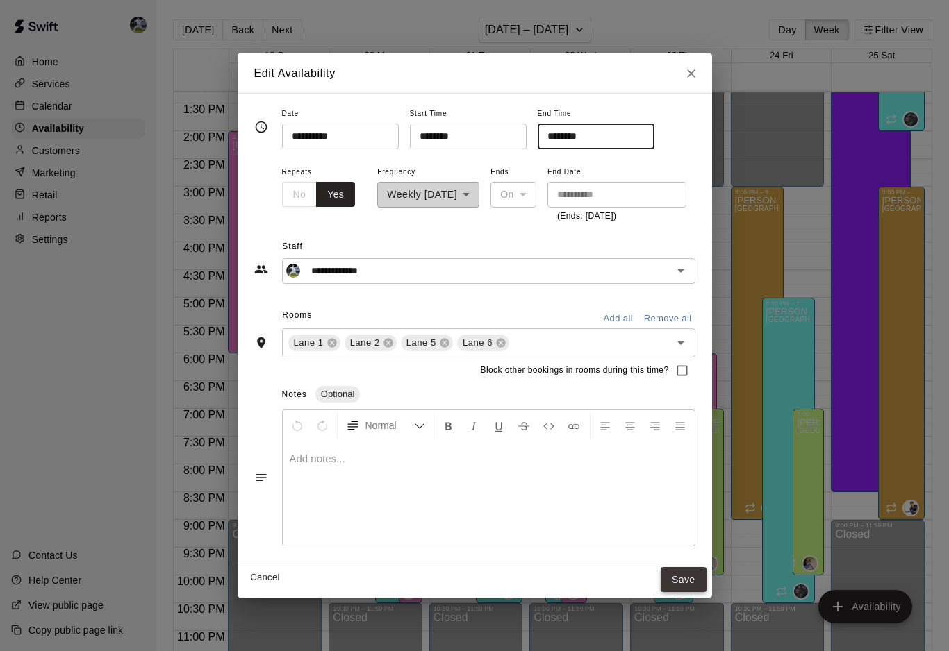
click at [706, 582] on button "Save" at bounding box center [683, 580] width 46 height 26
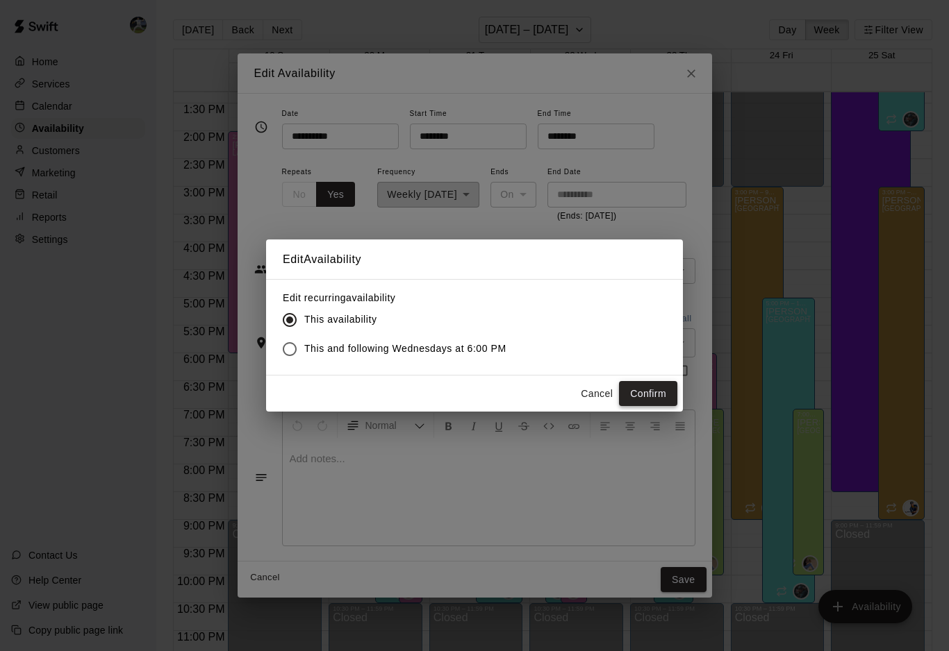
click at [634, 396] on button "Confirm" at bounding box center [648, 394] width 58 height 26
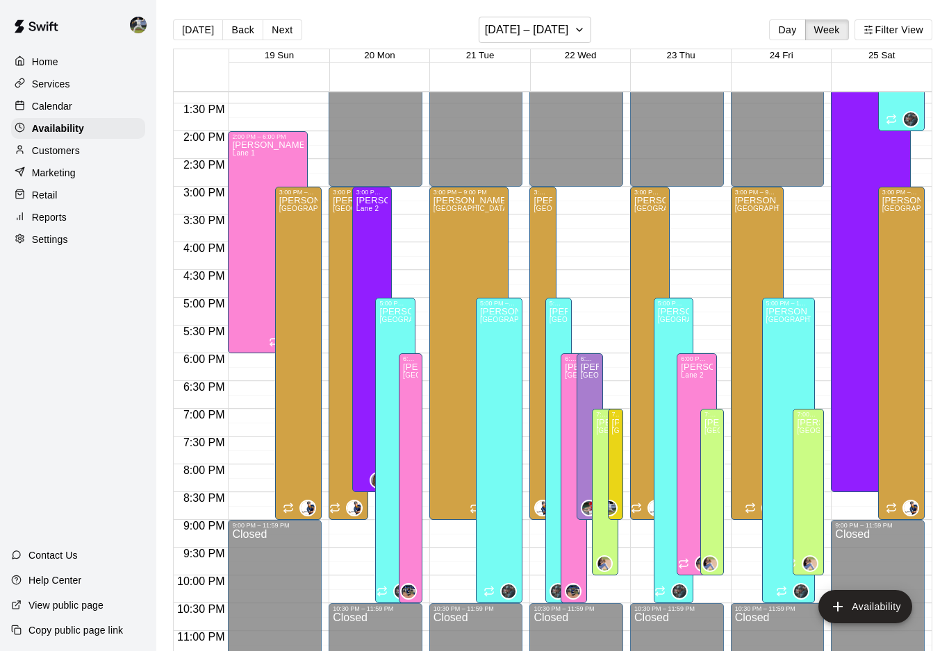
click at [497, 47] on div "Today Back Next October 19 – 25 Day Week Filter View" at bounding box center [552, 33] width 759 height 32
click at [503, 38] on h6 "October 19 – 25" at bounding box center [527, 29] width 84 height 19
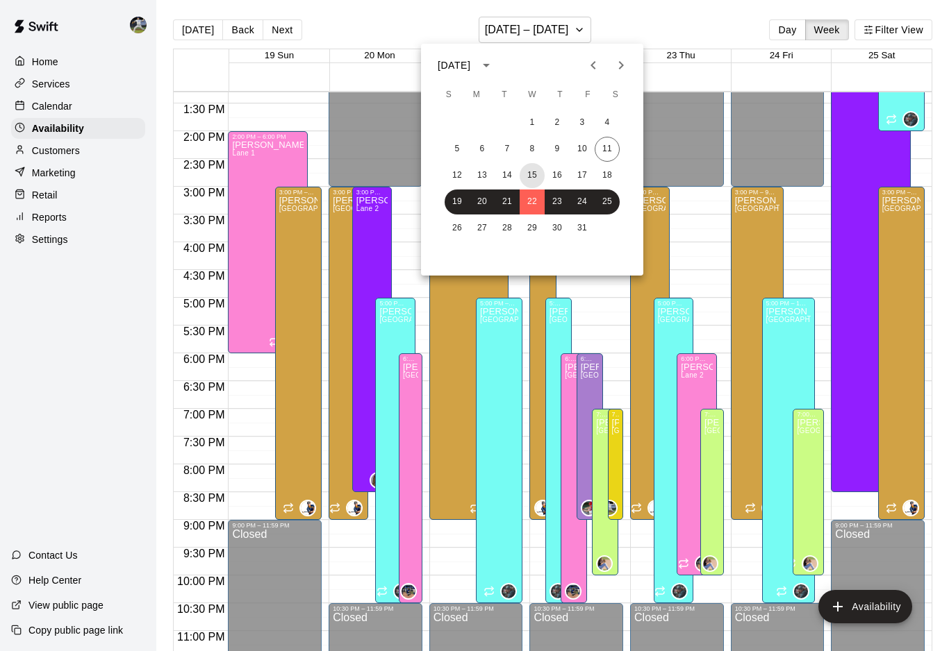
click at [533, 173] on button "15" at bounding box center [531, 175] width 25 height 25
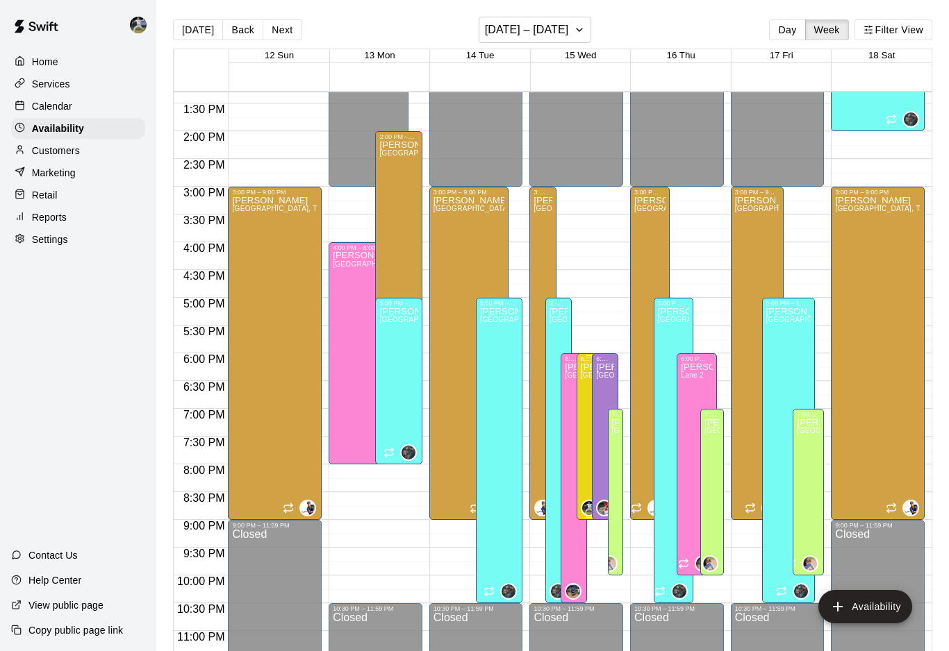
click at [583, 367] on p "Rylan Pranger" at bounding box center [590, 367] width 18 height 0
click at [595, 385] on icon "edit" at bounding box center [594, 383] width 17 height 17
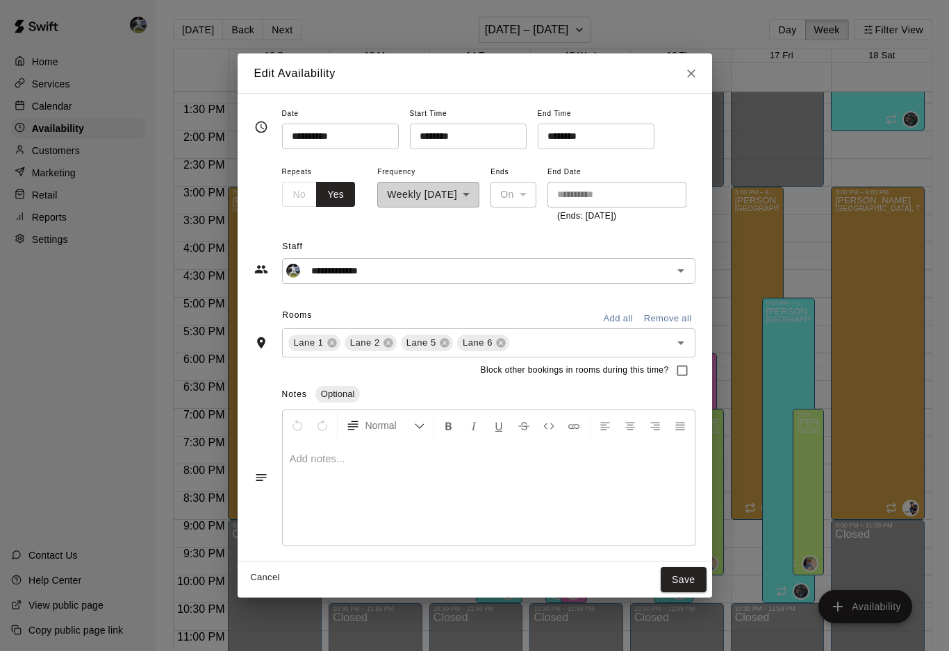
click at [247, 580] on button "Cancel" at bounding box center [265, 578] width 44 height 22
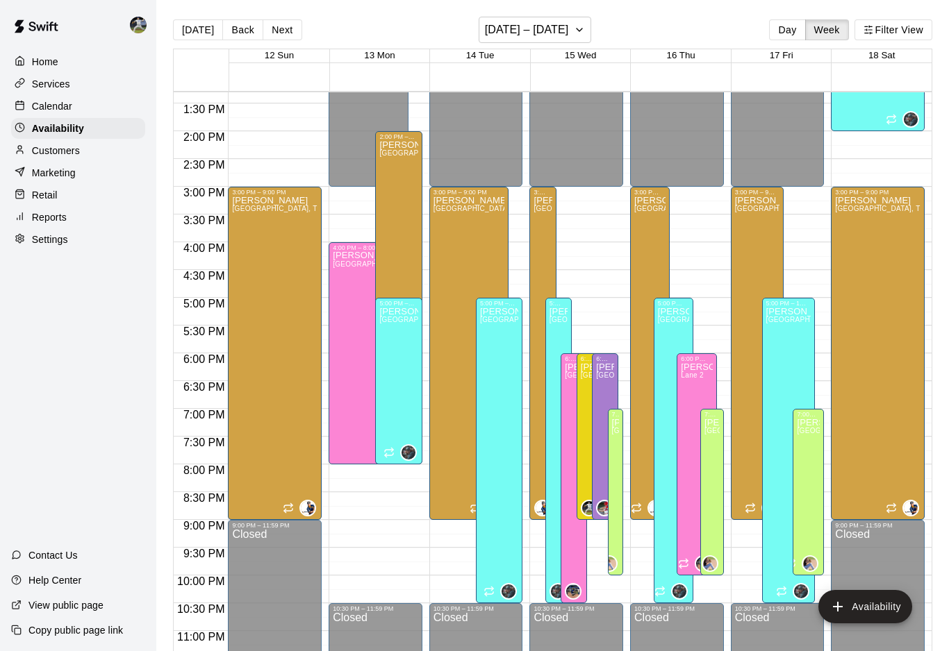
type input "**********"
click at [50, 103] on p "Calendar" at bounding box center [52, 106] width 40 height 14
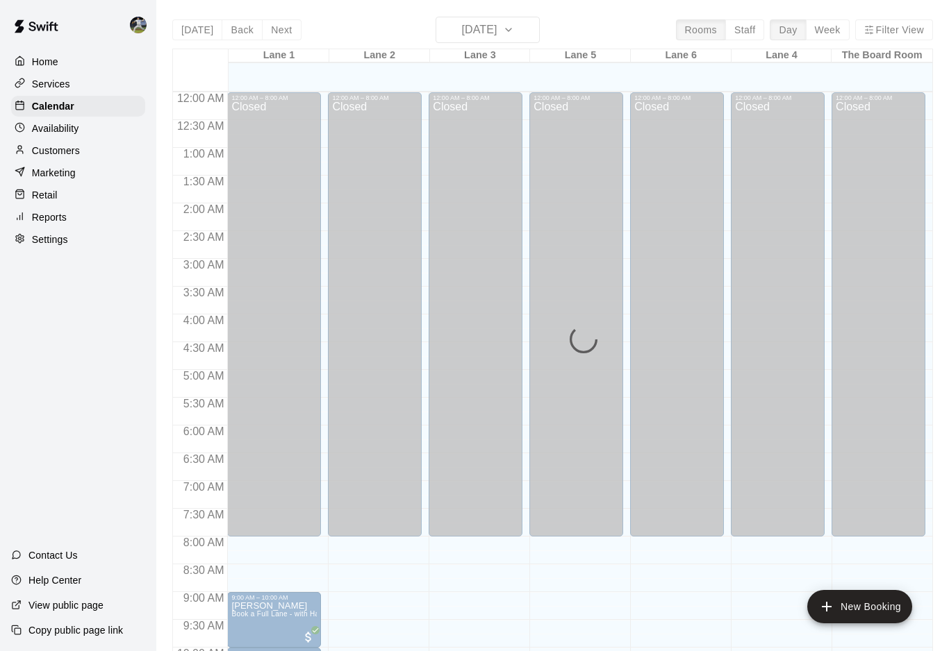
scroll to position [697, 0]
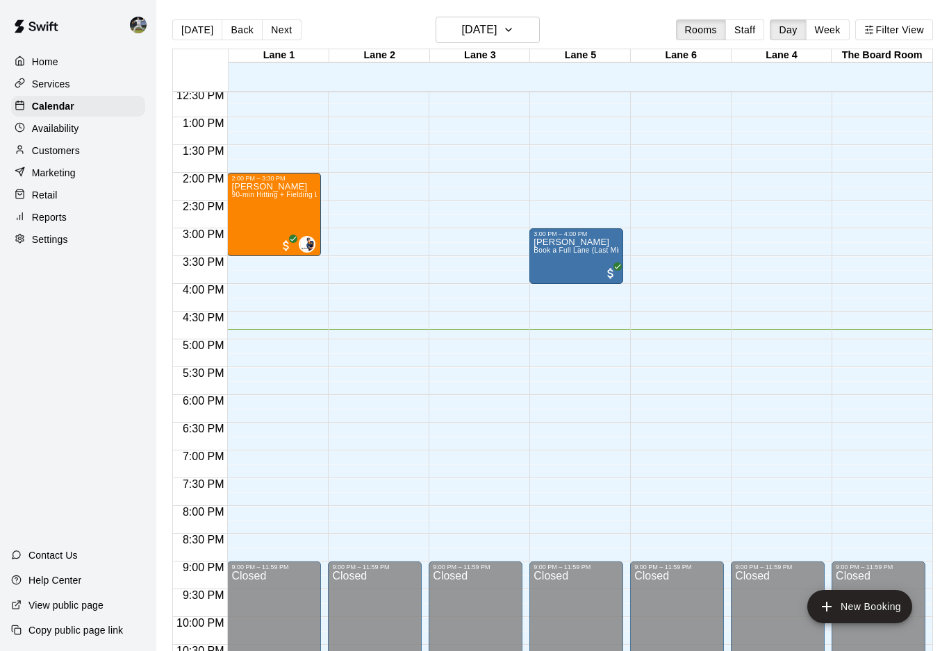
click at [552, 98] on div "12:00 AM – 8:00 AM Closed 11:00 AM – 12:00 PM Desmond Ho Book a Full Lane (Last…" at bounding box center [576, 61] width 94 height 1333
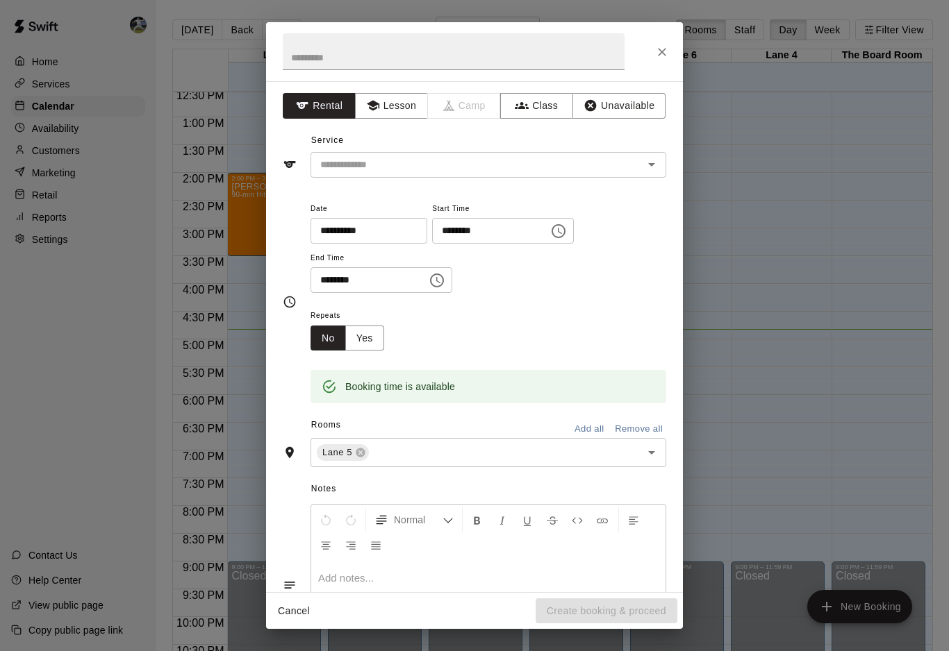
click at [500, 28] on h2 at bounding box center [453, 51] width 375 height 59
click at [663, 46] on icon "Close" at bounding box center [662, 52] width 14 height 14
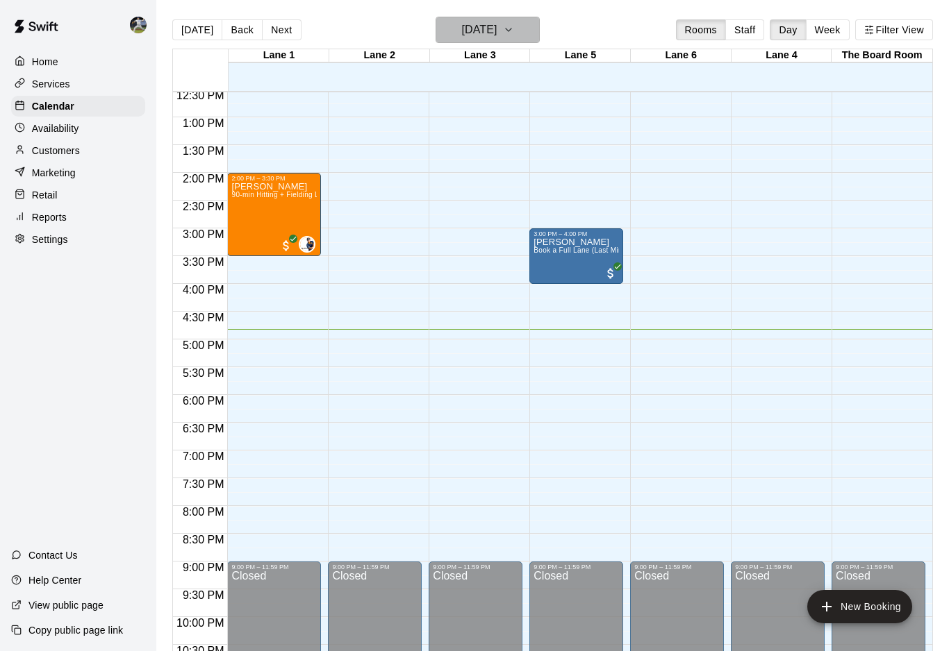
click at [514, 28] on icon "button" at bounding box center [508, 30] width 11 height 17
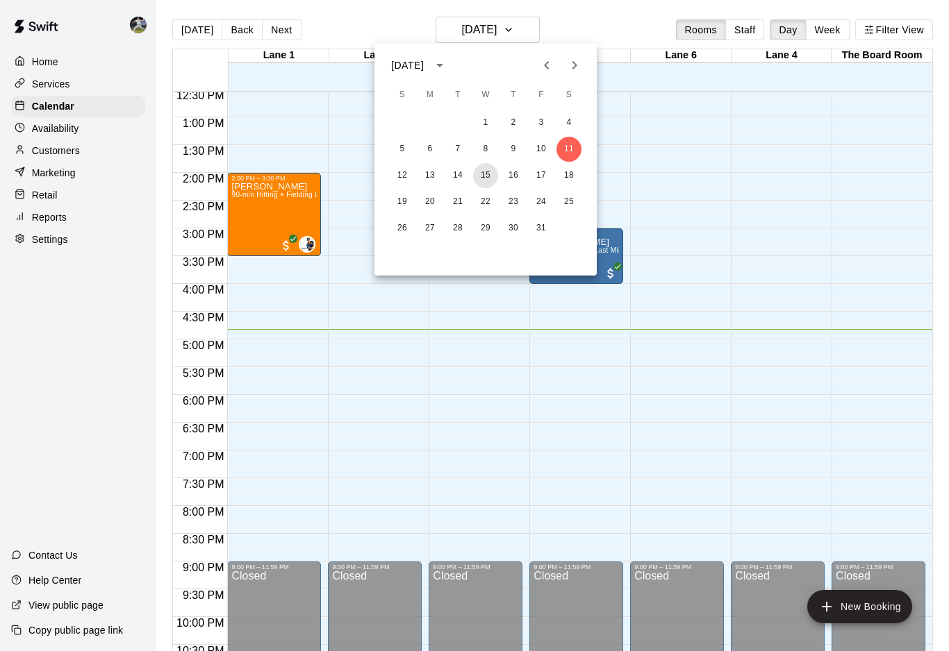
click at [485, 179] on button "15" at bounding box center [485, 175] width 25 height 25
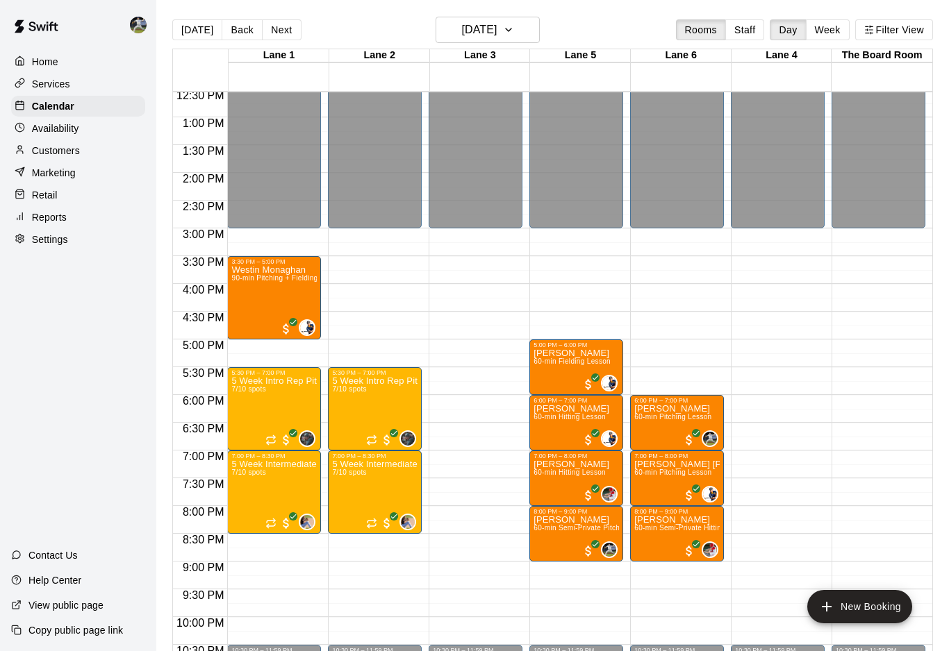
click at [505, 644] on div "12:00 AM – 3:00 PM Closed 10:30 PM – 11:59 PM Closed" at bounding box center [475, 61] width 94 height 1333
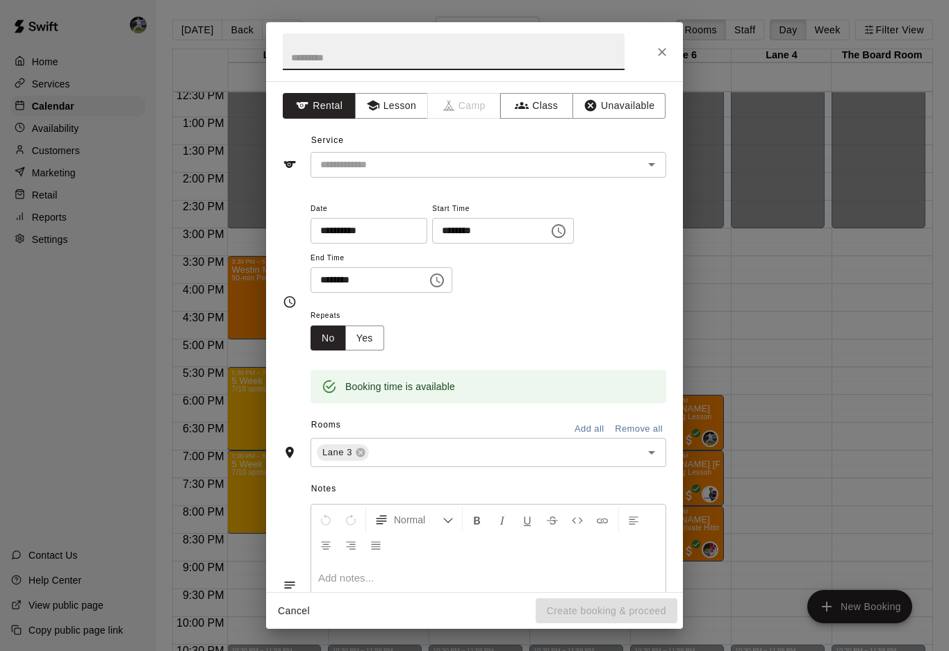
click at [439, 651] on div "**********" at bounding box center [474, 325] width 949 height 651
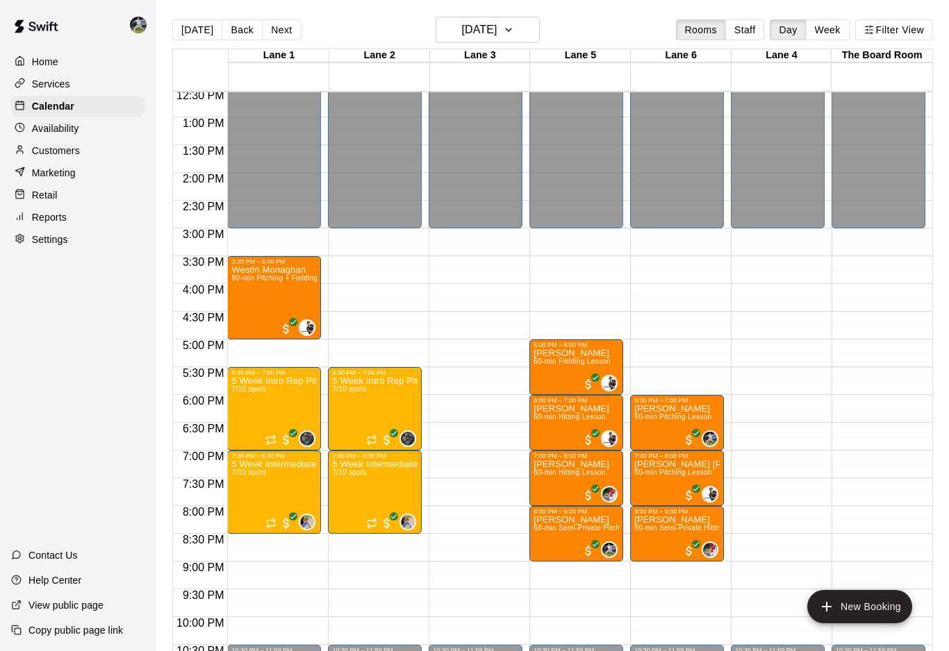
click at [482, 589] on div "12:00 AM – 3:00 PM Closed 10:30 PM – 11:59 PM Closed" at bounding box center [475, 61] width 94 height 1333
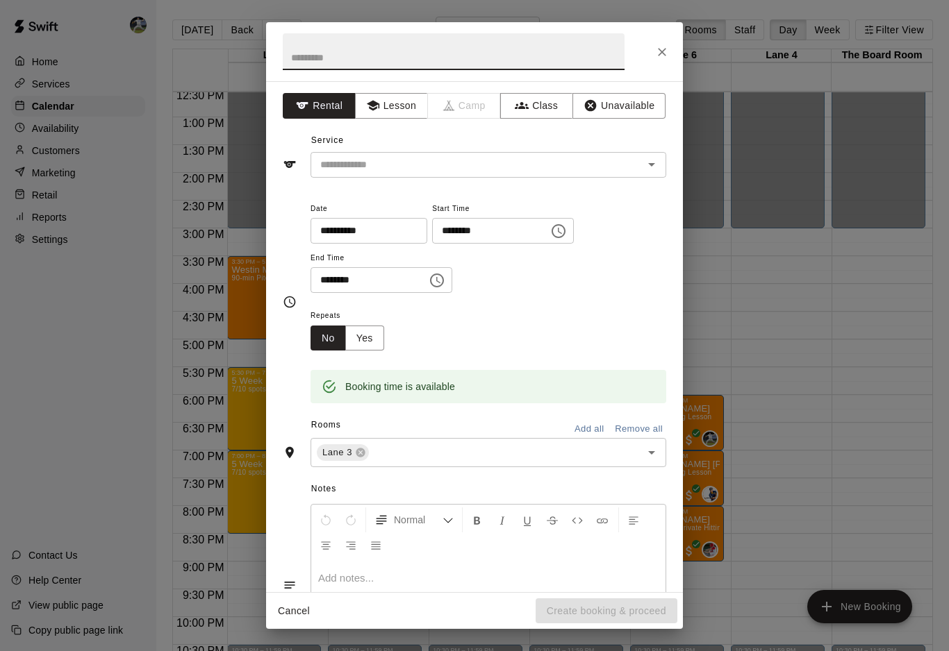
click at [118, 417] on div "**********" at bounding box center [474, 325] width 949 height 651
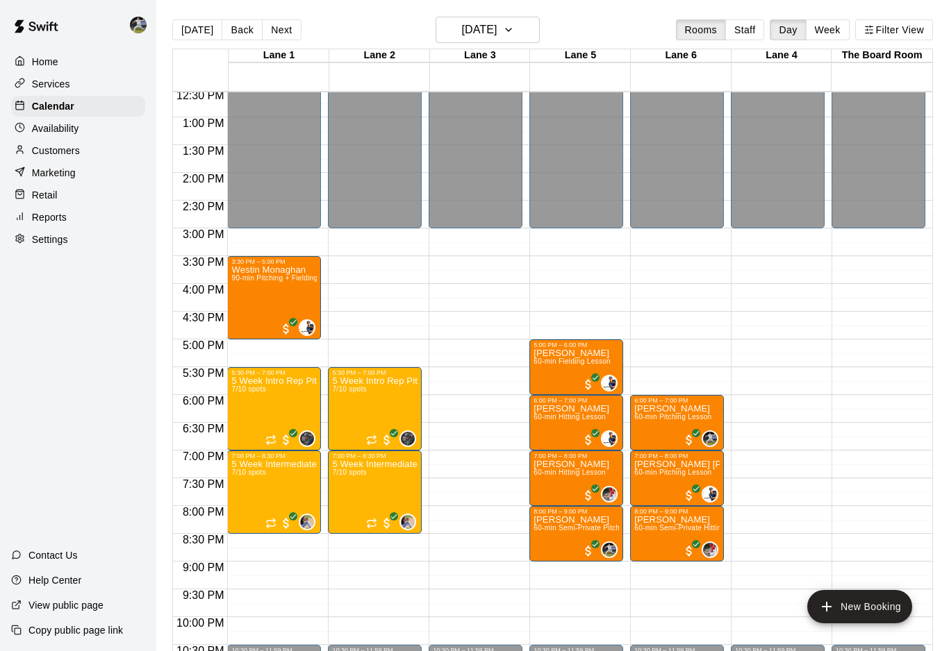
click at [161, 415] on main "Today Back Next Wednesday Oct 15 Rooms Staff Day Week Filter View Lane 1 15 Wed…" at bounding box center [552, 337] width 792 height 674
click at [497, 34] on h6 "[DATE]" at bounding box center [478, 29] width 35 height 19
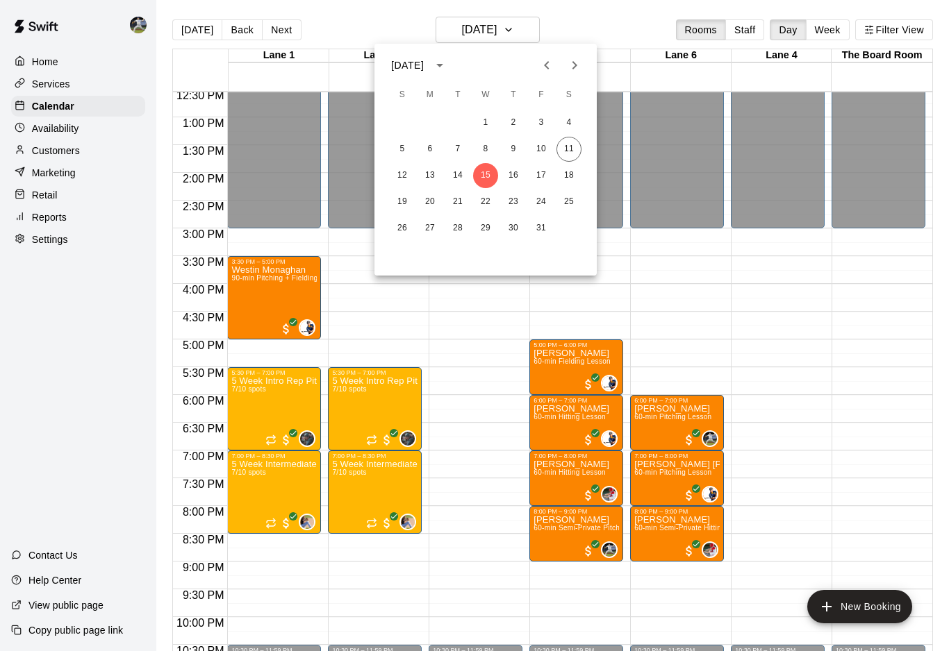
click at [578, 62] on icon "Next month" at bounding box center [574, 65] width 17 height 17
click at [572, 67] on icon "Next month" at bounding box center [574, 65] width 17 height 17
click at [553, 59] on icon "Previous month" at bounding box center [546, 65] width 17 height 17
click at [547, 60] on icon "Previous month" at bounding box center [546, 65] width 17 height 17
click at [460, 169] on button "14" at bounding box center [457, 175] width 25 height 25
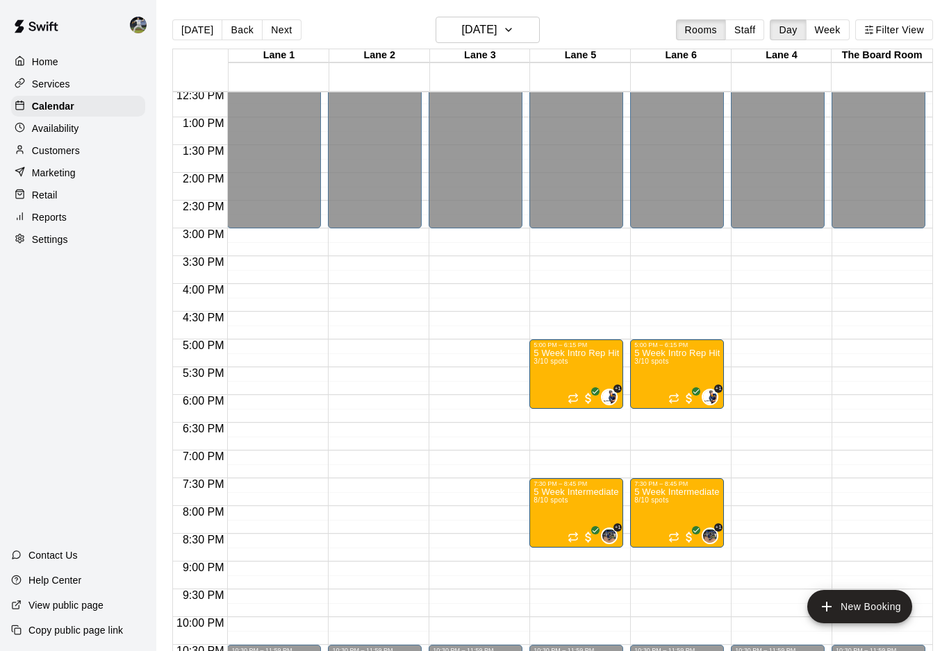
click at [249, 37] on button "Back" at bounding box center [242, 29] width 41 height 21
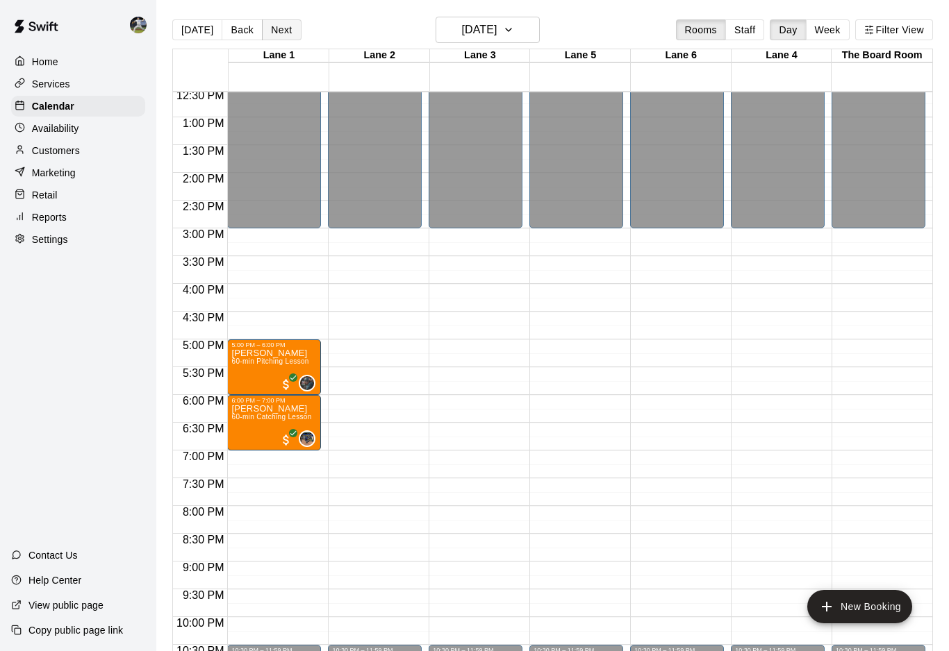
click at [262, 33] on button "Next" at bounding box center [281, 29] width 39 height 21
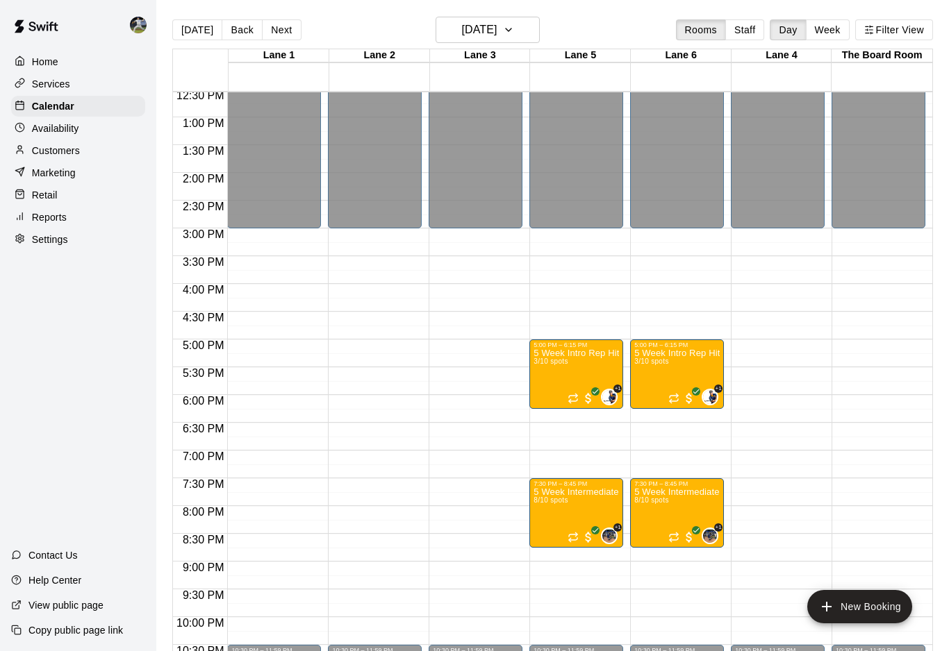
click at [69, 135] on p "Availability" at bounding box center [55, 129] width 47 height 14
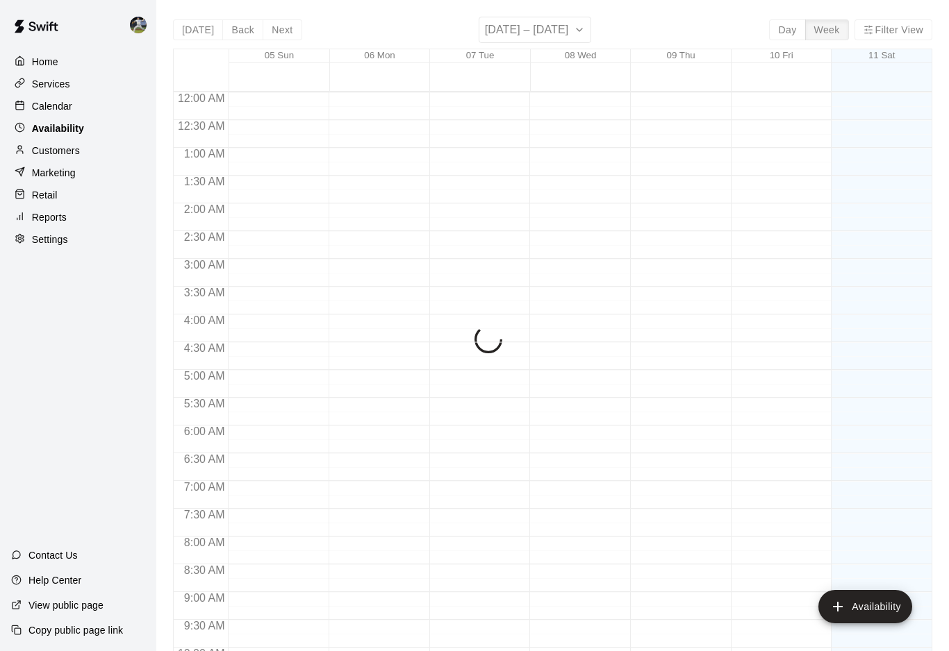
scroll to position [739, 0]
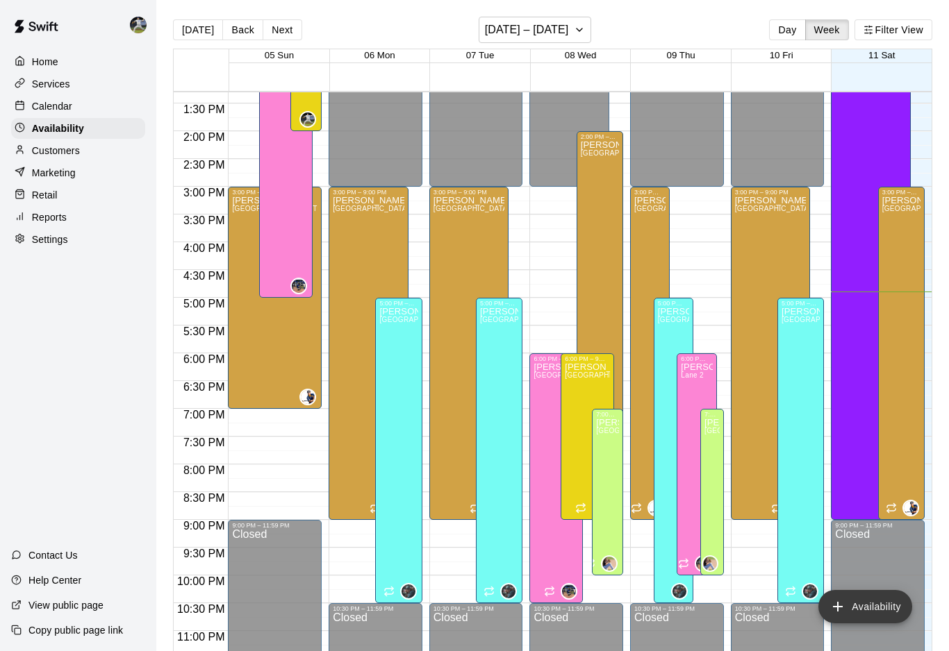
click at [860, 600] on button "Availability" at bounding box center [865, 606] width 94 height 33
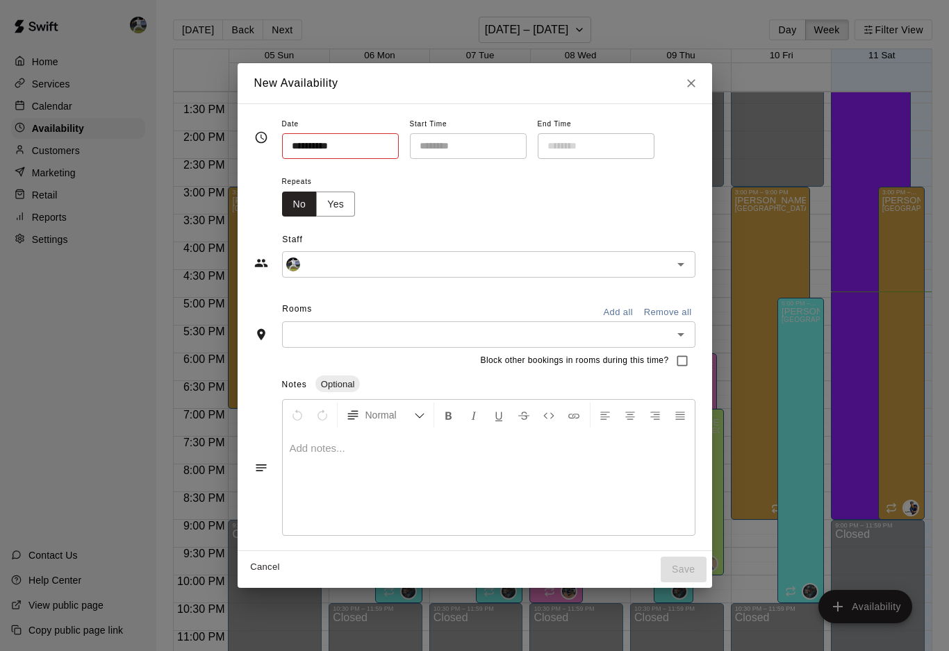
type input "**********"
type input "********"
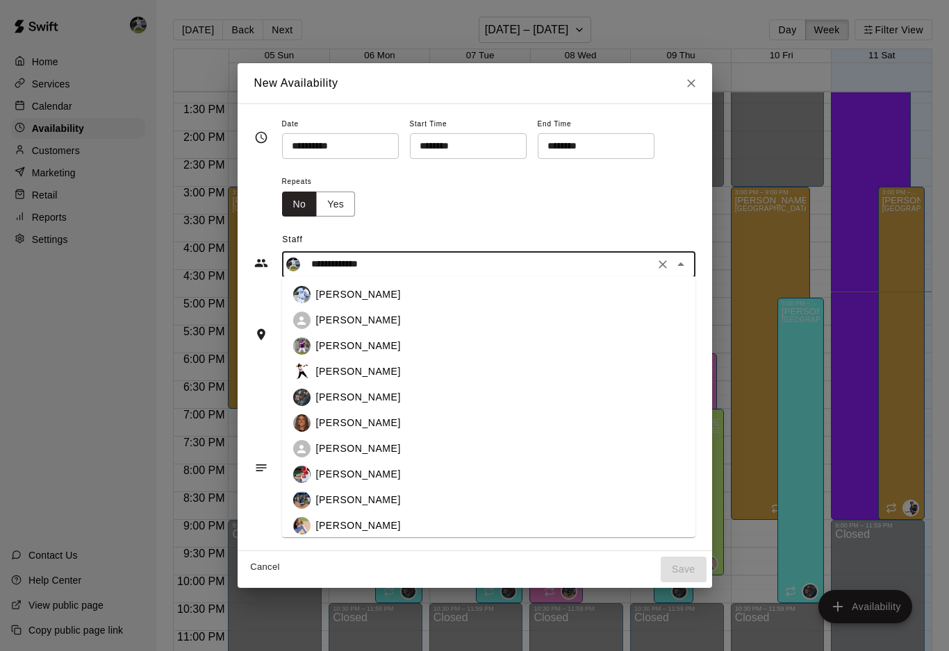
click at [365, 265] on input "**********" at bounding box center [478, 264] width 344 height 17
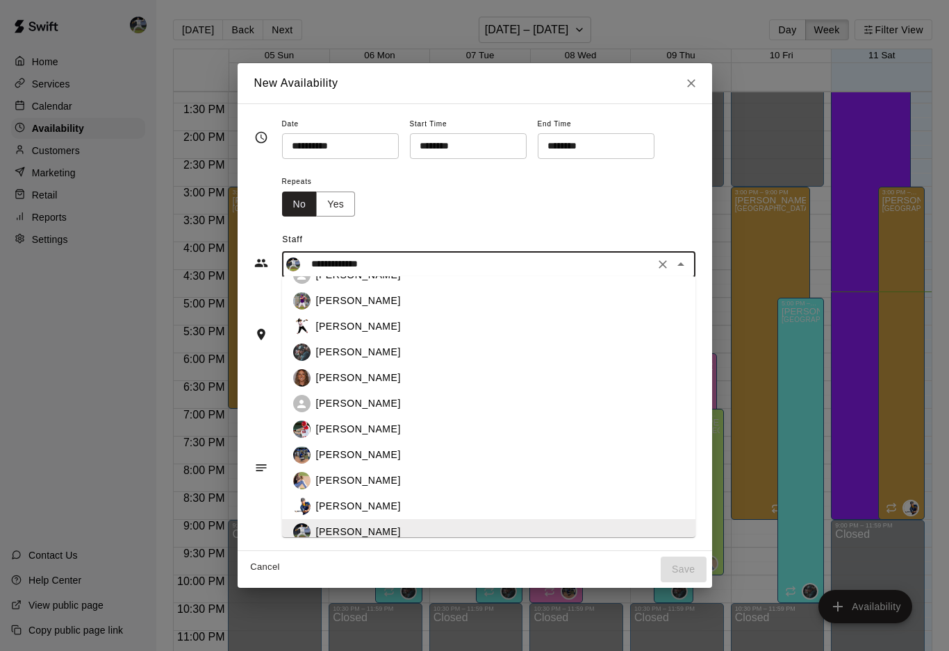
click at [360, 463] on div "Josh Cossitt" at bounding box center [488, 455] width 391 height 17
type input "**********"
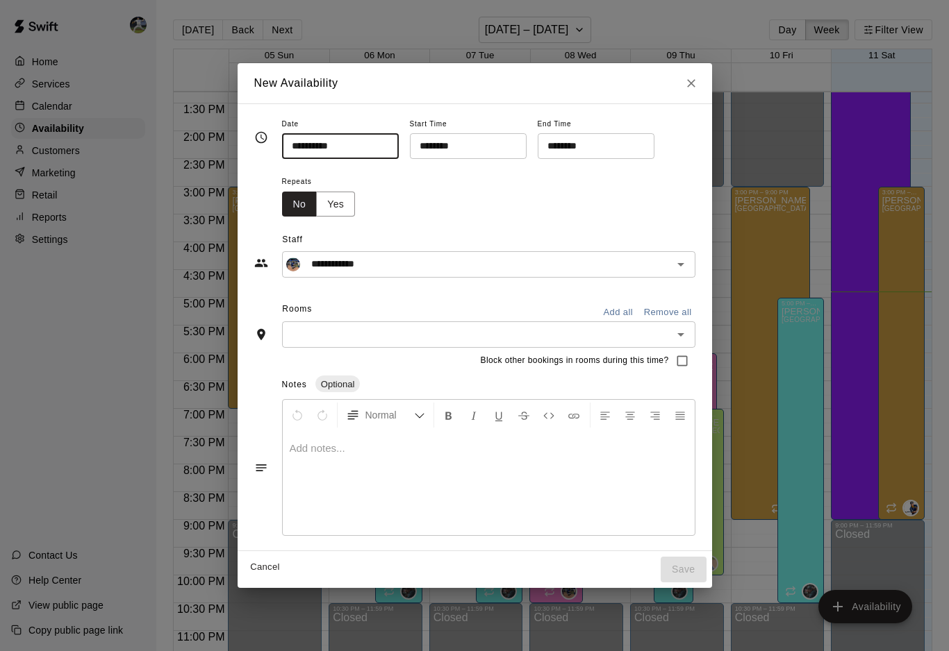
click at [324, 151] on input "**********" at bounding box center [335, 146] width 107 height 26
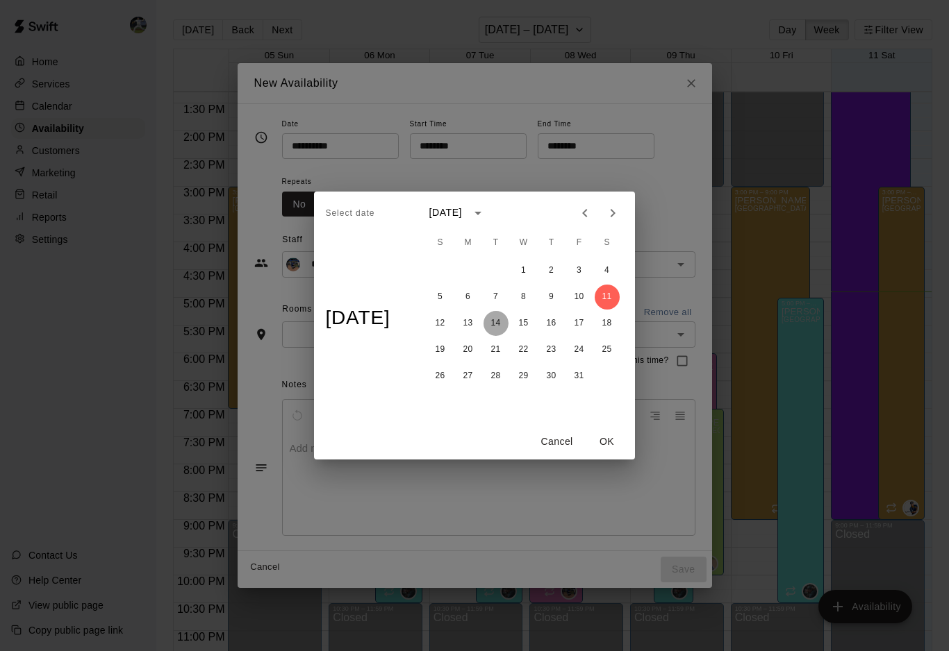
click at [505, 323] on button "14" at bounding box center [495, 323] width 25 height 25
type input "**********"
click at [618, 446] on button "OK" at bounding box center [607, 442] width 44 height 26
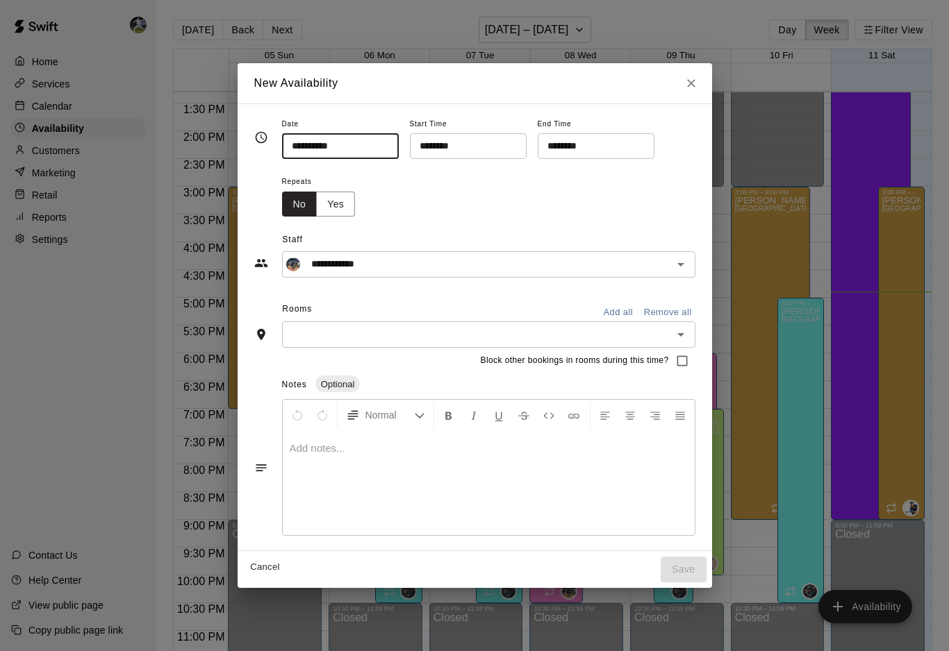
click at [419, 156] on input "********" at bounding box center [463, 146] width 107 height 26
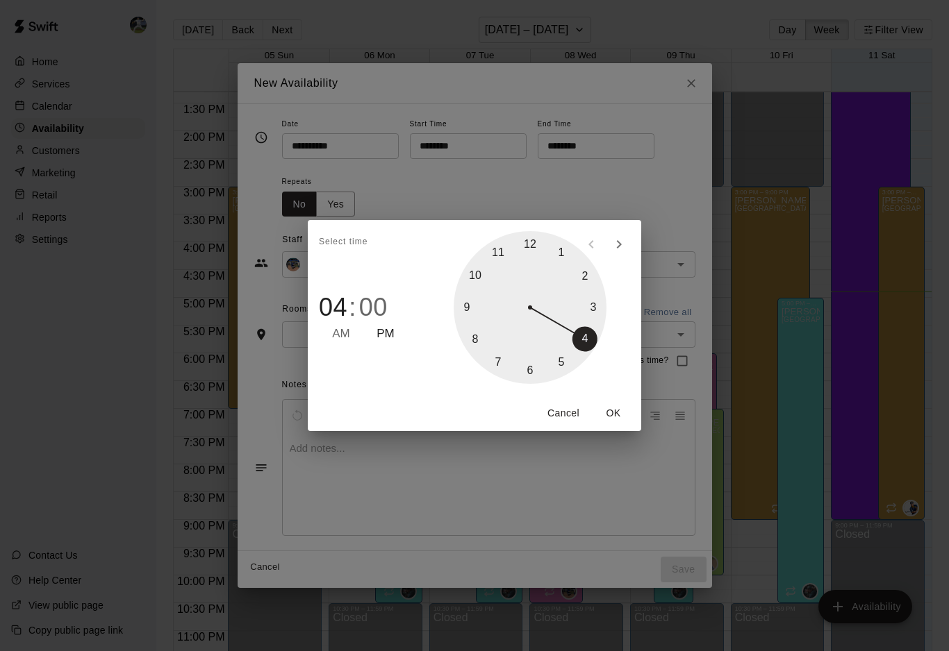
click at [527, 371] on div at bounding box center [529, 307] width 153 height 153
type input "********"
click at [620, 413] on button "OK" at bounding box center [613, 414] width 44 height 26
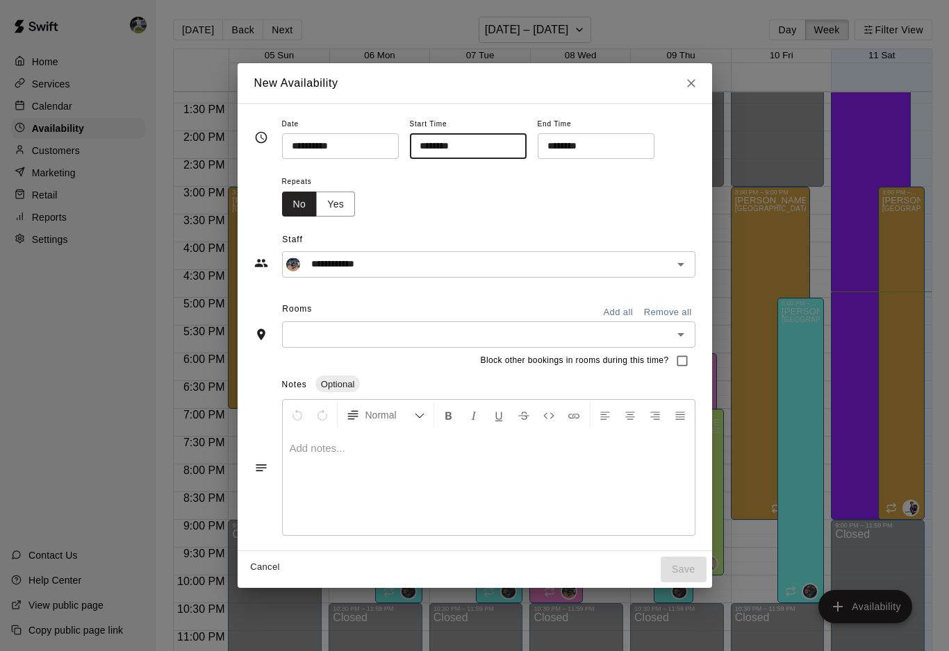
click at [538, 149] on input "********" at bounding box center [591, 146] width 107 height 26
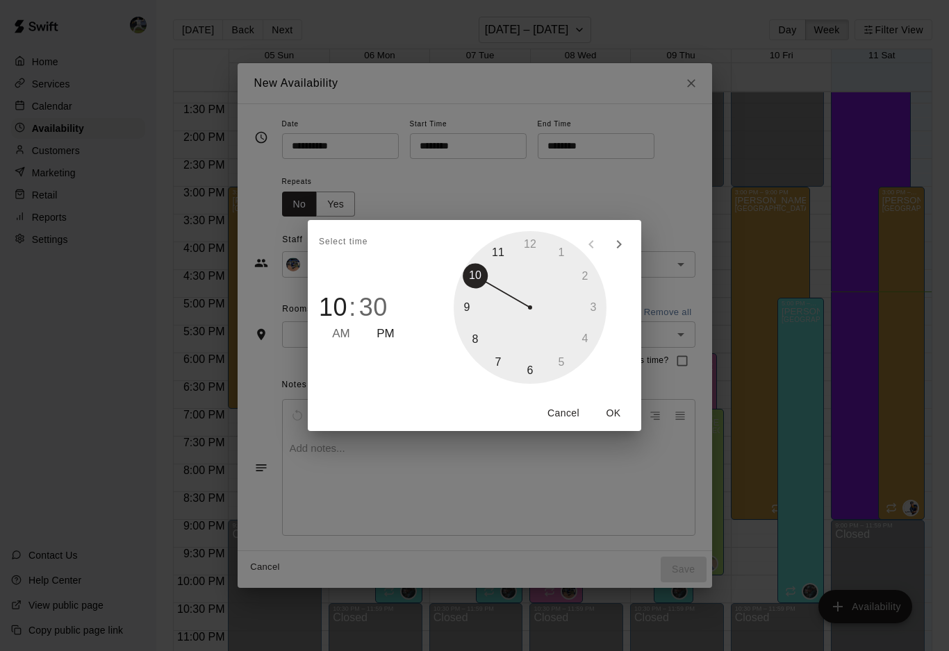
click at [476, 282] on div at bounding box center [529, 307] width 153 height 153
click at [535, 253] on div at bounding box center [529, 307] width 153 height 153
drag, startPoint x: 542, startPoint y: 241, endPoint x: 535, endPoint y: 235, distance: 8.9
click at [535, 235] on div at bounding box center [529, 307] width 153 height 153
type input "********"
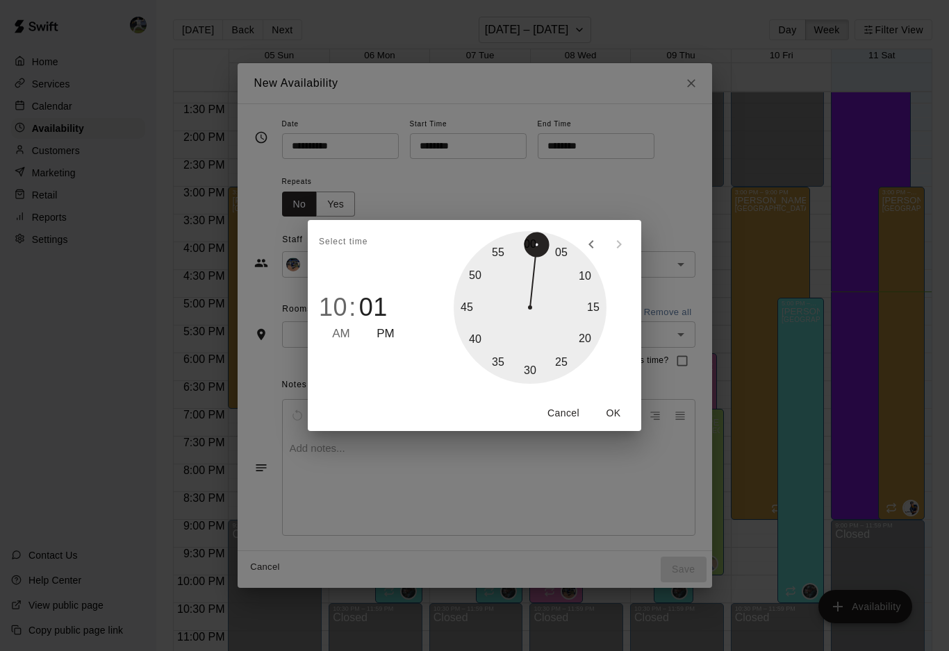
click at [533, 242] on div at bounding box center [529, 307] width 153 height 153
click at [611, 413] on button "OK" at bounding box center [613, 414] width 44 height 26
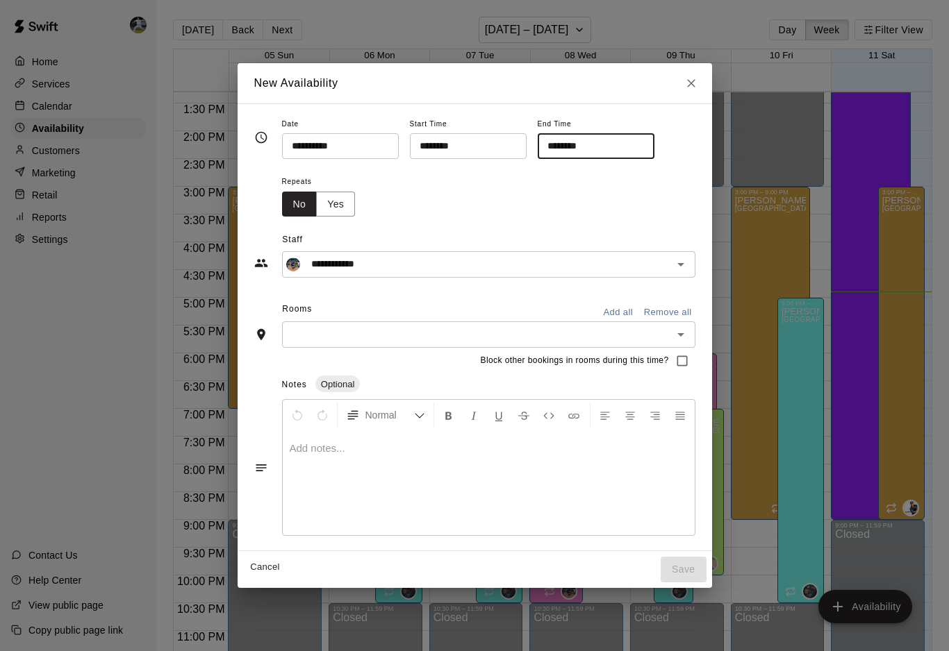
click at [620, 308] on button "Add all" at bounding box center [618, 313] width 44 height 22
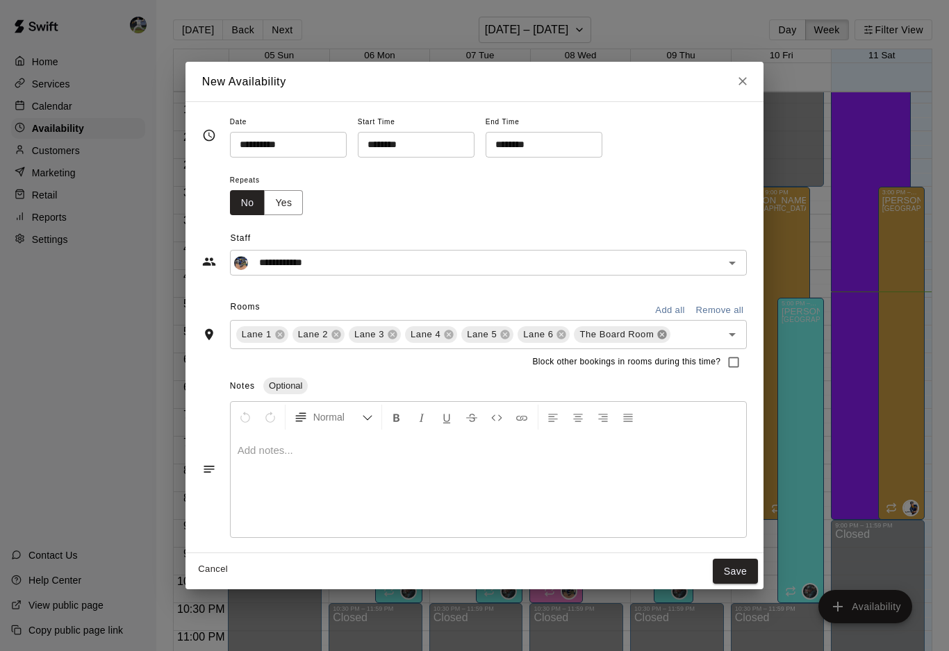
click at [663, 336] on icon at bounding box center [662, 334] width 9 height 9
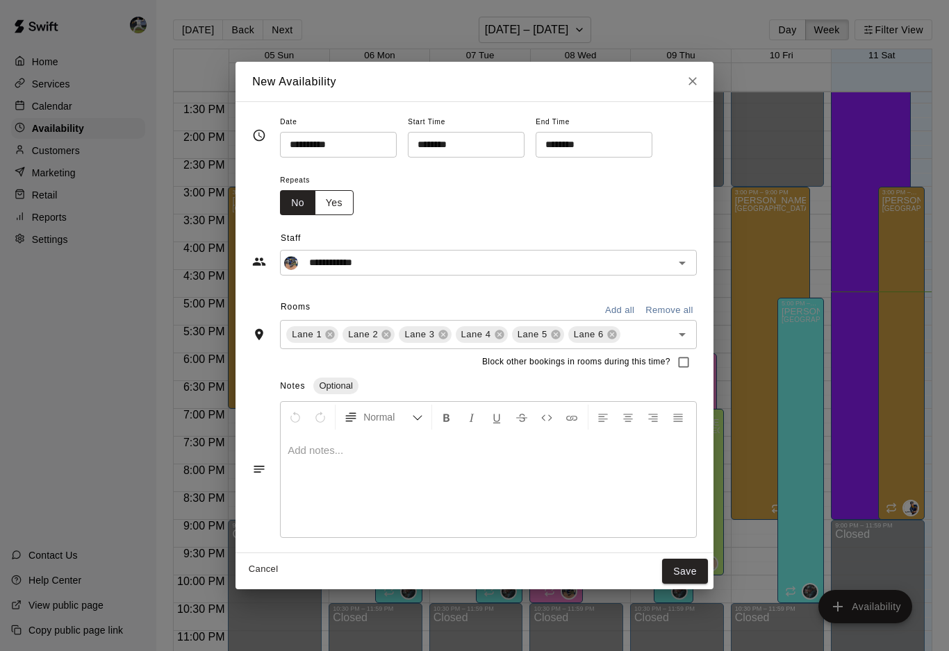
click at [338, 199] on button "Yes" at bounding box center [334, 203] width 39 height 26
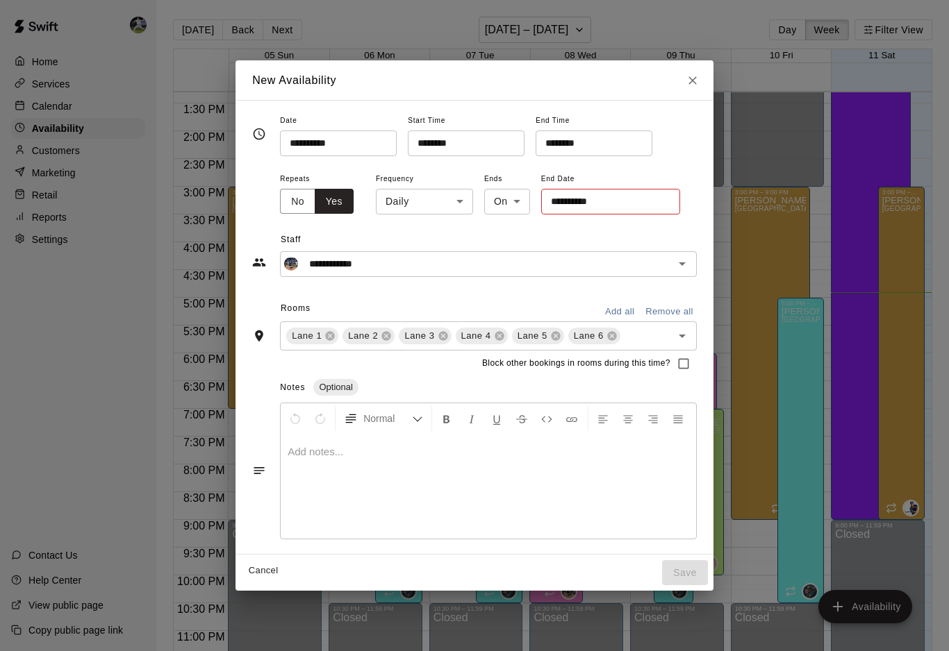
click at [562, 205] on input "**********" at bounding box center [605, 202] width 129 height 26
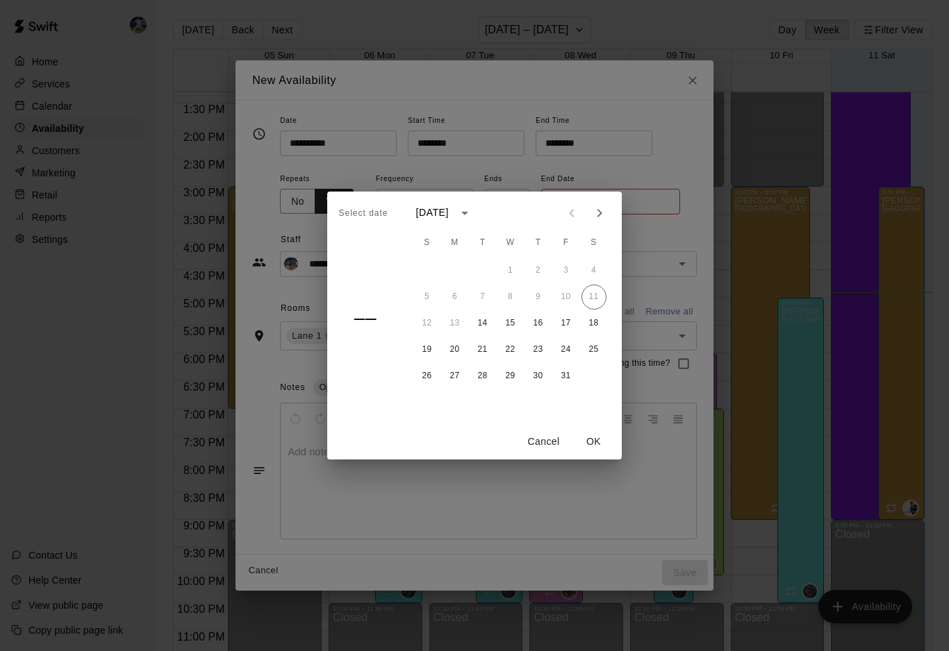
click at [484, 327] on button "14" at bounding box center [482, 323] width 25 height 25
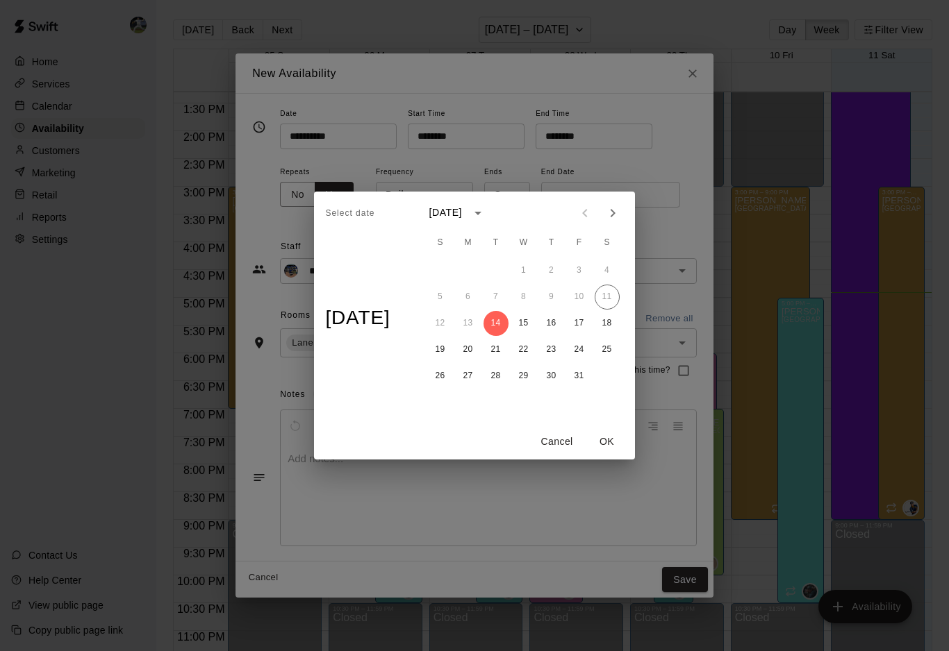
click at [606, 438] on button "OK" at bounding box center [607, 442] width 44 height 26
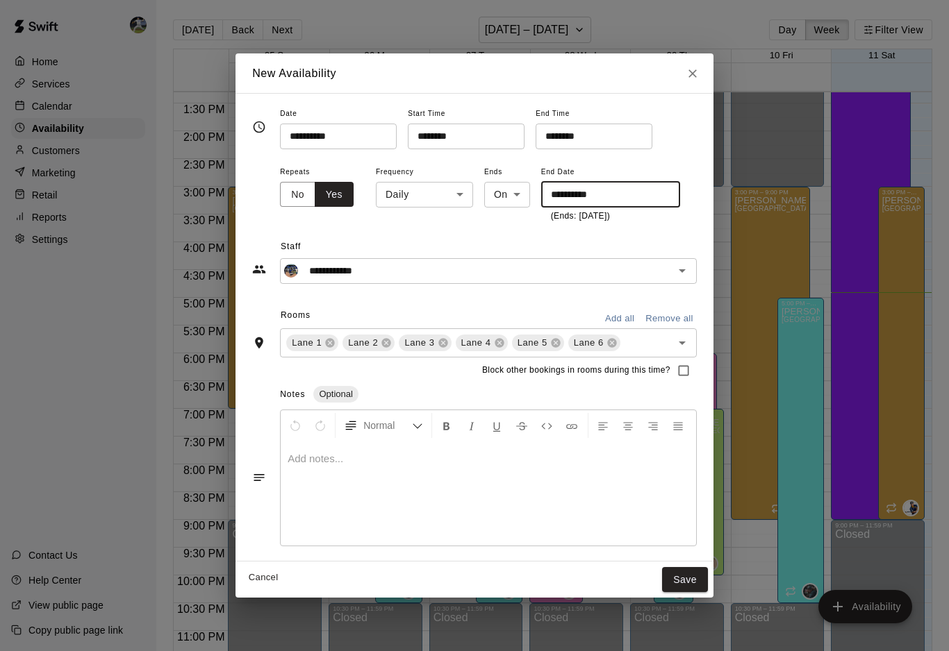
click at [562, 189] on input "**********" at bounding box center [605, 195] width 129 height 26
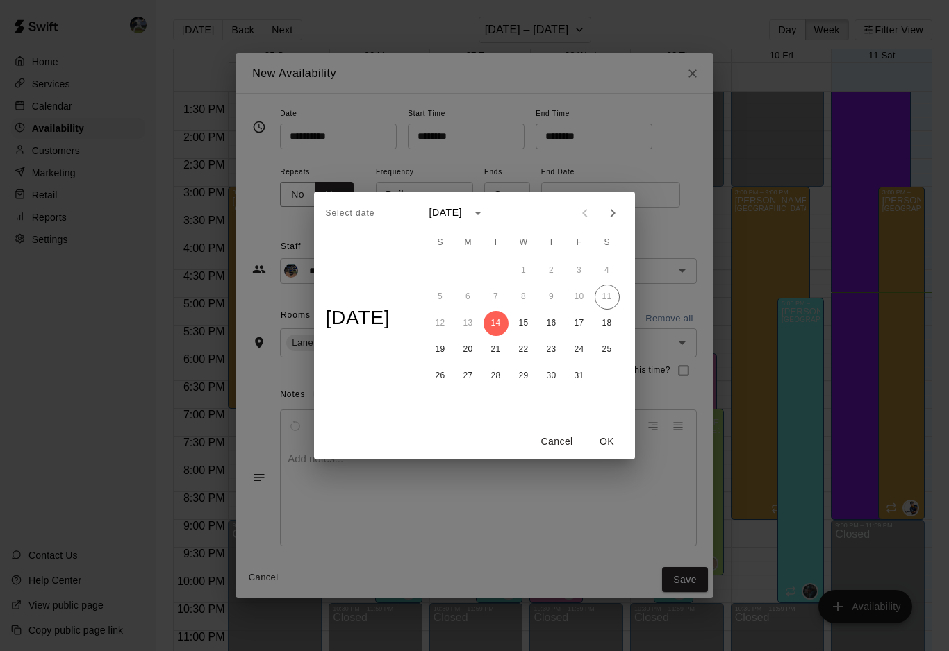
click at [621, 206] on icon "Next month" at bounding box center [612, 213] width 17 height 17
click at [503, 329] on button "16" at bounding box center [495, 323] width 25 height 25
type input "**********"
click at [608, 438] on button "OK" at bounding box center [607, 442] width 44 height 26
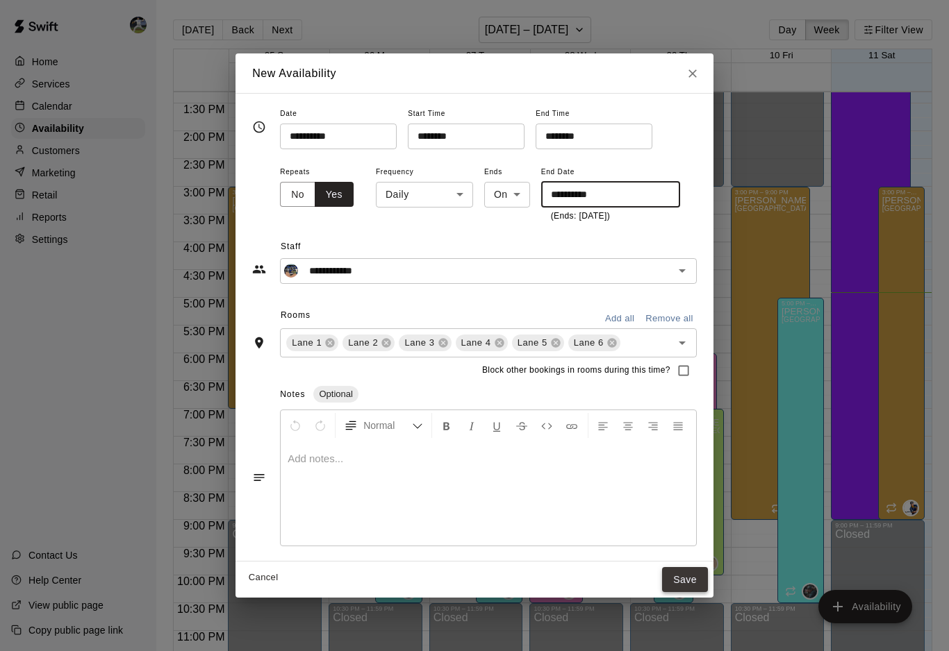
click at [676, 582] on button "Save" at bounding box center [685, 580] width 46 height 26
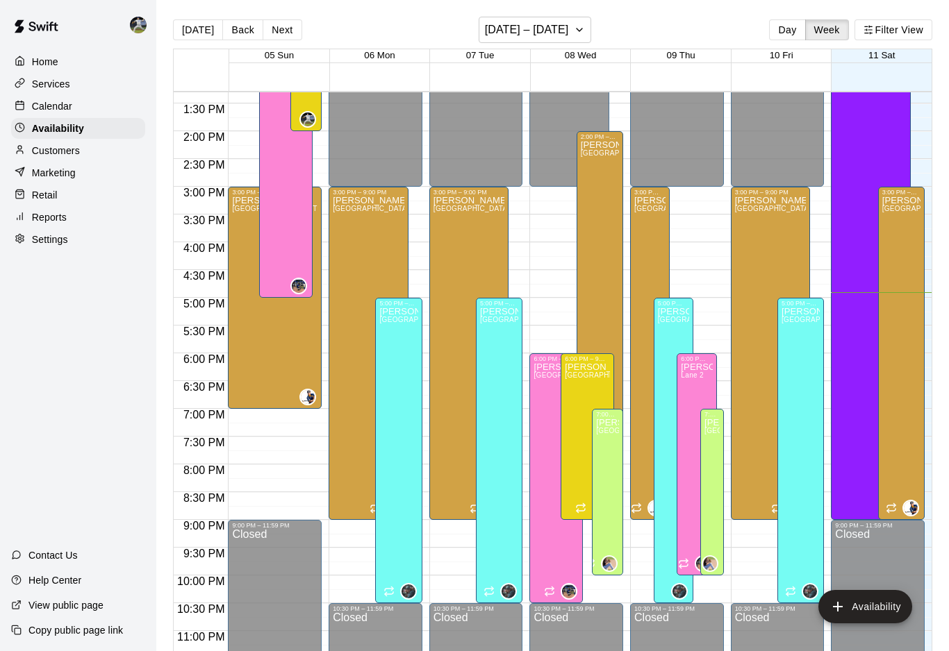
click at [40, 108] on p "Calendar" at bounding box center [52, 106] width 40 height 14
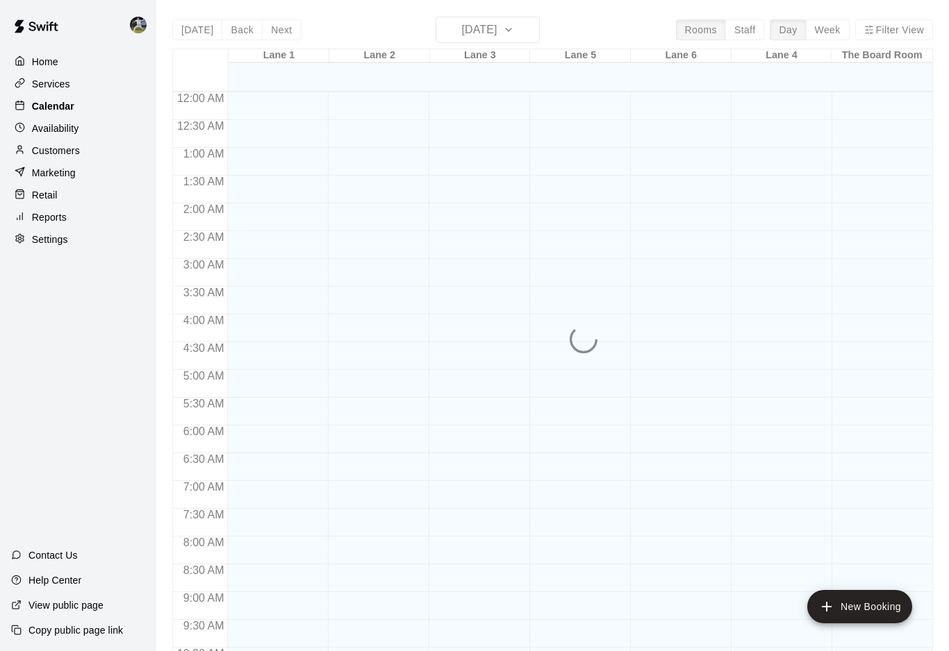
scroll to position [697, 0]
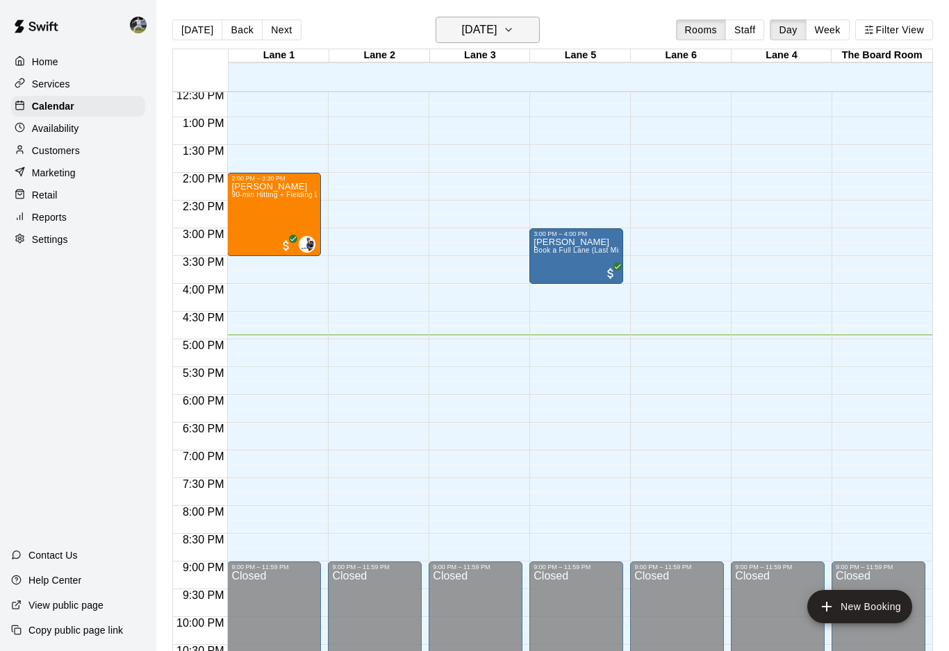
click at [492, 33] on h6 "[DATE]" at bounding box center [478, 29] width 35 height 19
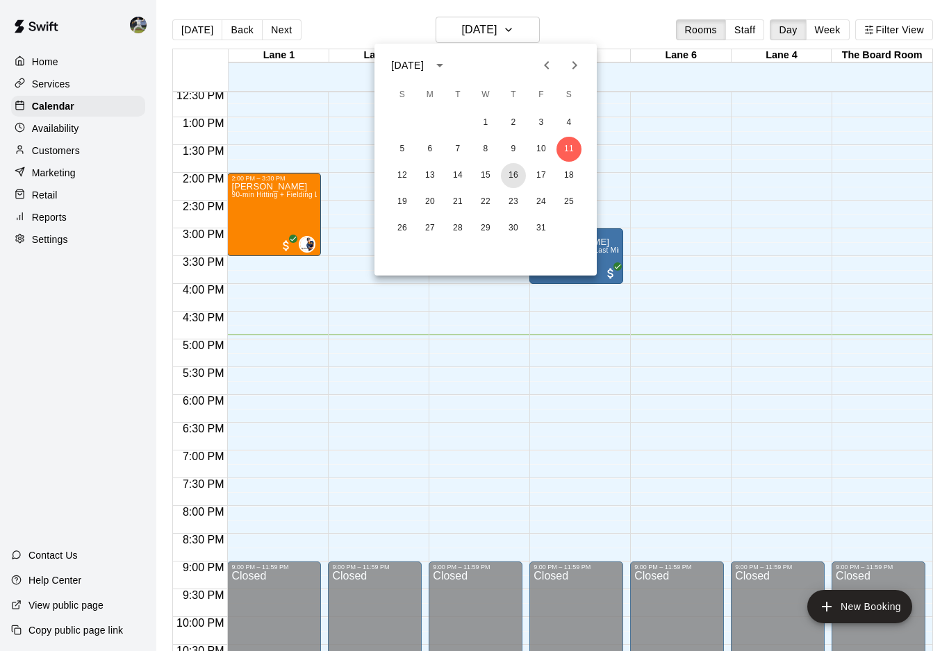
click at [518, 176] on button "16" at bounding box center [513, 175] width 25 height 25
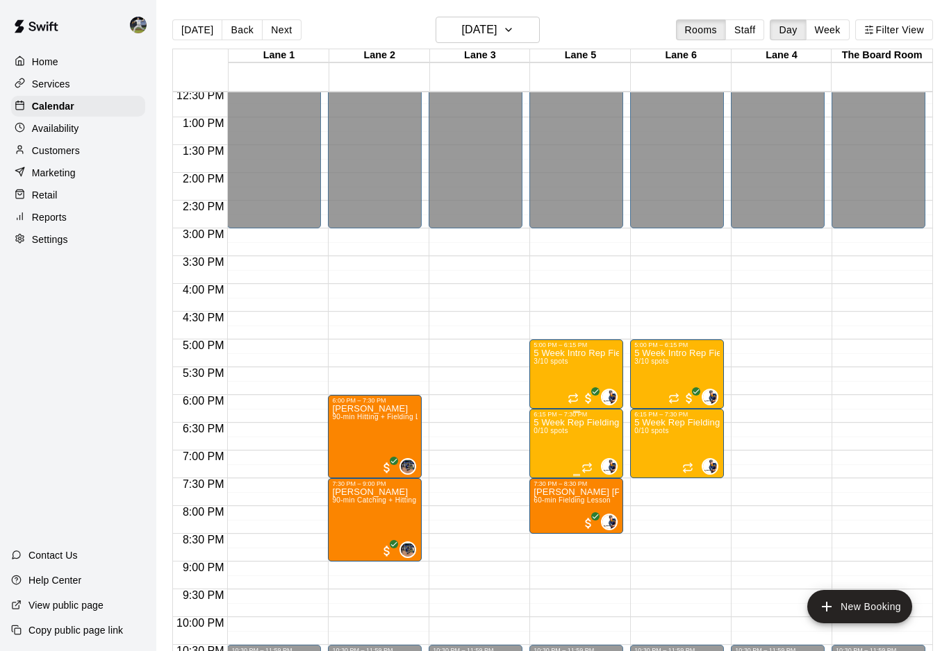
click at [548, 498] on icon "delete" at bounding box center [548, 500] width 10 height 13
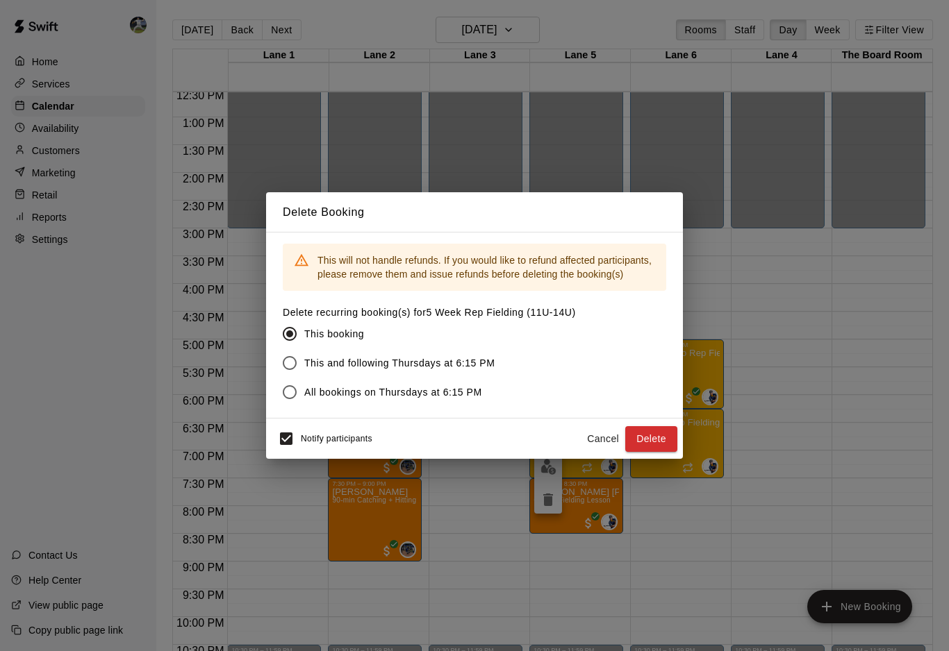
click at [385, 392] on span "All bookings on Thursdays at 6:15 PM" at bounding box center [393, 392] width 178 height 15
click at [648, 439] on button "Delete" at bounding box center [651, 439] width 52 height 26
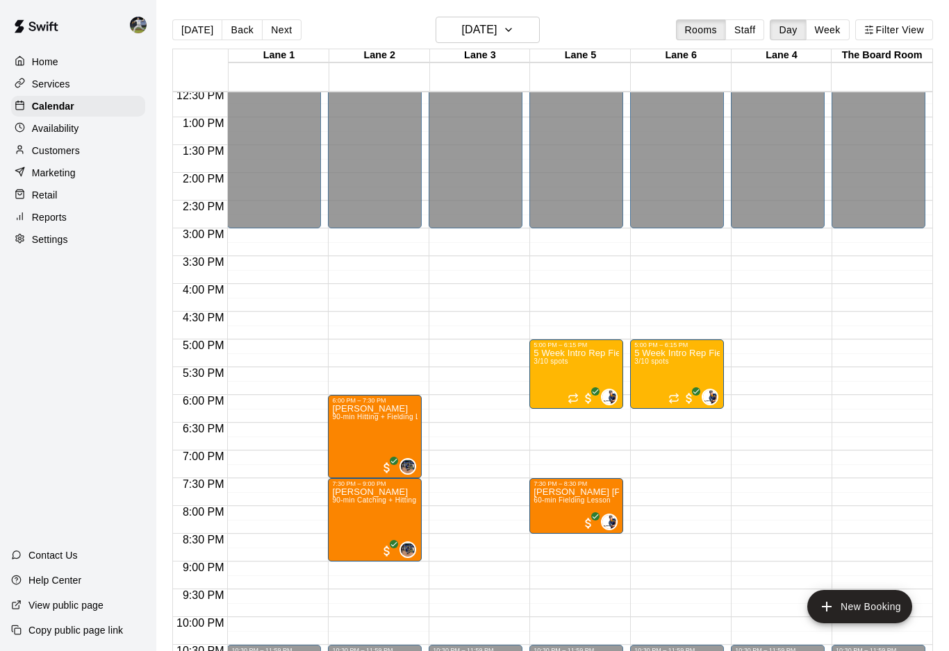
click at [52, 77] on p "Services" at bounding box center [51, 84] width 38 height 14
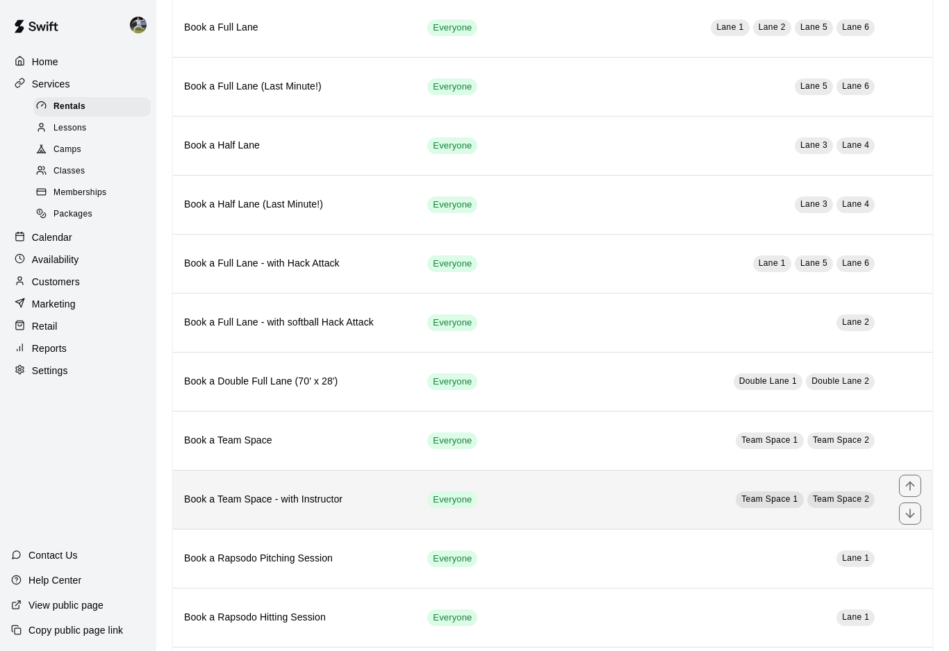
scroll to position [397, 0]
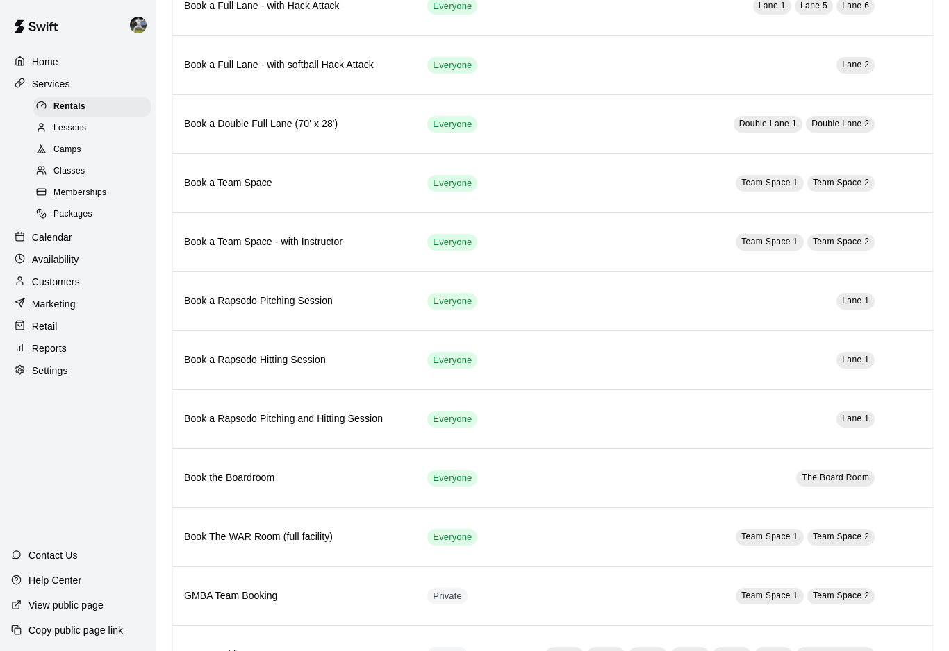
click at [86, 158] on div "Camps" at bounding box center [91, 149] width 117 height 19
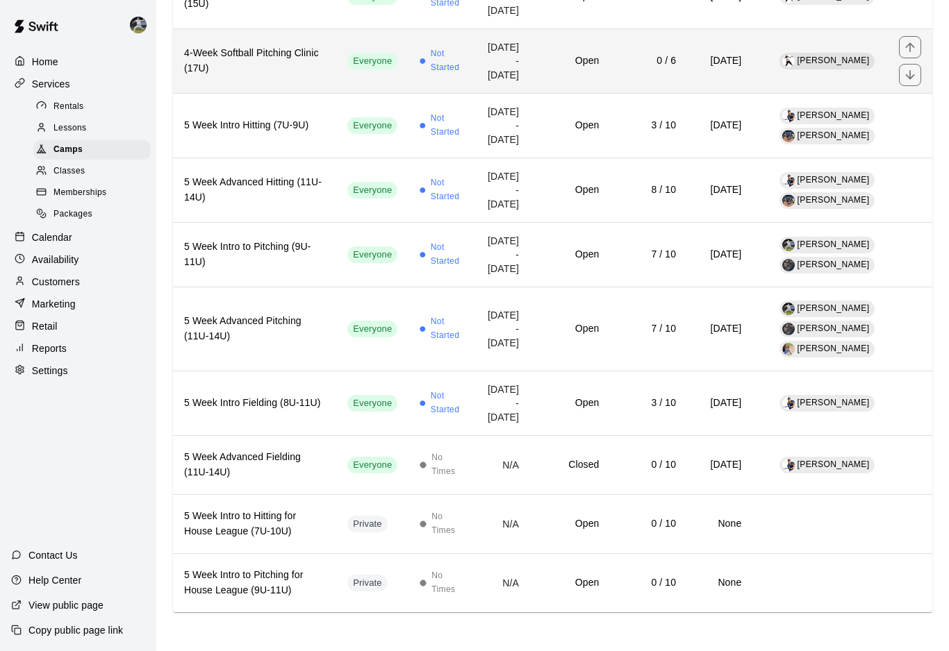
scroll to position [1024, 0]
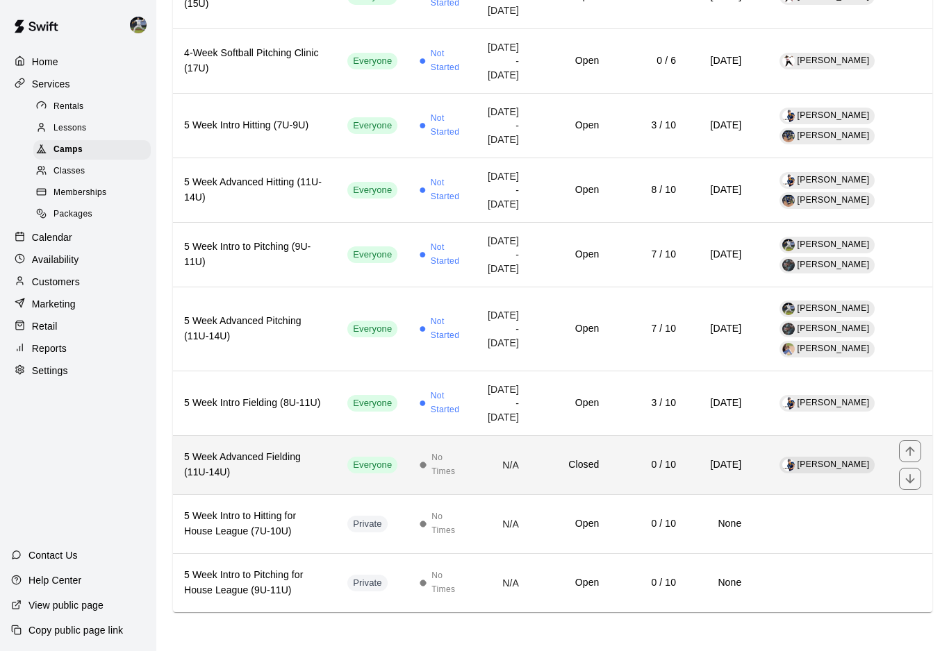
click at [544, 494] on td "Closed" at bounding box center [570, 464] width 80 height 59
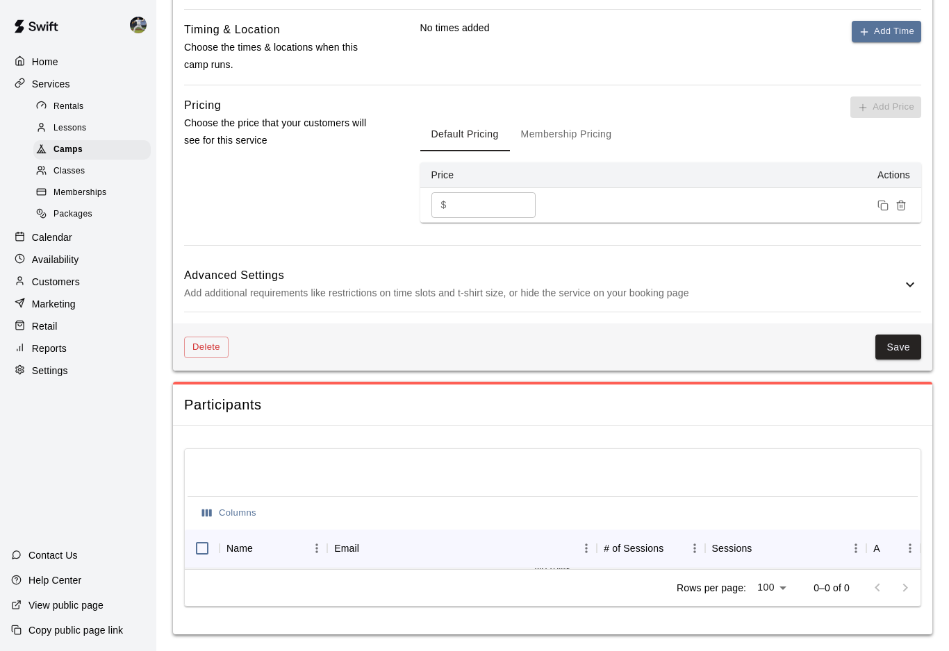
scroll to position [928, 0]
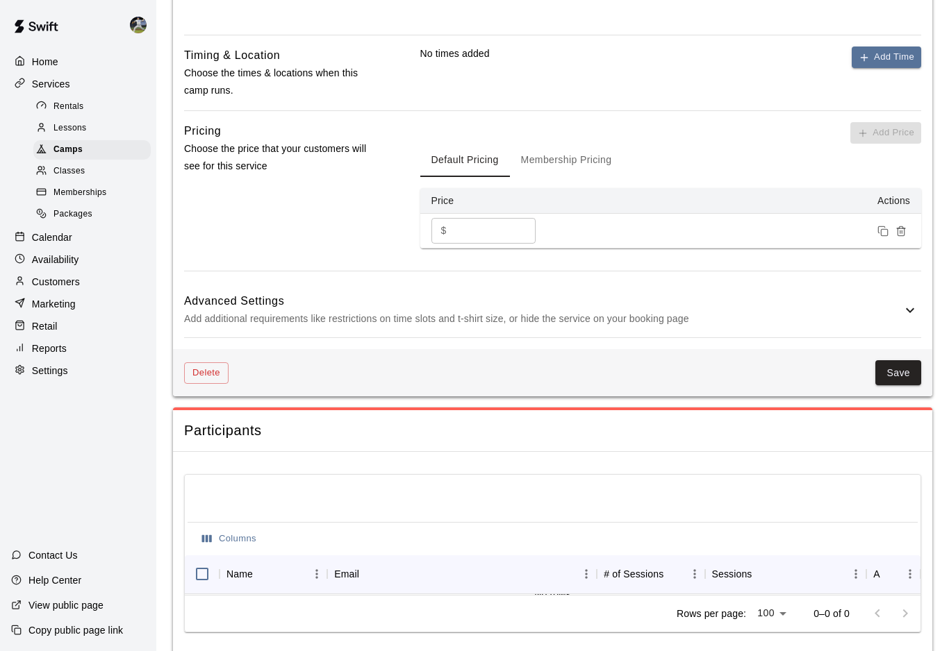
click at [653, 283] on div "Advanced Settings Add additional requirements like restrictions on time slots a…" at bounding box center [552, 310] width 737 height 55
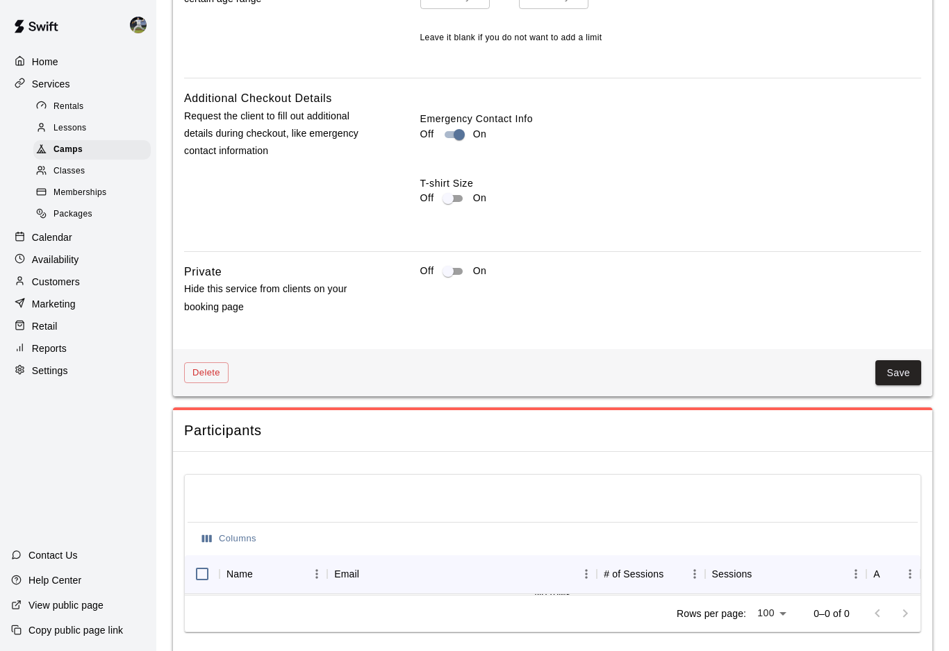
scroll to position [1533, 0]
click at [894, 379] on button "Save" at bounding box center [898, 374] width 46 height 26
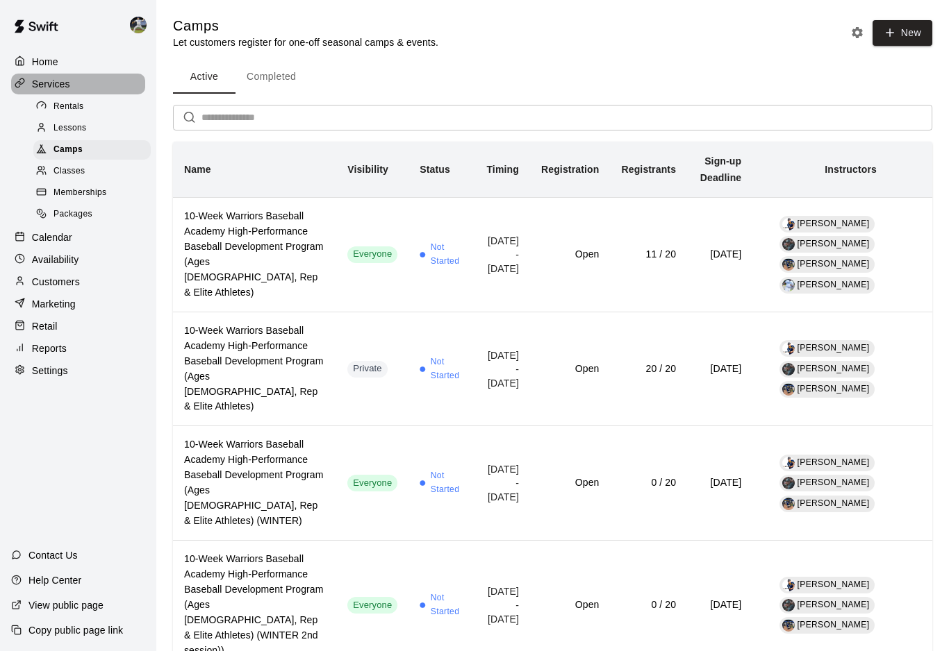
click at [49, 85] on p "Services" at bounding box center [51, 84] width 38 height 14
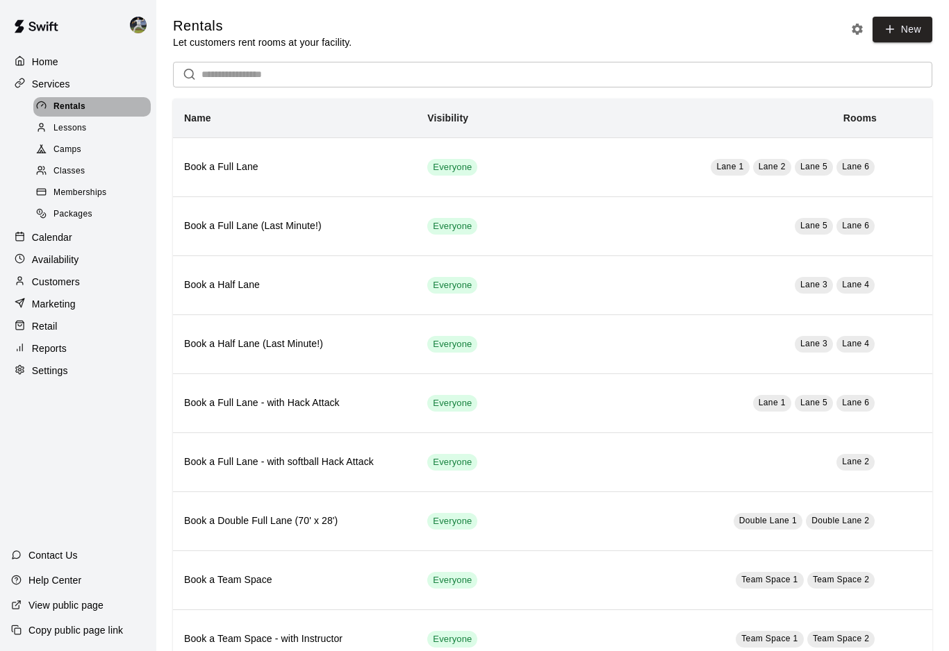
click at [56, 106] on span "Rentals" at bounding box center [69, 107] width 32 height 14
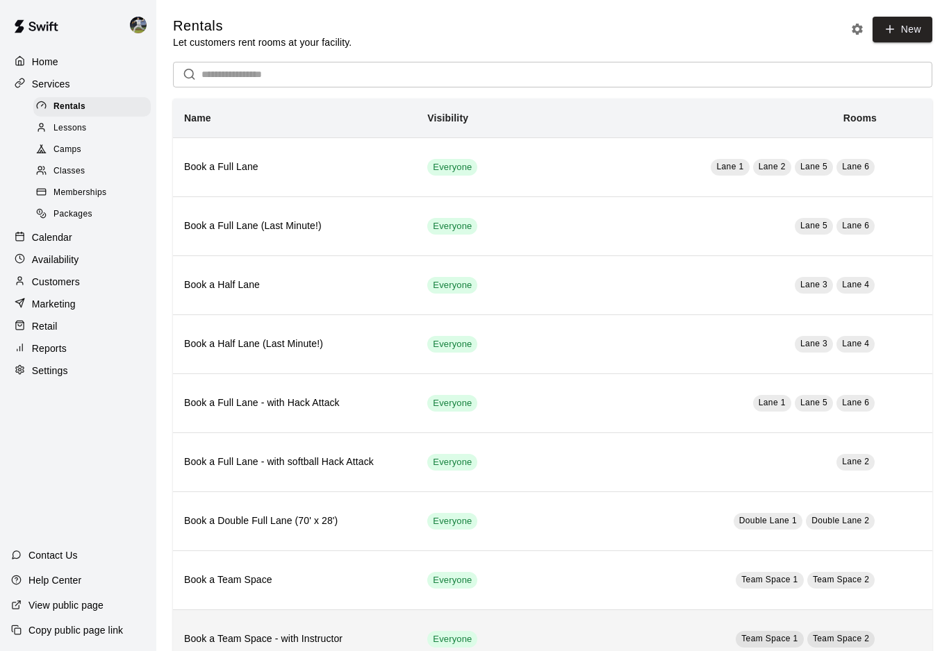
scroll to position [22, 0]
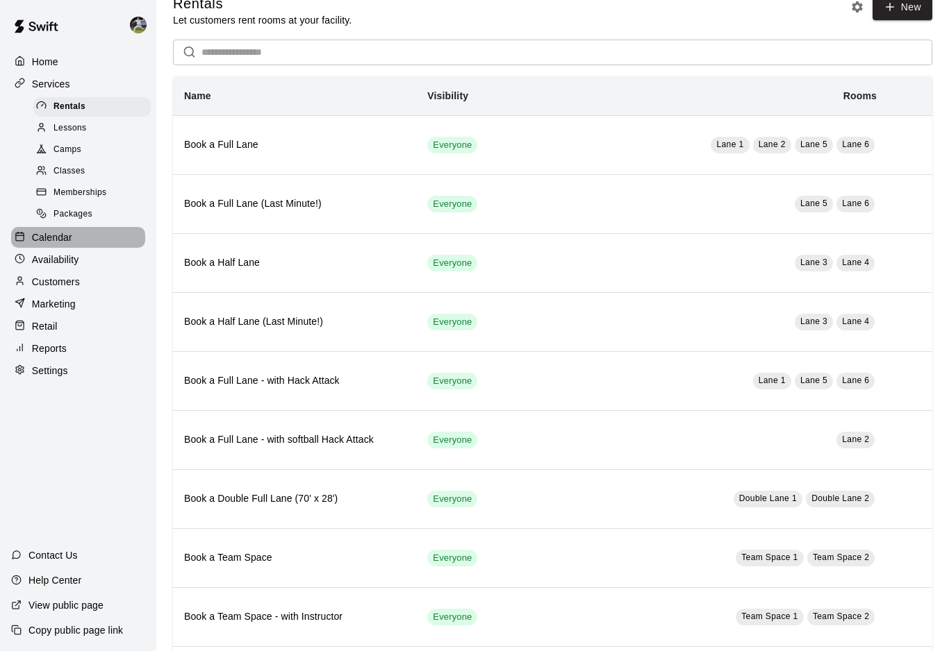
click at [63, 242] on p "Calendar" at bounding box center [52, 238] width 40 height 14
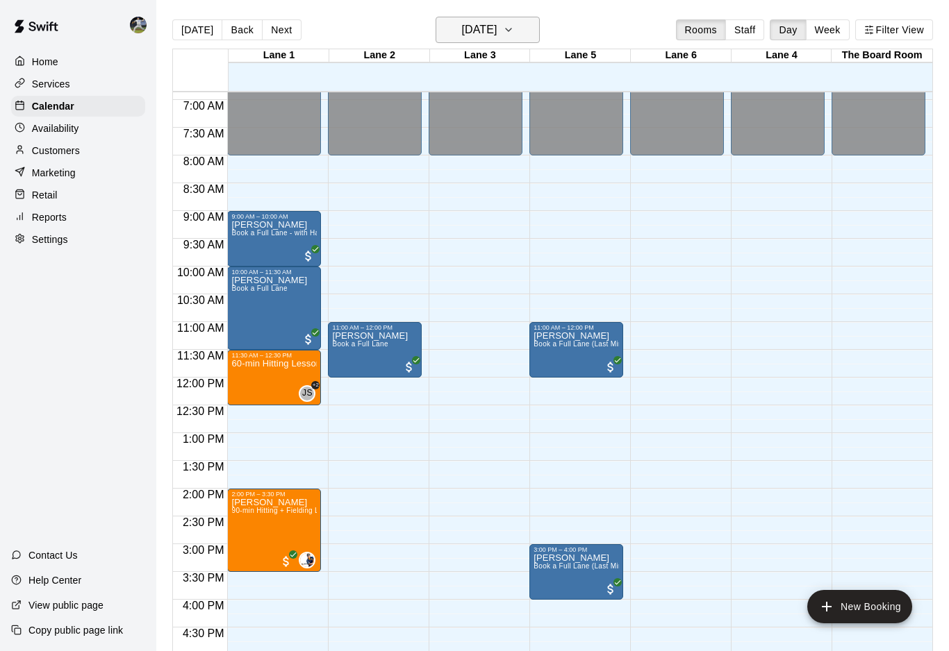
click at [461, 26] on h6 "[DATE]" at bounding box center [478, 29] width 35 height 19
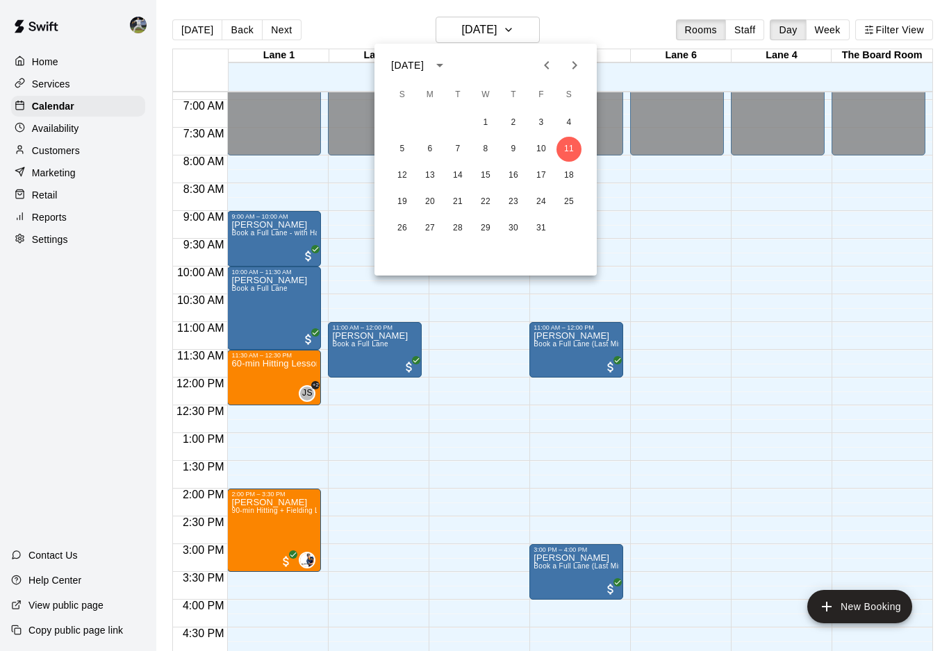
click at [574, 65] on icon "Next month" at bounding box center [574, 65] width 17 height 17
click at [426, 146] on button "5" at bounding box center [429, 149] width 25 height 25
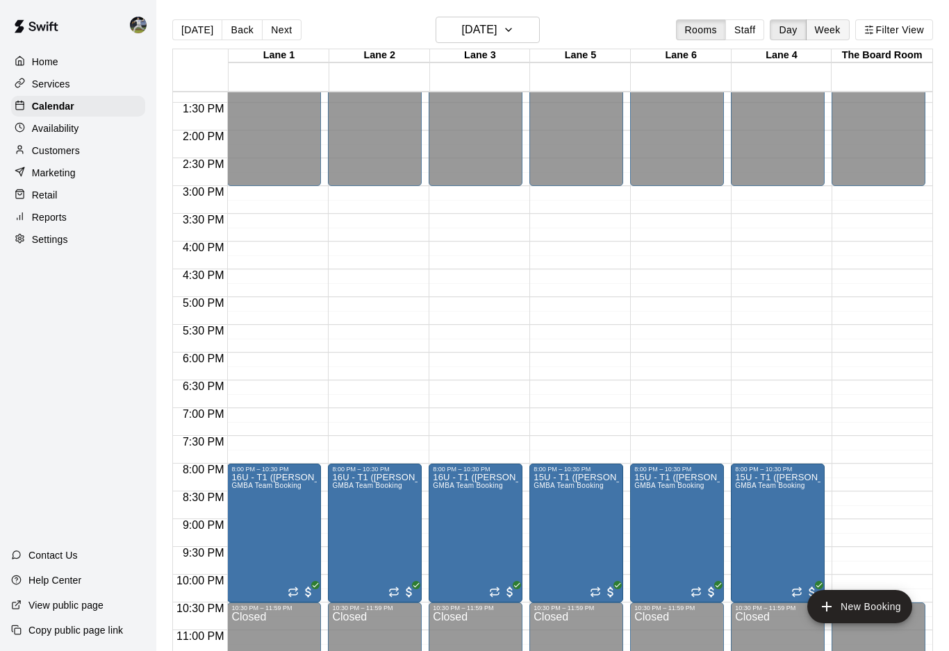
scroll to position [739, 0]
click at [828, 29] on button "Week" at bounding box center [828, 29] width 44 height 21
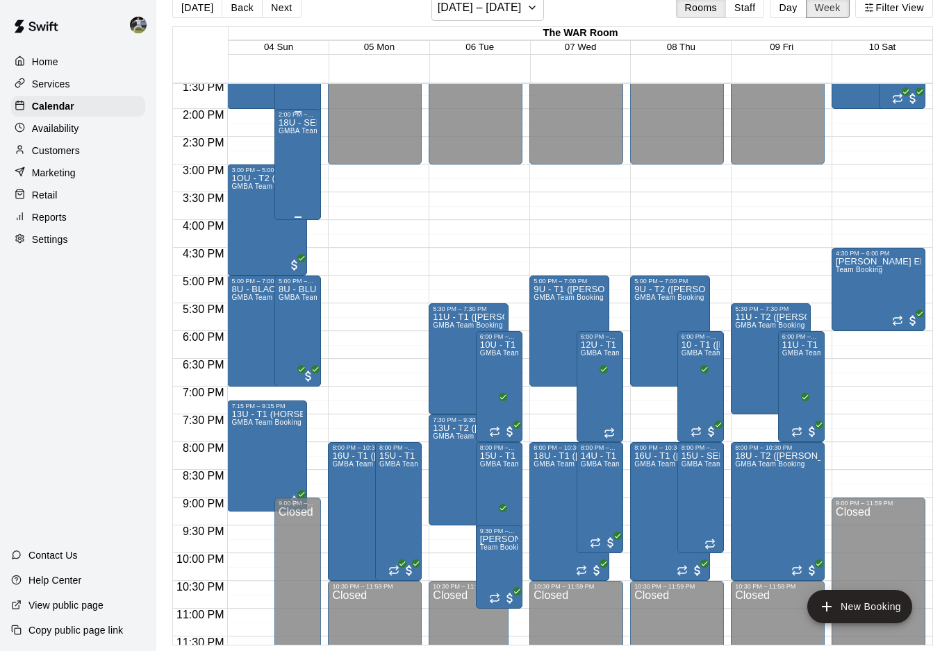
scroll to position [753, 0]
